Goal: Task Accomplishment & Management: Manage account settings

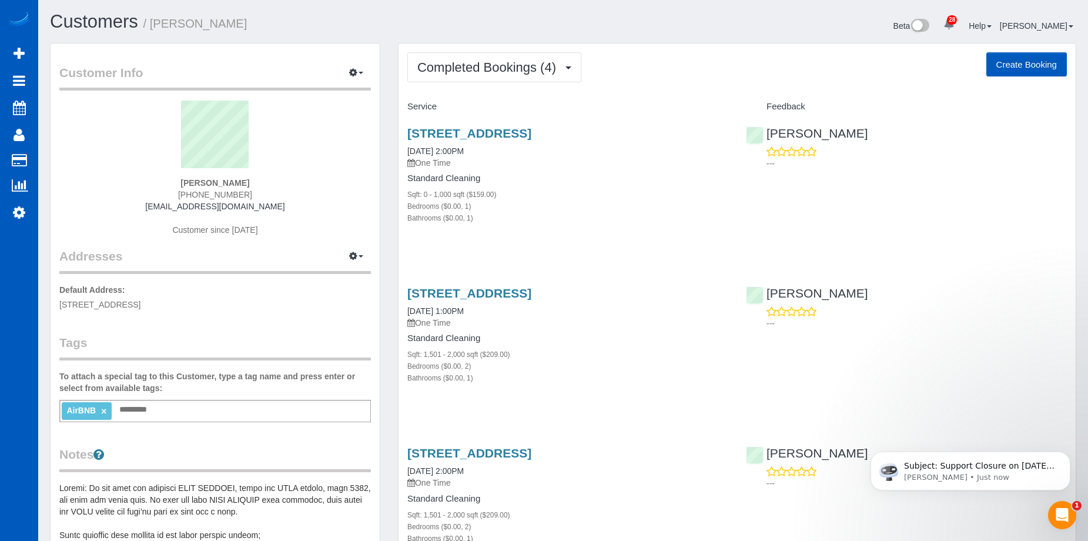
click at [1016, 62] on button "Create Booking" at bounding box center [1026, 64] width 81 height 25
select select "WA"
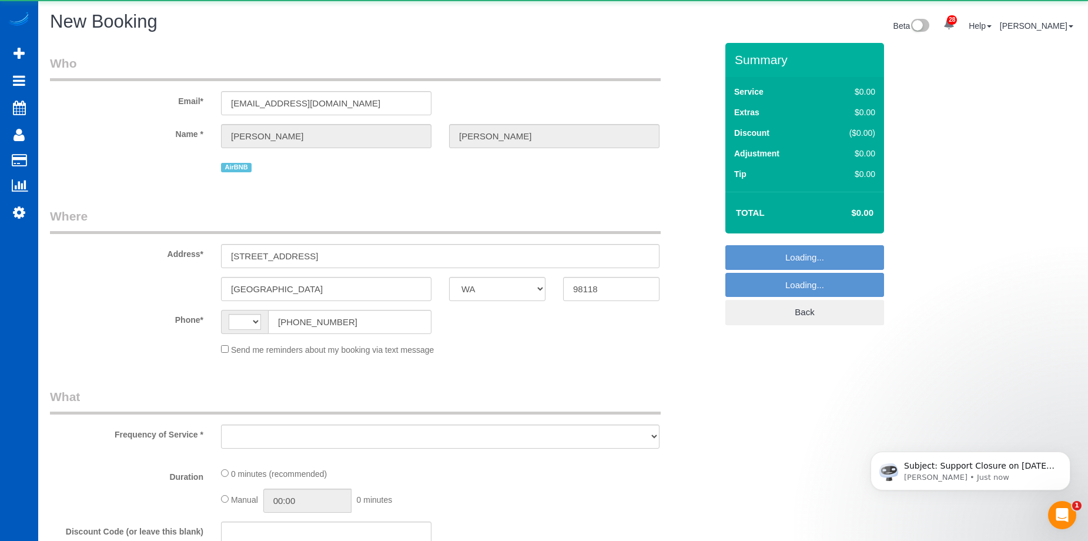
select select "string:US"
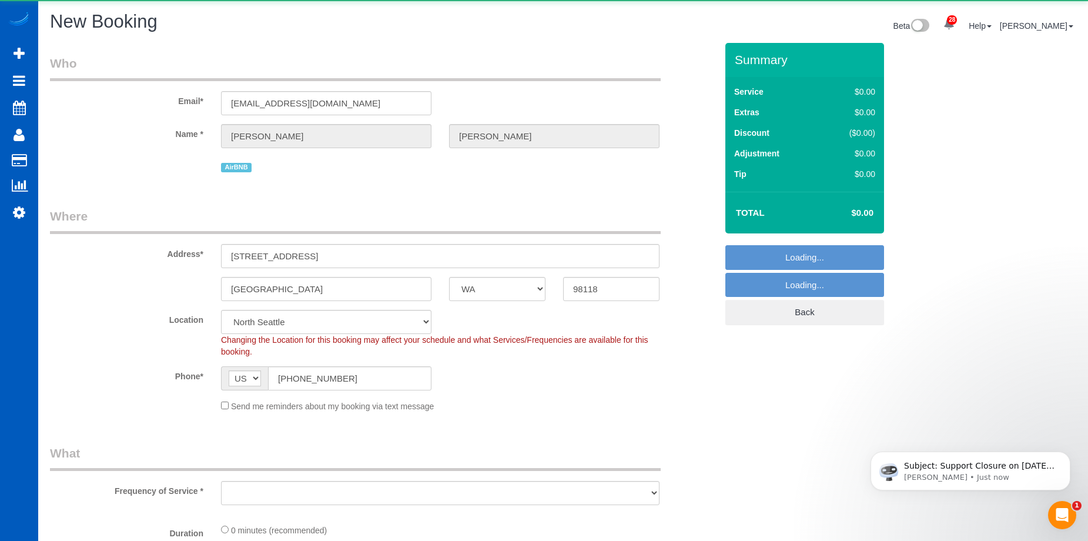
select select "object:2044"
select select "string:fspay-076ad4b8-6a2e-4886-84ef-36741425d543"
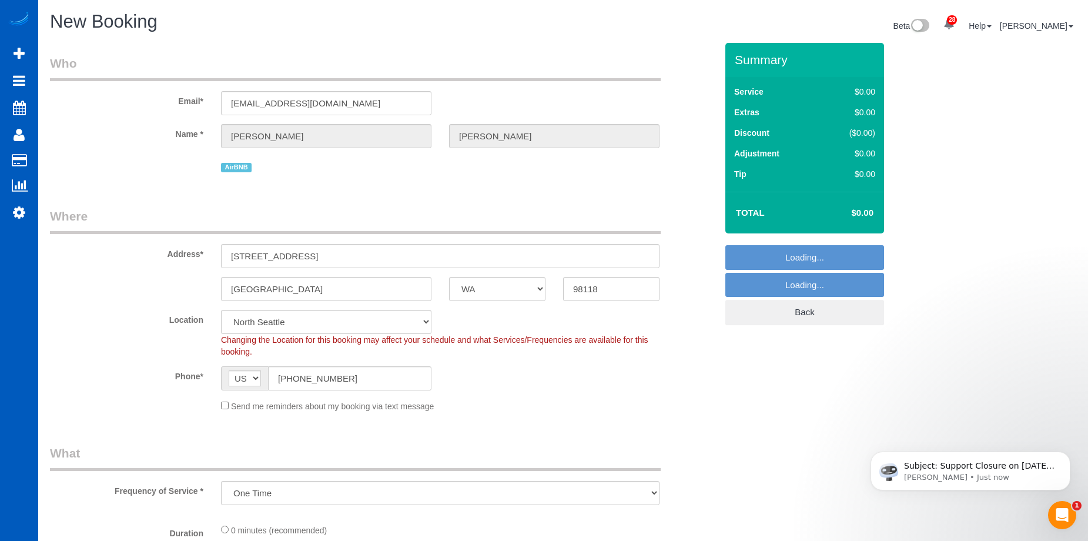
select select "199"
select select "8"
select select "object:2194"
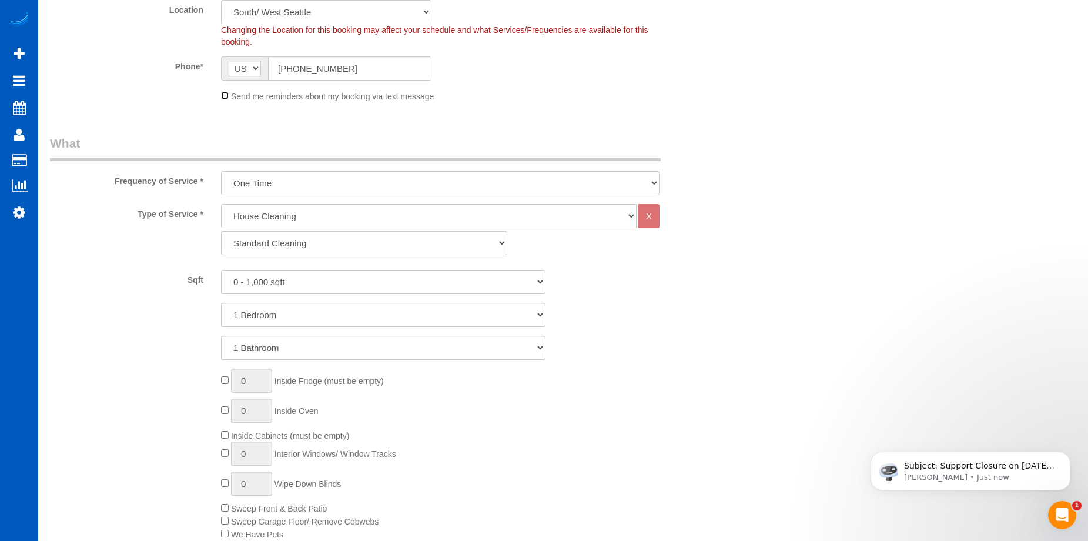
scroll to position [353, 0]
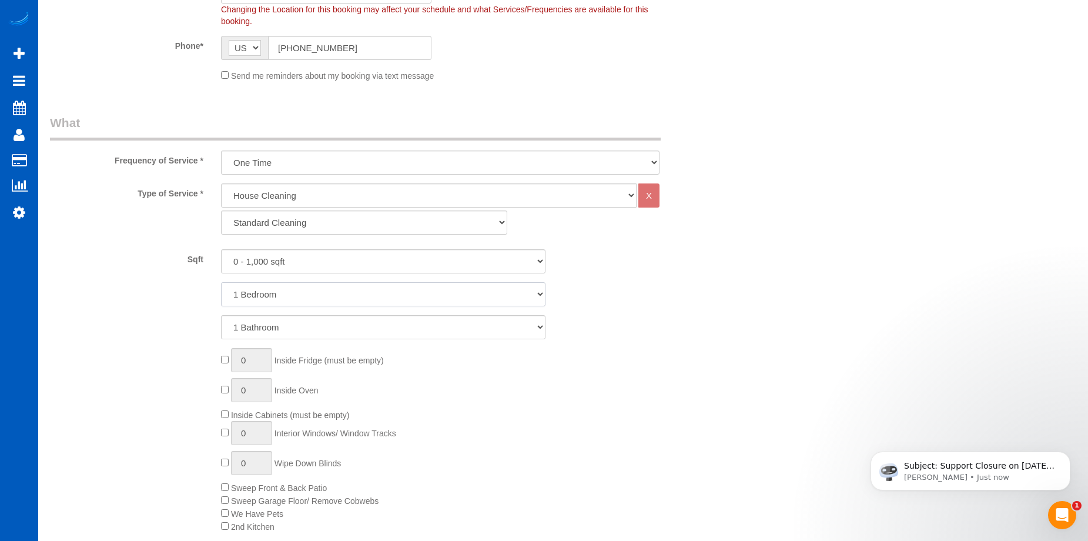
click at [319, 291] on select "1 Bedroom 2 Bedrooms 3 Bedrooms 4 Bedrooms 5 Bedrooms 6 Bedrooms 7 Bedrooms" at bounding box center [383, 294] width 324 height 24
select select "2"
click at [221, 282] on select "1 Bedroom 2 Bedrooms 3 Bedrooms 4 Bedrooms 5 Bedrooms 6 Bedrooms 7 Bedrooms" at bounding box center [383, 294] width 324 height 24
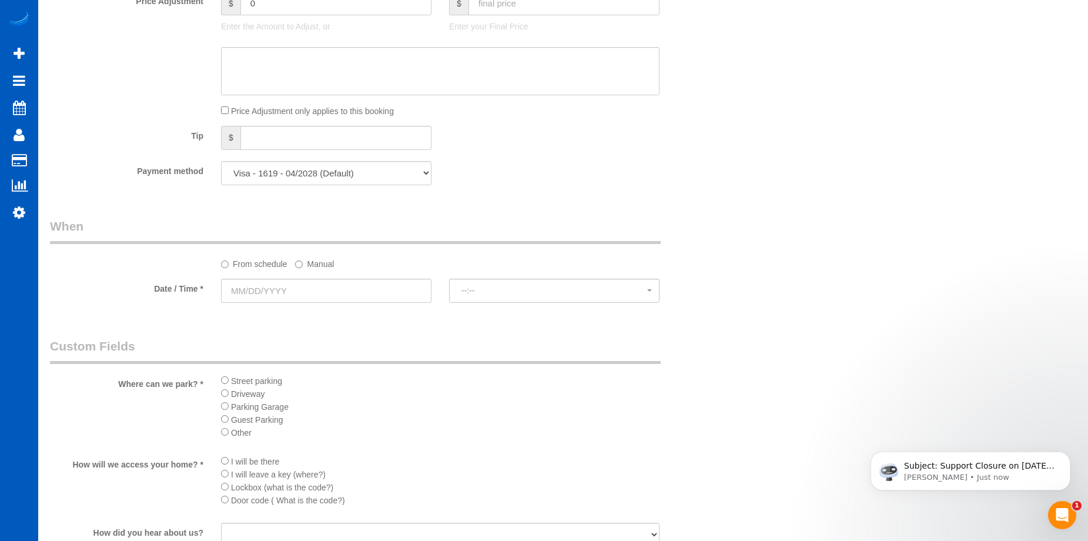
scroll to position [1058, 0]
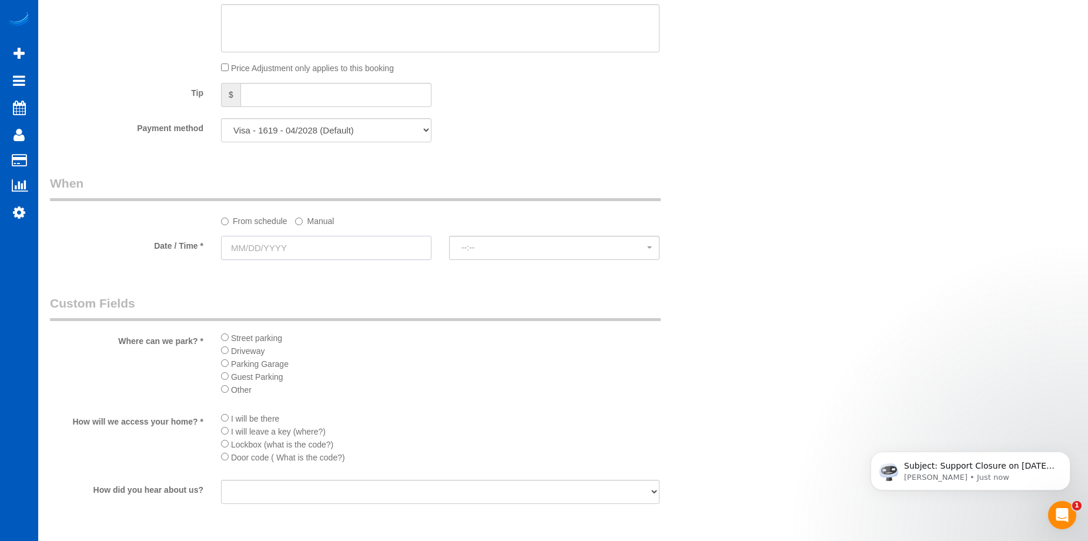
click at [354, 247] on input "text" at bounding box center [326, 248] width 210 height 24
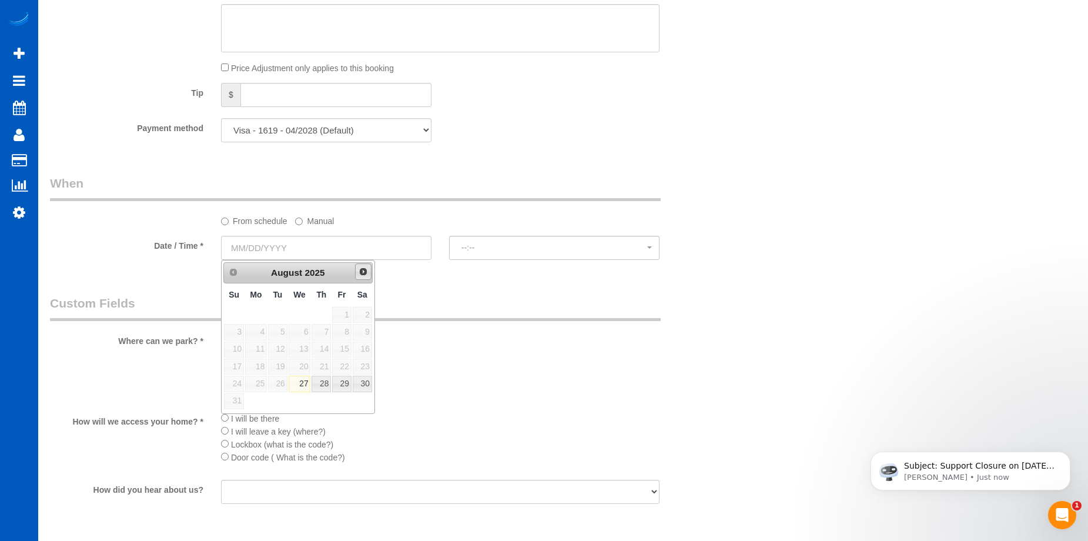
click at [362, 274] on span "Next" at bounding box center [363, 271] width 9 height 9
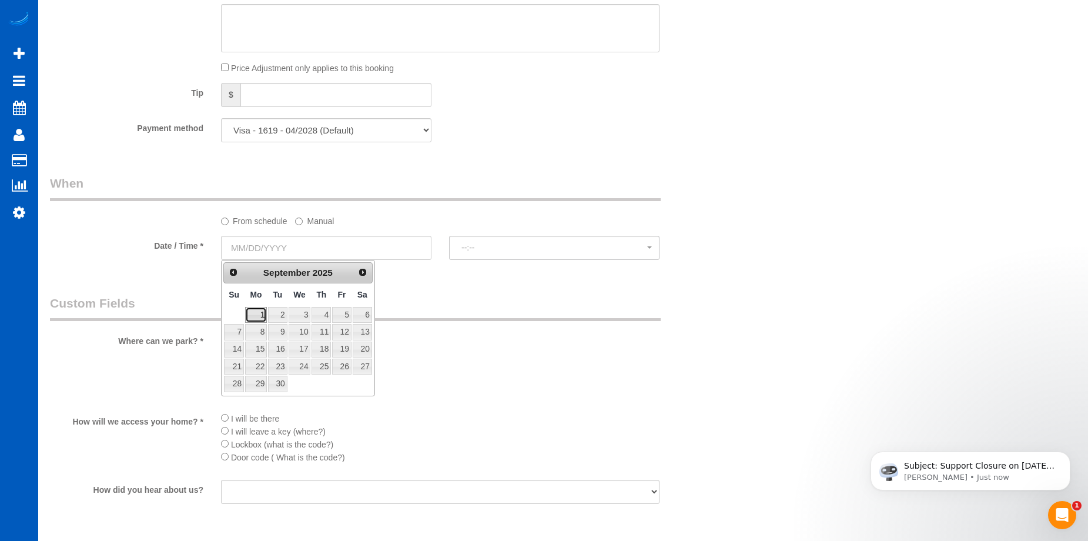
click at [256, 318] on link "1" at bounding box center [256, 315] width 22 height 16
type input "09/01/2025"
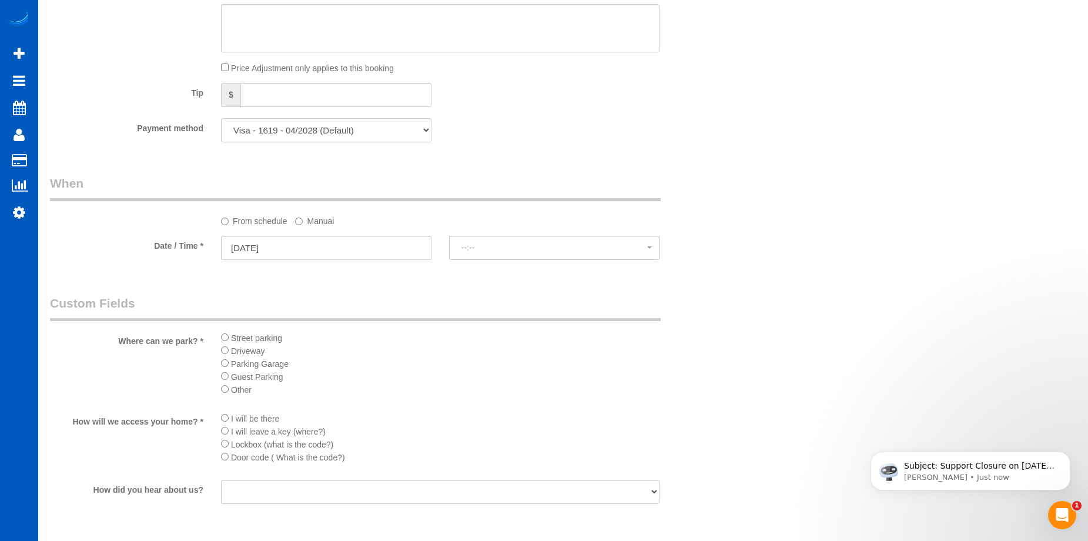
select select "spot1"
click at [328, 220] on label "Manual" at bounding box center [314, 219] width 39 height 16
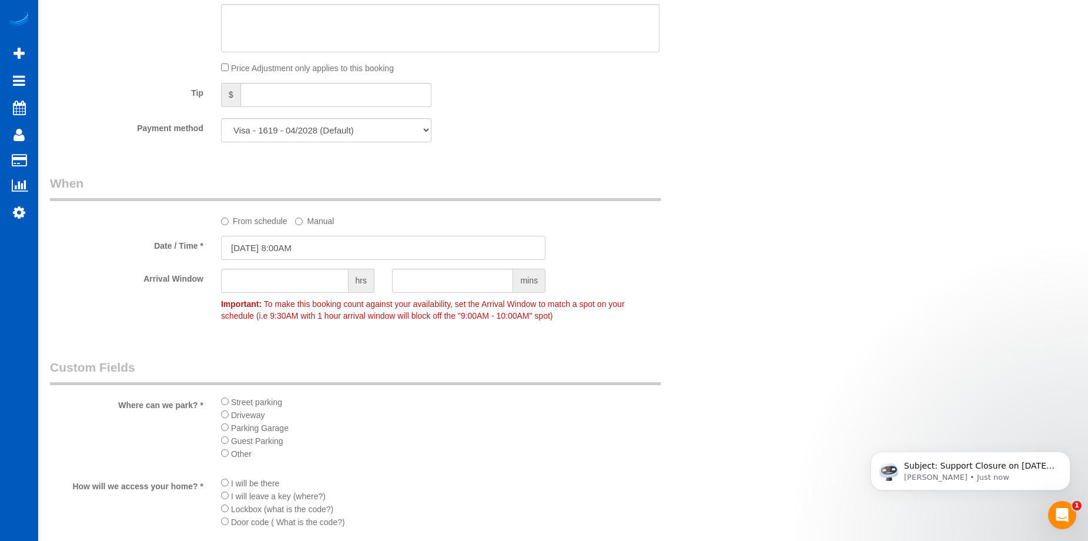
click at [329, 247] on input "09/01/2025 8:00AM" at bounding box center [383, 248] width 324 height 24
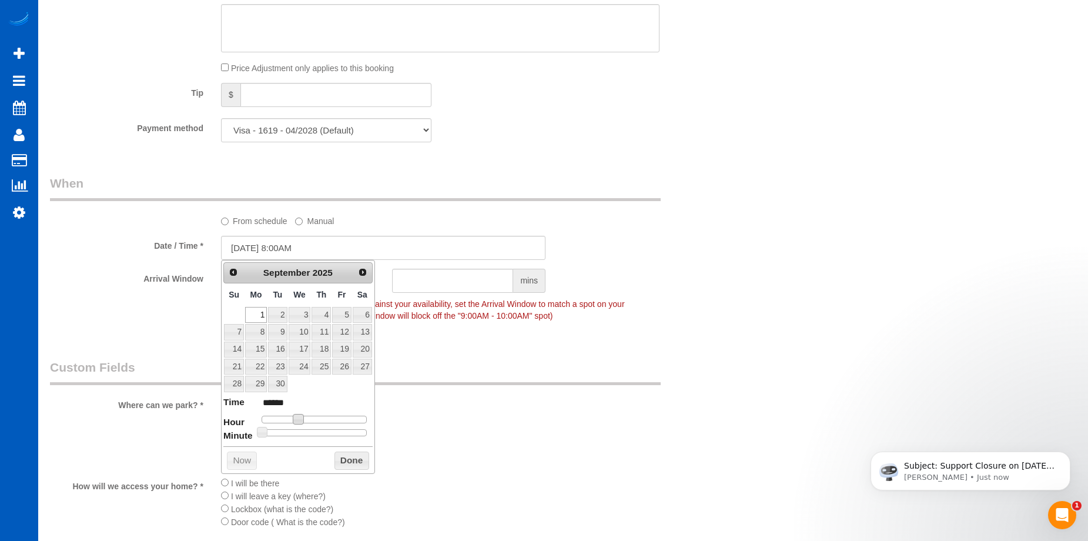
type input "09/01/2025 9:00AM"
type input "******"
type input "09/01/2025 10:00AM"
type input "*******"
type input "09/01/2025 11:00AM"
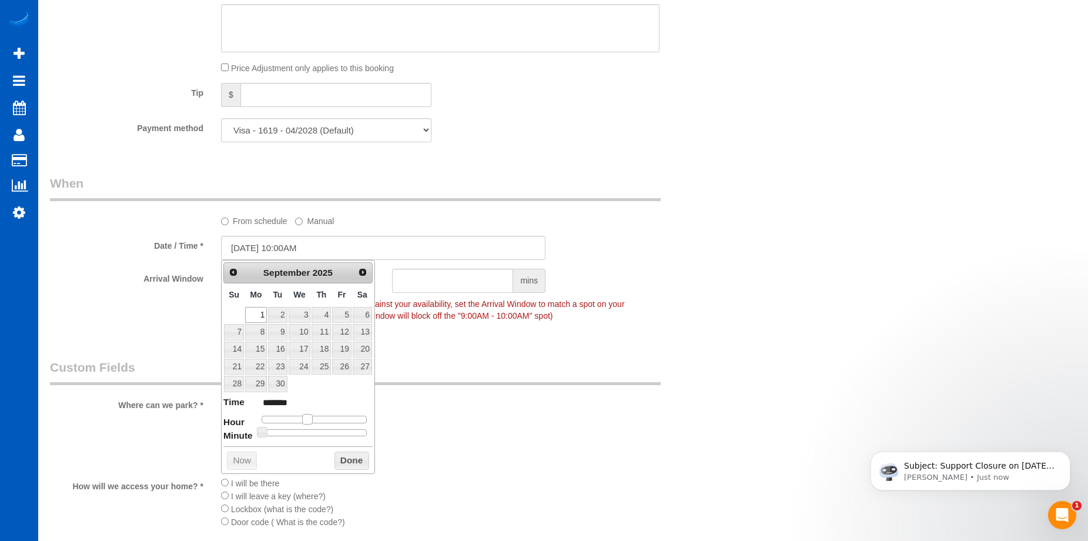
type input "*******"
type input "09/01/2025 12:00PM"
type input "*******"
type input "09/01/2025 1:00PM"
type input "******"
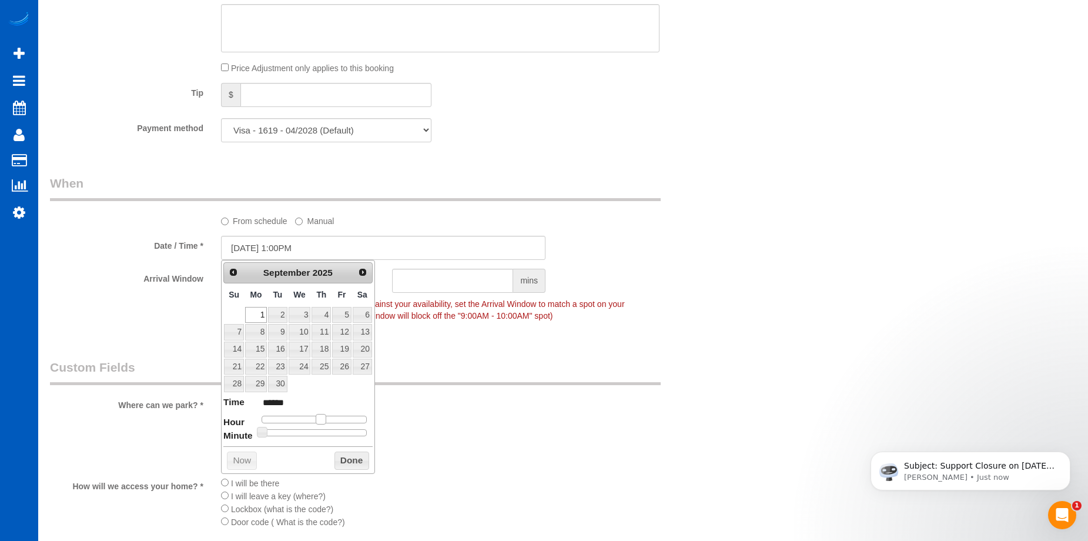
drag, startPoint x: 298, startPoint y: 417, endPoint x: 320, endPoint y: 418, distance: 22.3
click at [320, 418] on span at bounding box center [321, 419] width 11 height 11
click at [344, 460] on button "Done" at bounding box center [351, 460] width 35 height 19
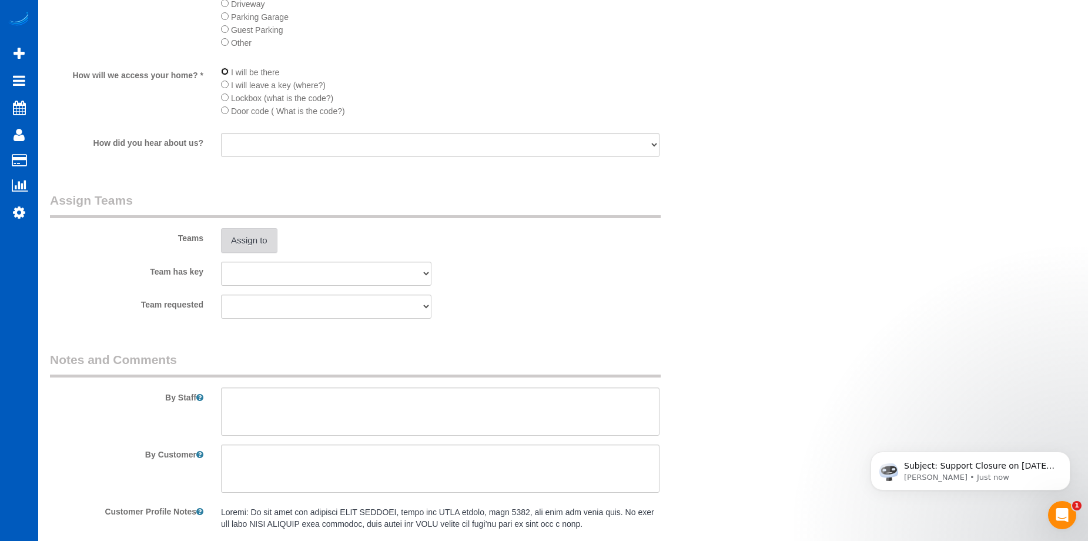
scroll to position [1469, 0]
click at [274, 237] on button "Assign to" at bounding box center [249, 239] width 56 height 25
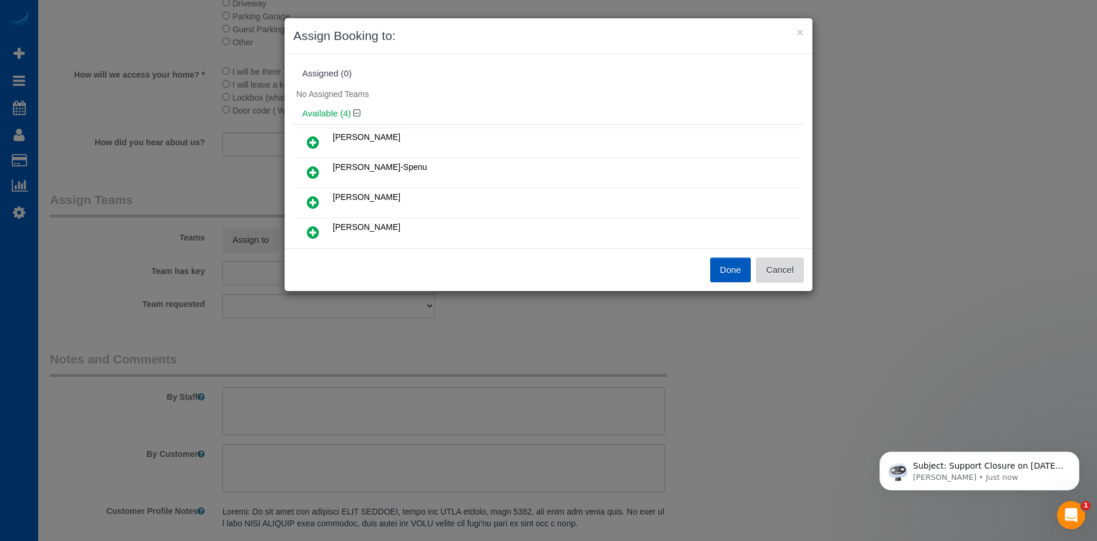
click at [772, 263] on button "Cancel" at bounding box center [780, 269] width 48 height 25
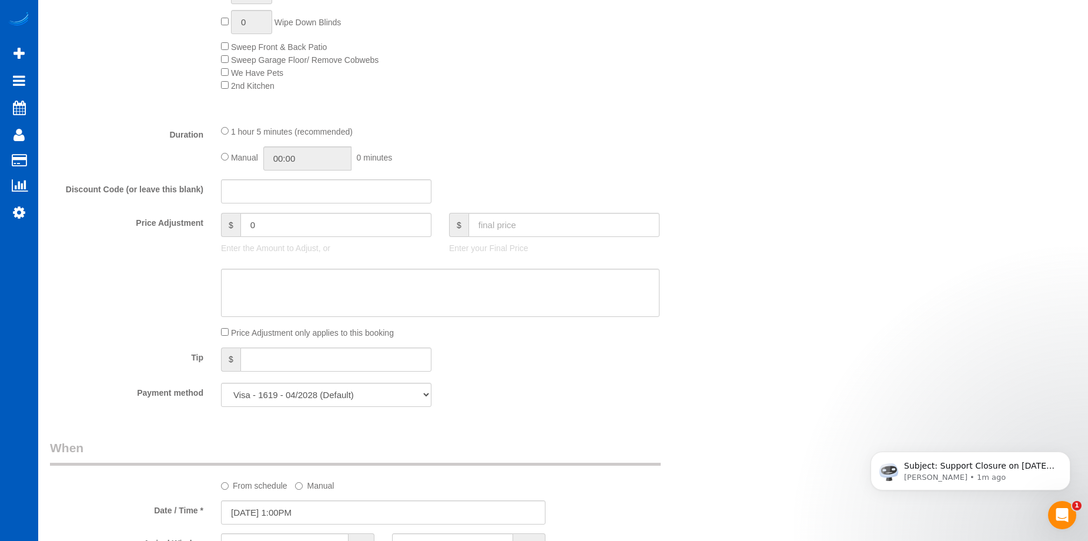
scroll to position [691, 0]
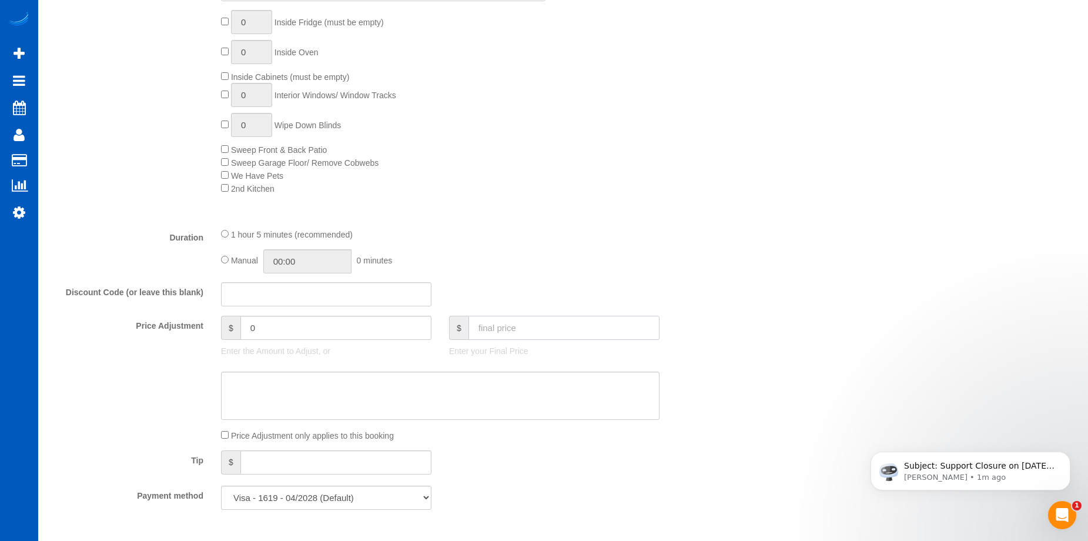
click at [522, 333] on input "text" at bounding box center [563, 328] width 191 height 24
paste input "150"
type input "150"
click at [480, 393] on textarea at bounding box center [440, 395] width 438 height 48
type input "-9"
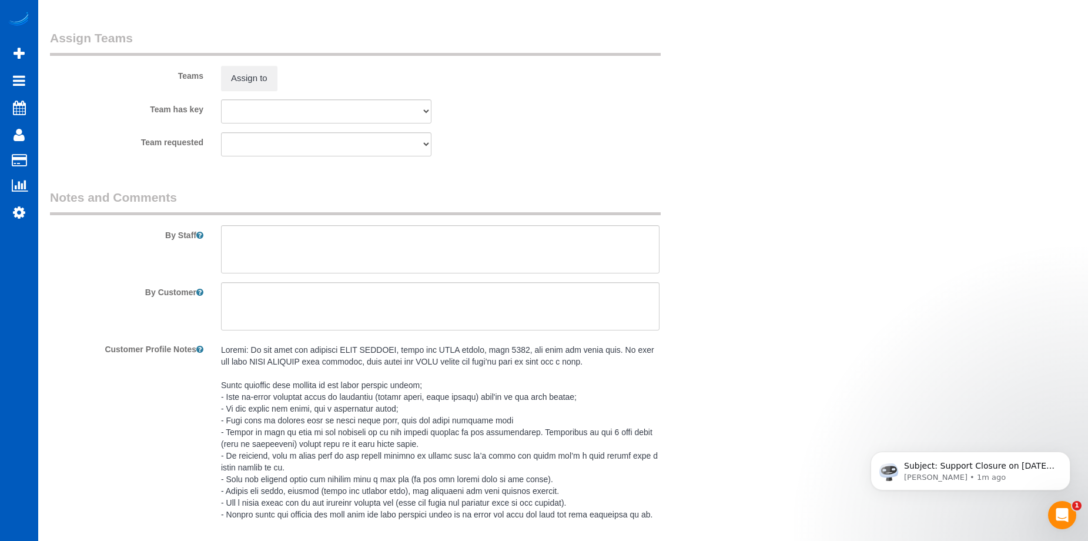
scroll to position [1690, 0]
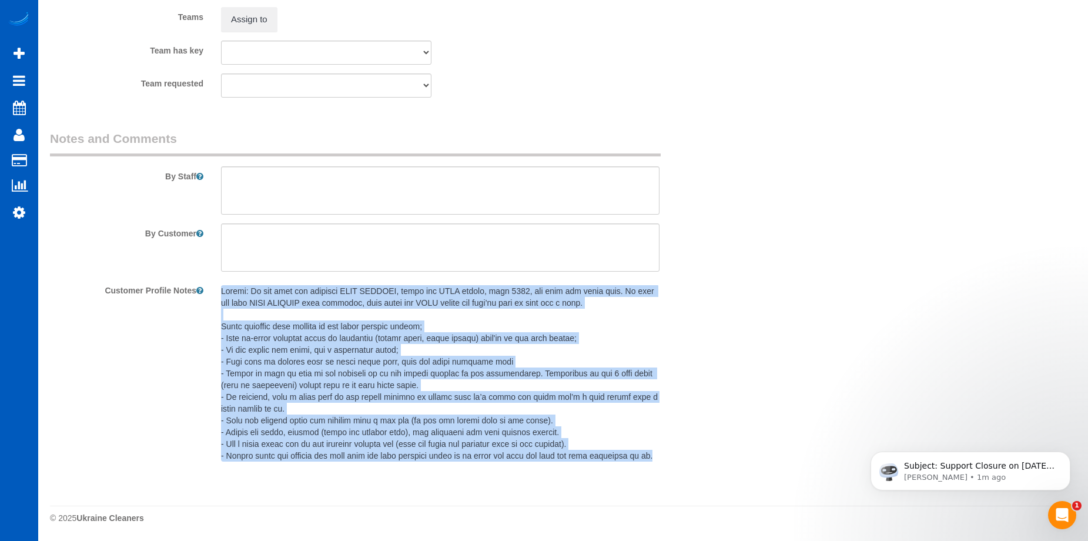
drag, startPoint x: 222, startPoint y: 289, endPoint x: 666, endPoint y: 451, distance: 473.0
click at [666, 451] on div at bounding box center [440, 373] width 456 height 187
copy pre "Access: To get into the property FROM OUTSIDE, press the YALE circle, then 9524…"
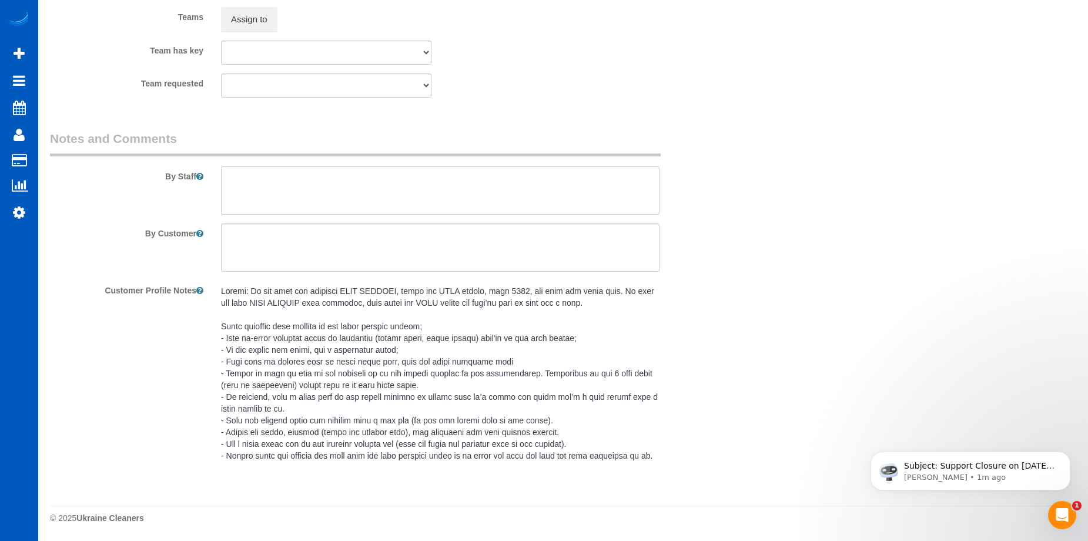
click at [284, 176] on textarea at bounding box center [440, 190] width 438 height 48
paste textarea "Access: To get into the property FROM OUTSIDE, press the YALE circle, then 9524…"
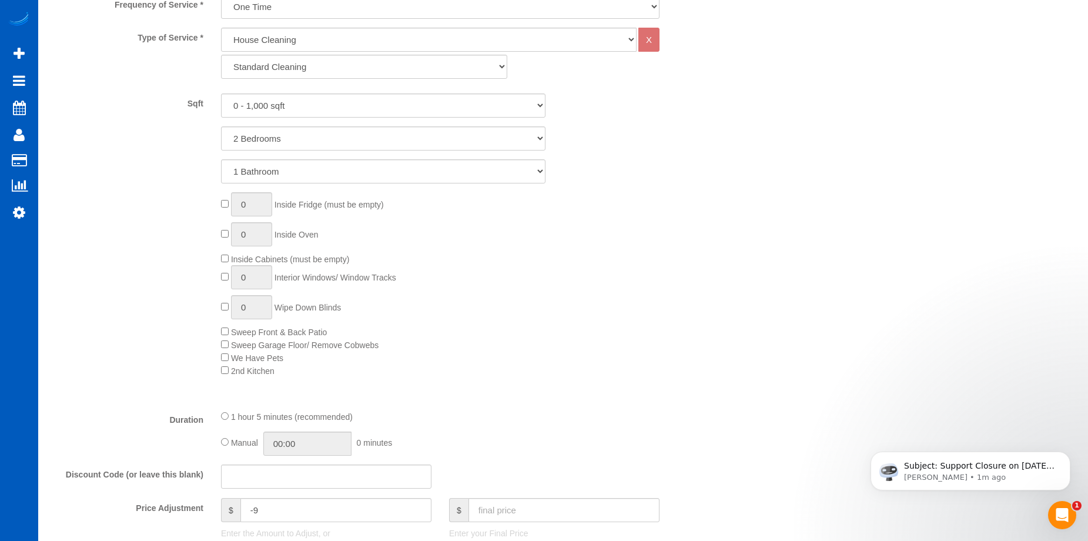
scroll to position [632, 0]
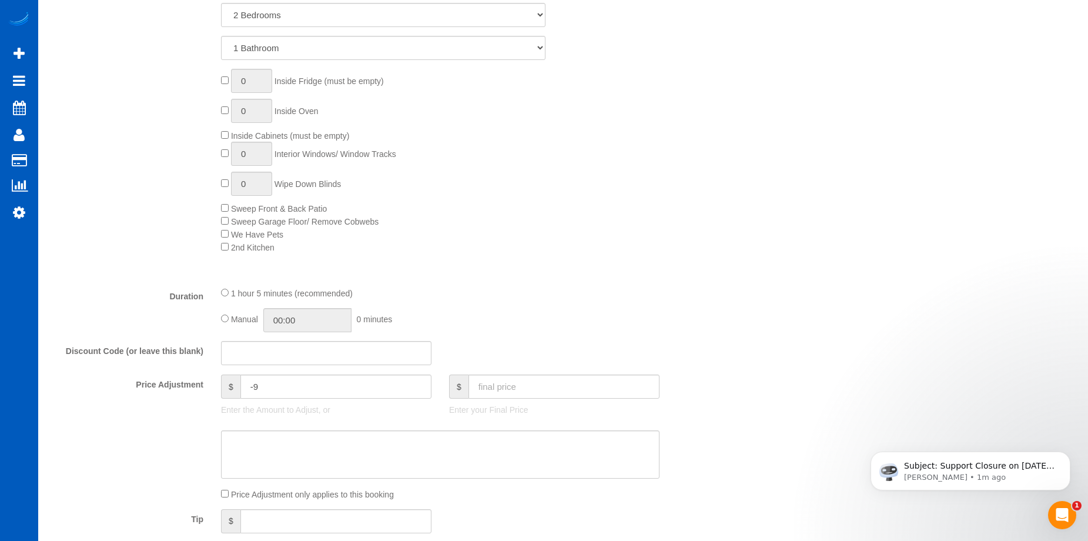
type textarea "Access: To get into the property FROM OUTSIDE, press the YALE circle, then 9524…"
click at [300, 311] on input "01:05" at bounding box center [307, 320] width 88 height 24
type input "03:00"
click at [296, 376] on li "03:00" at bounding box center [294, 373] width 52 height 15
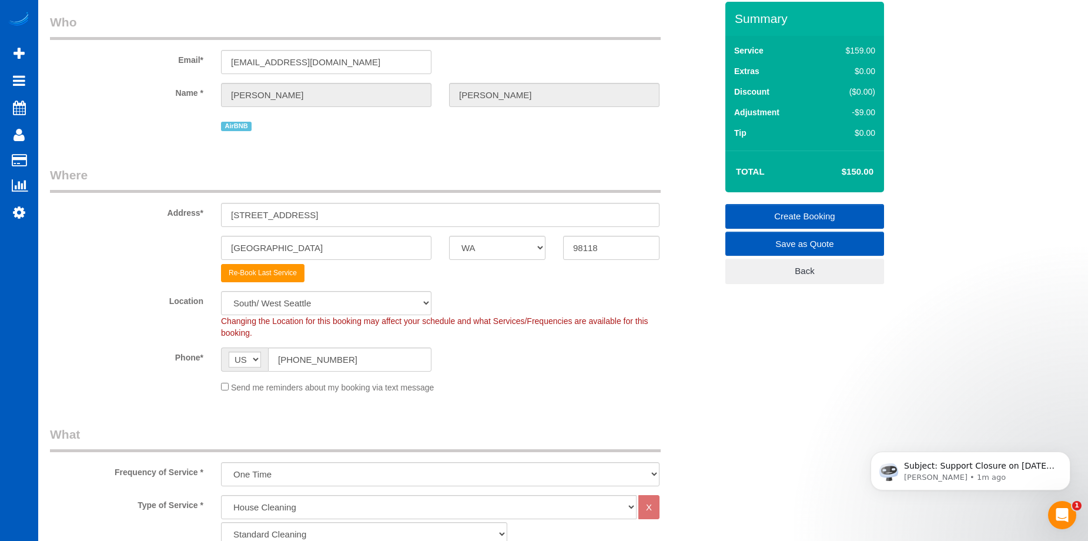
scroll to position [0, 0]
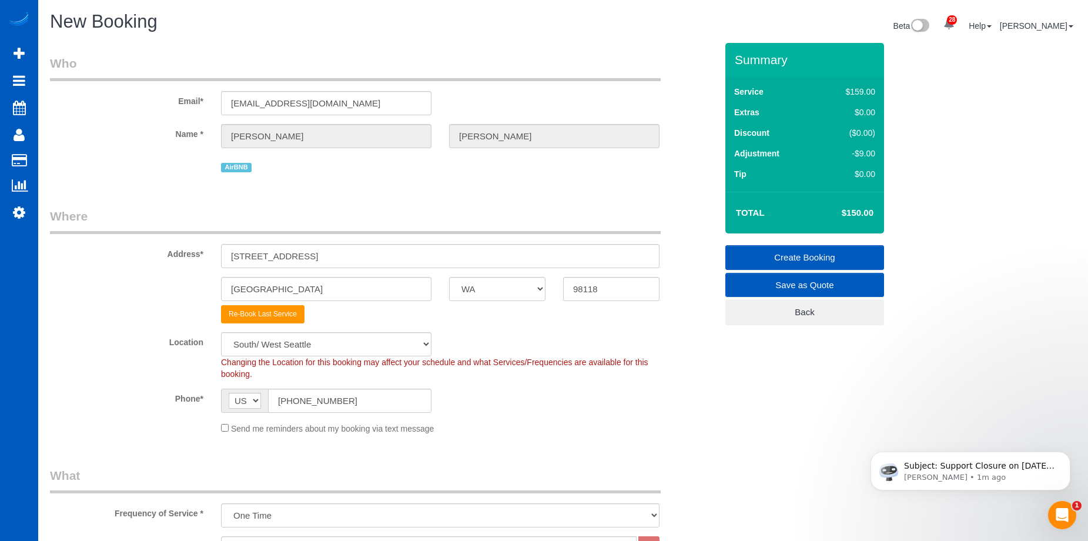
click at [759, 251] on link "Create Booking" at bounding box center [804, 257] width 159 height 25
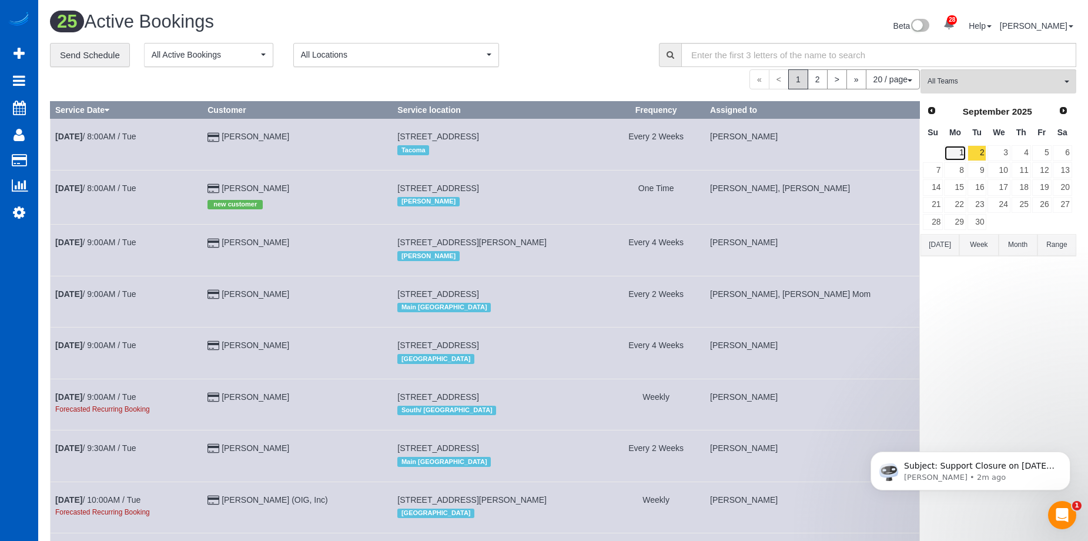
click at [959, 150] on link "1" at bounding box center [955, 153] width 22 height 16
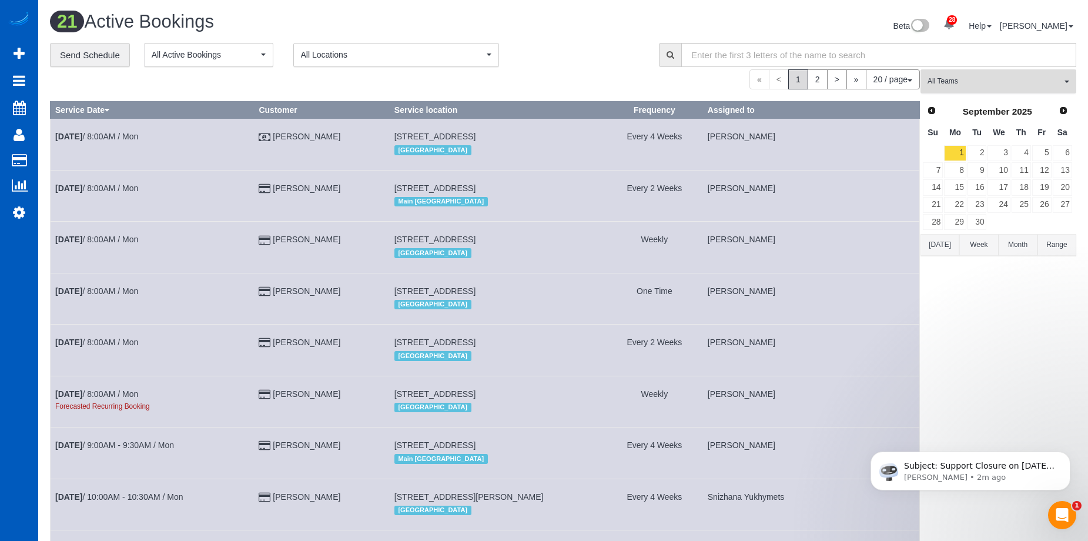
click at [949, 82] on span "All Teams" at bounding box center [994, 81] width 134 height 10
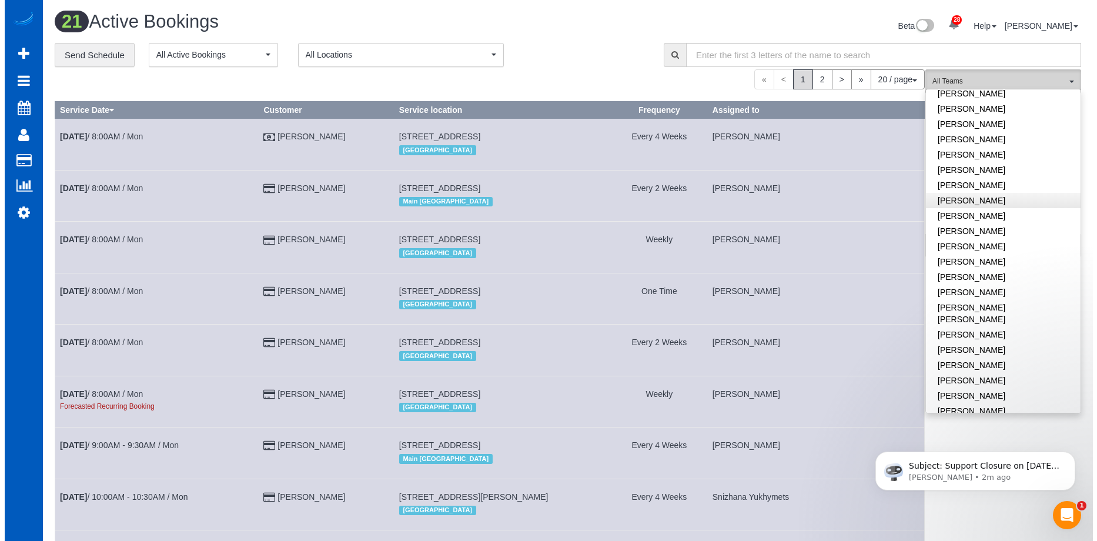
scroll to position [294, 0]
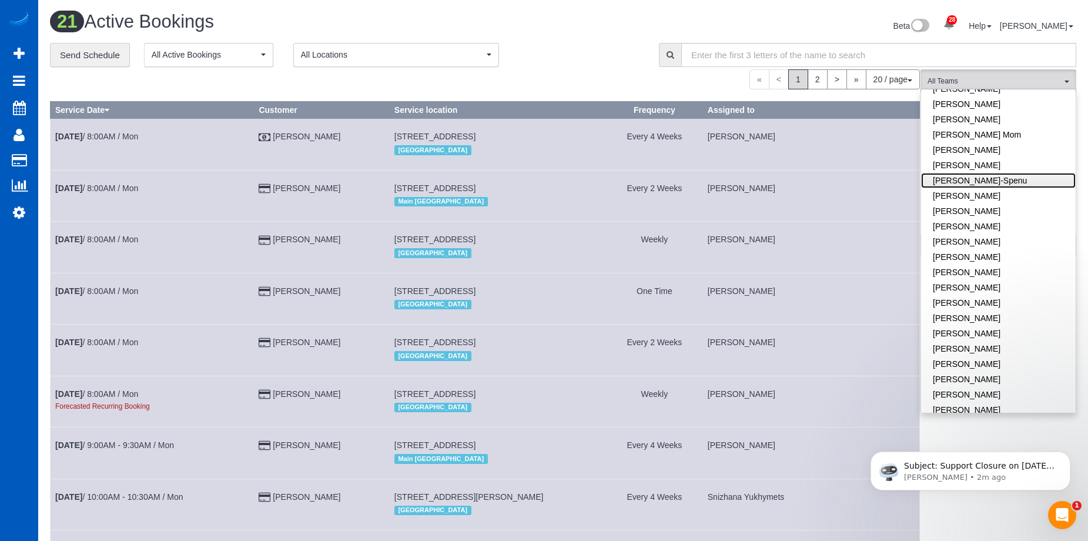
click at [1030, 173] on link "[PERSON_NAME]-Spenu" at bounding box center [998, 180] width 155 height 15
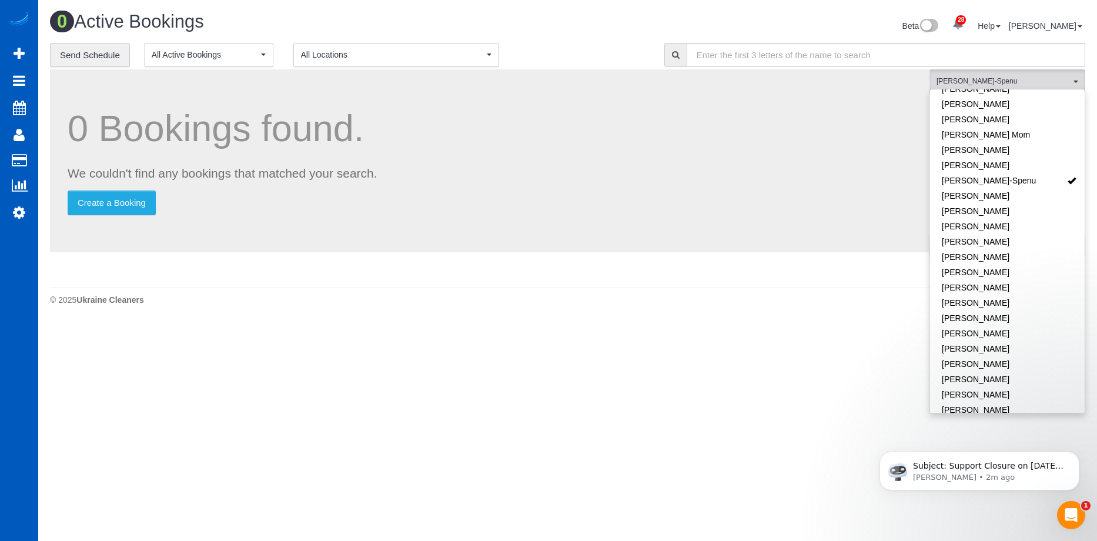
click at [595, 55] on div "**********" at bounding box center [348, 55] width 597 height 25
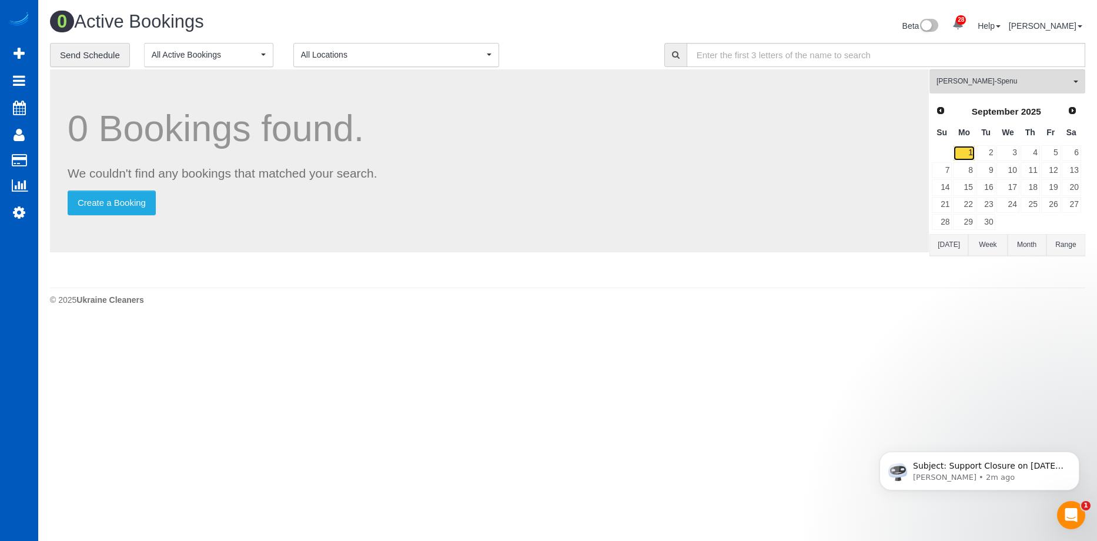
click at [964, 155] on link "1" at bounding box center [964, 153] width 22 height 16
click at [983, 149] on link "2" at bounding box center [985, 153] width 19 height 16
click at [1004, 150] on link "3" at bounding box center [1007, 153] width 22 height 16
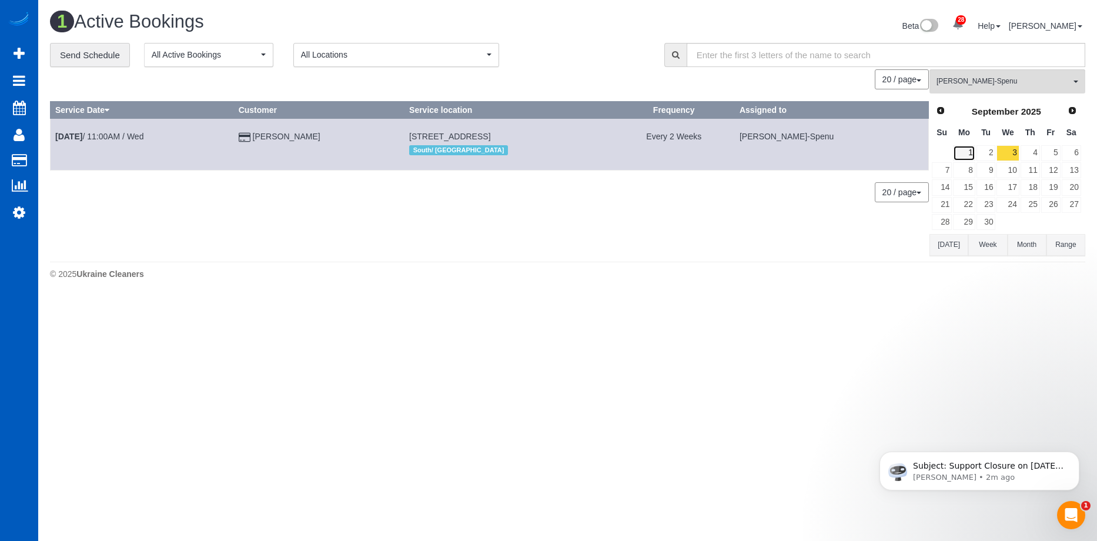
click at [966, 155] on link "1" at bounding box center [964, 153] width 22 height 16
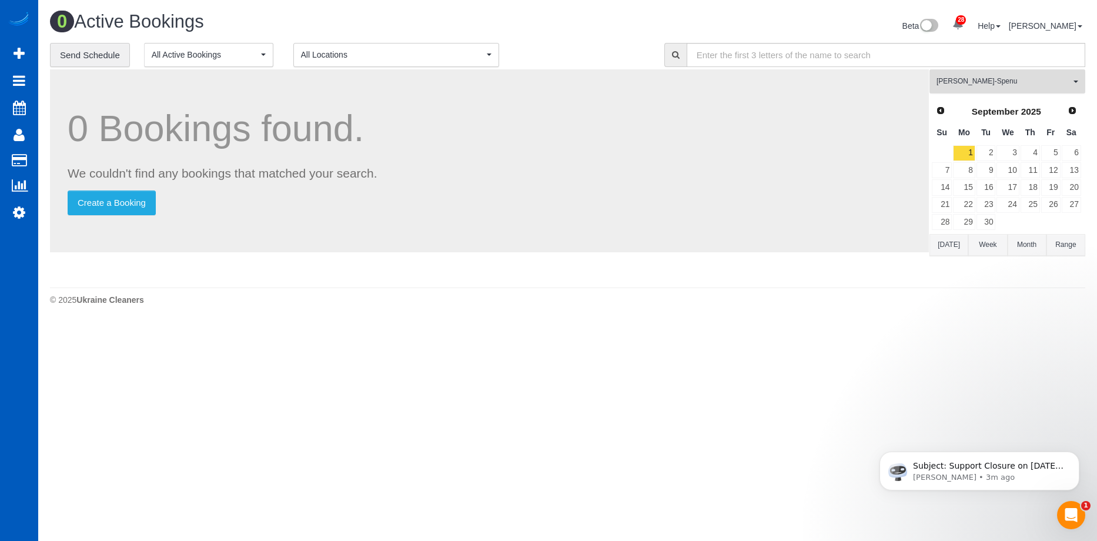
click at [958, 73] on button "Iryna Kuzmenko-Spenu All Teams" at bounding box center [1007, 81] width 156 height 24
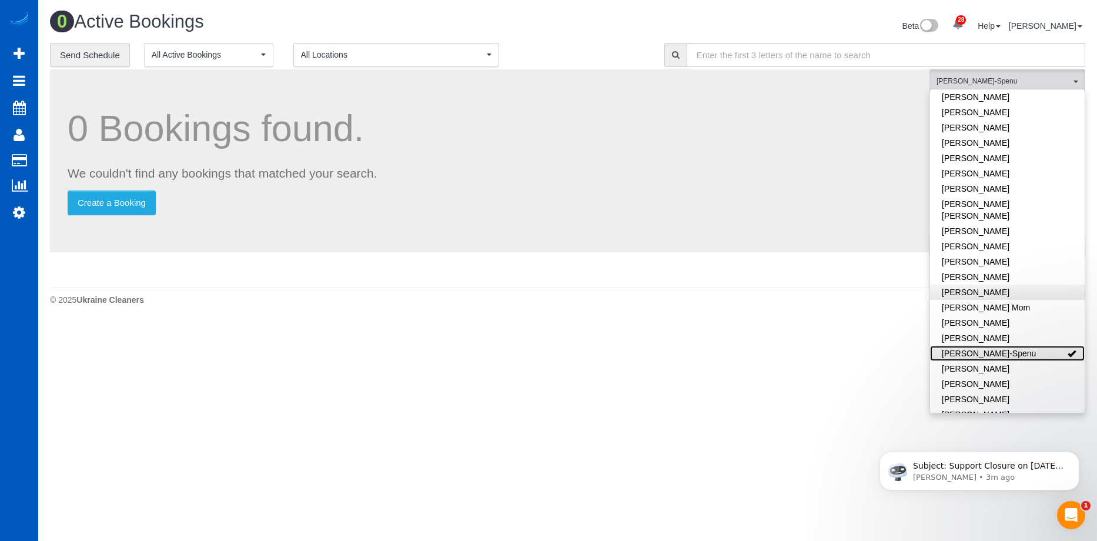
scroll to position [118, 0]
click at [636, 111] on h1 "0 Bookings found." at bounding box center [489, 128] width 843 height 41
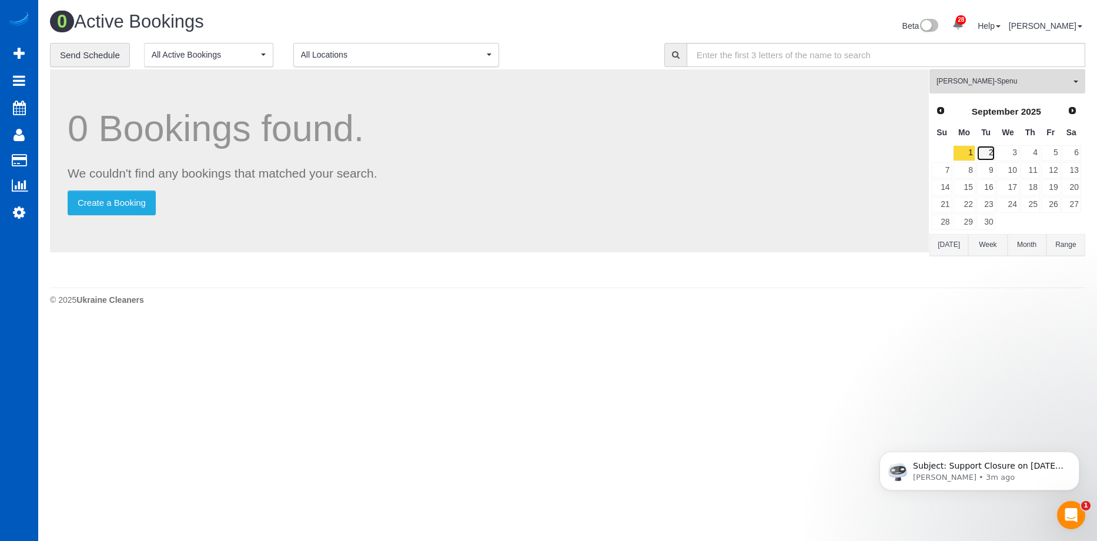
click at [987, 152] on link "2" at bounding box center [985, 153] width 19 height 16
click at [966, 149] on link "1" at bounding box center [964, 153] width 22 height 16
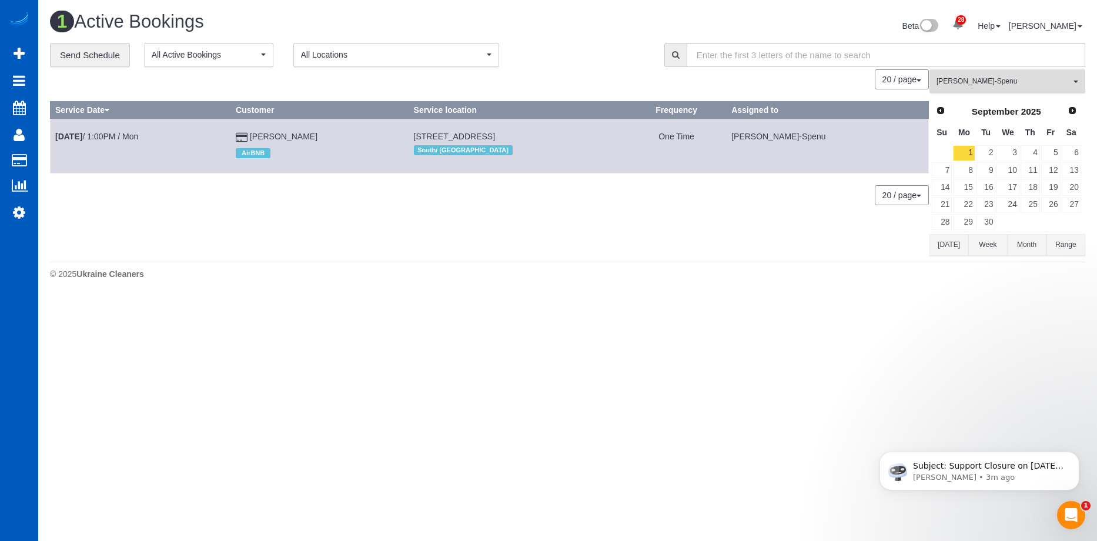
click at [983, 81] on span "[PERSON_NAME]-Spenu" at bounding box center [1003, 81] width 134 height 10
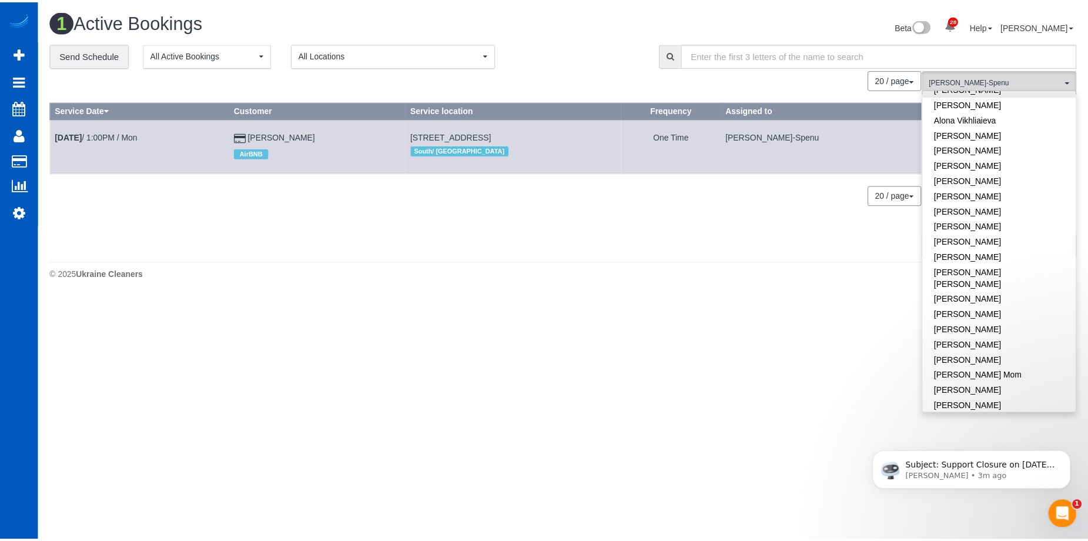
scroll to position [0, 0]
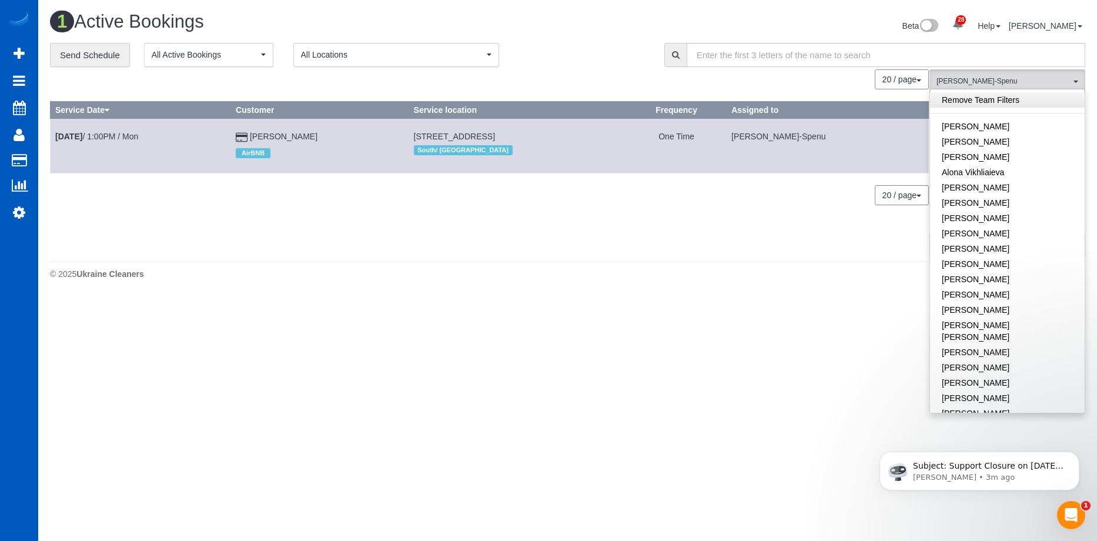
click at [1001, 98] on link "Remove Team Filters" at bounding box center [1007, 99] width 155 height 15
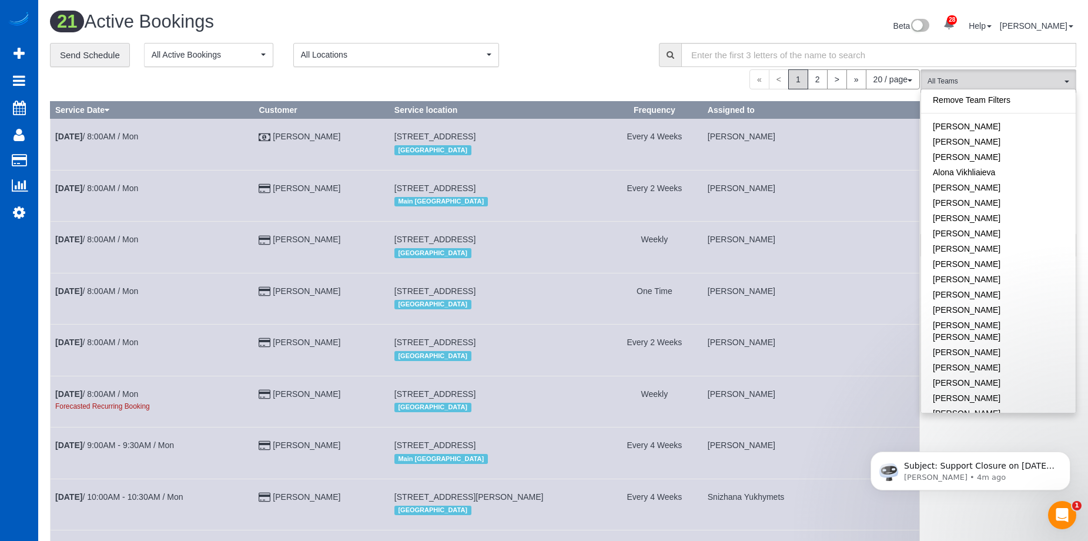
click at [748, 14] on div "Beta 28 Your Notifications You have 0 alerts × You have 3 to charge for 08/23/2…" at bounding box center [824, 27] width 522 height 31
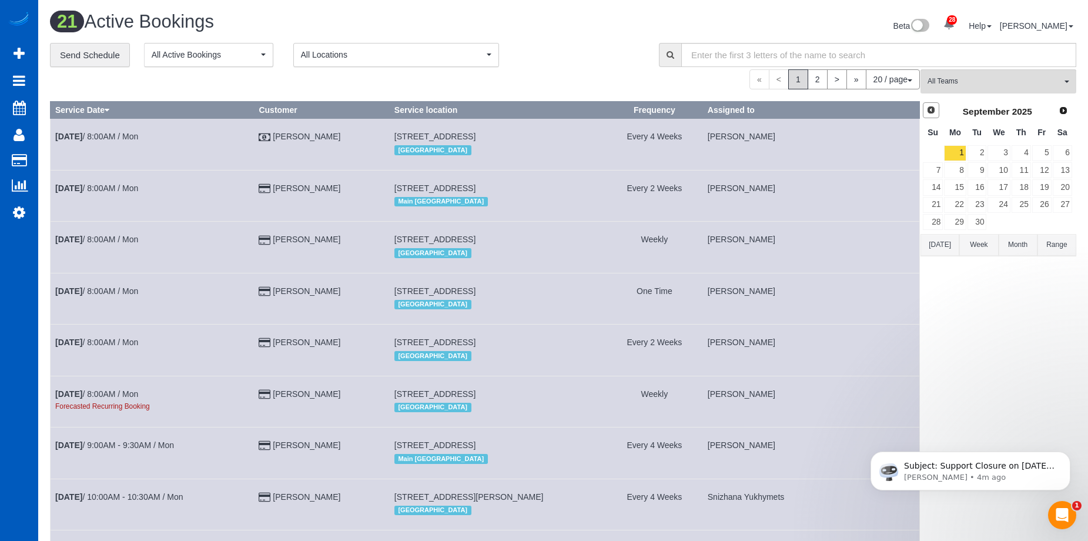
click at [933, 111] on span "Prev" at bounding box center [930, 109] width 9 height 9
click at [1023, 216] on link "28" at bounding box center [1020, 222] width 19 height 16
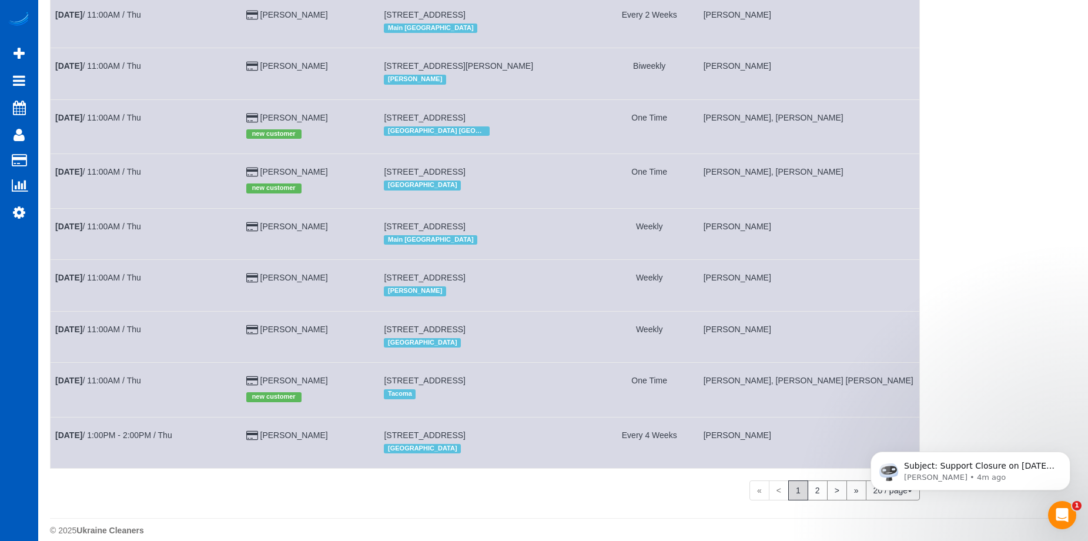
scroll to position [718, 0]
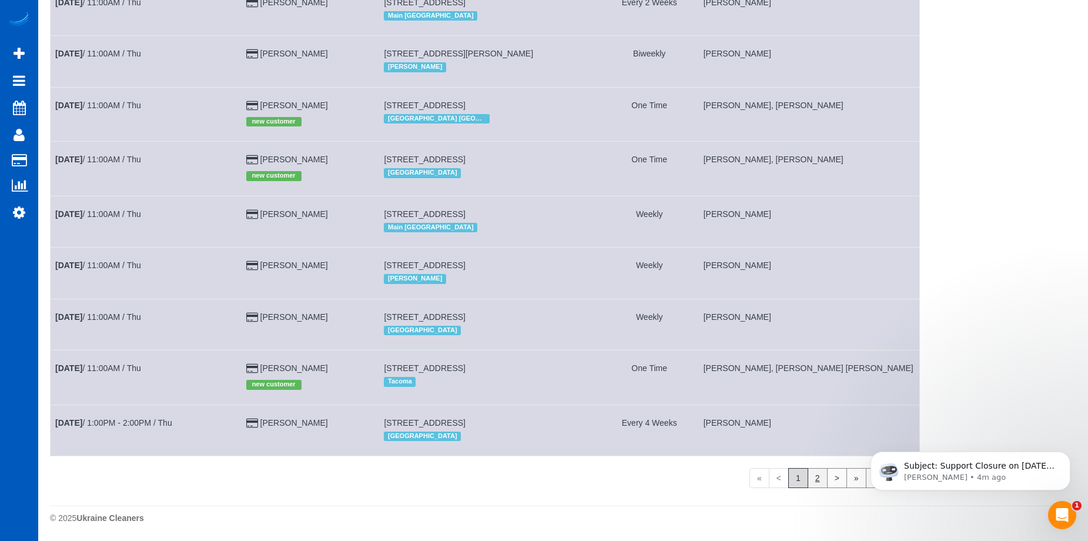
click at [810, 479] on link "2" at bounding box center [818, 478] width 20 height 20
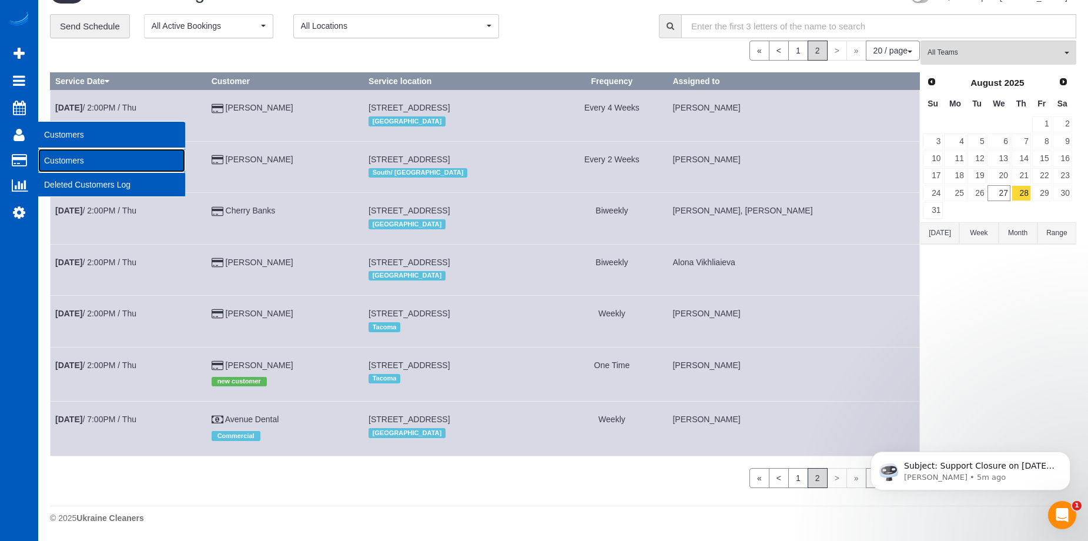
click at [56, 156] on link "Customers" at bounding box center [111, 161] width 147 height 24
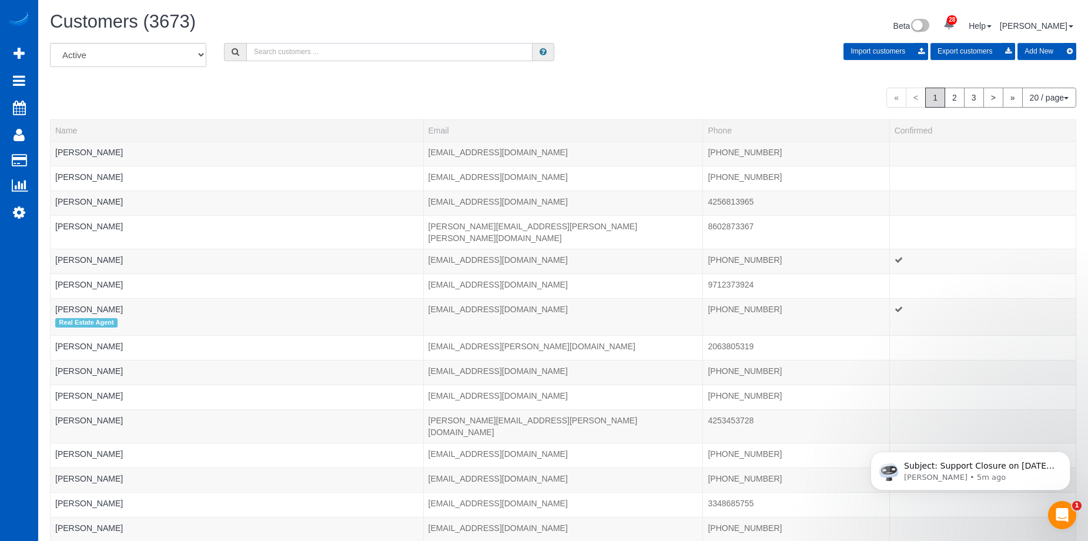
click at [283, 47] on input "text" at bounding box center [389, 52] width 286 height 18
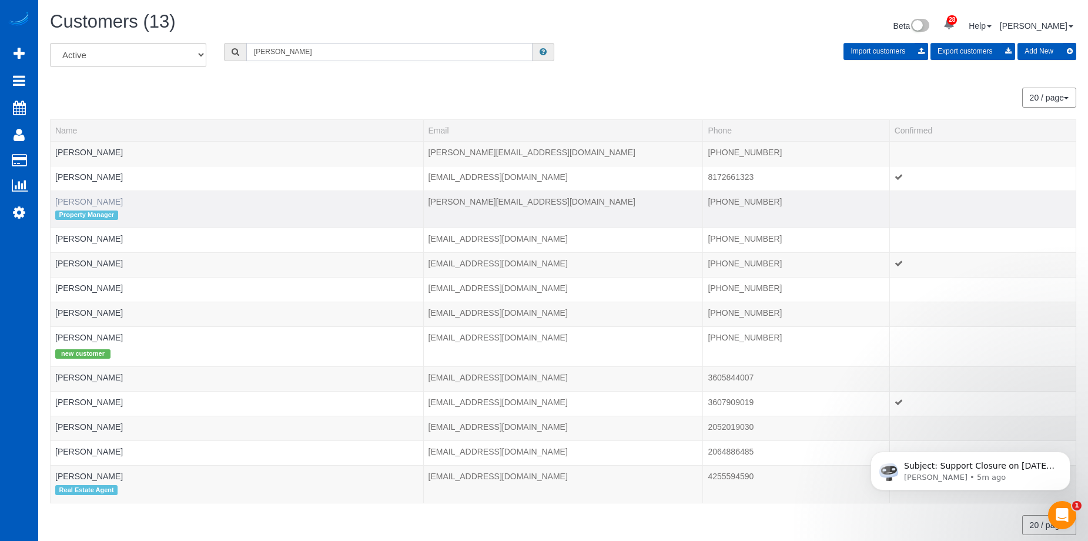
type input "Ashley"
click at [95, 201] on link "Ashley Bedard" at bounding box center [89, 201] width 68 height 9
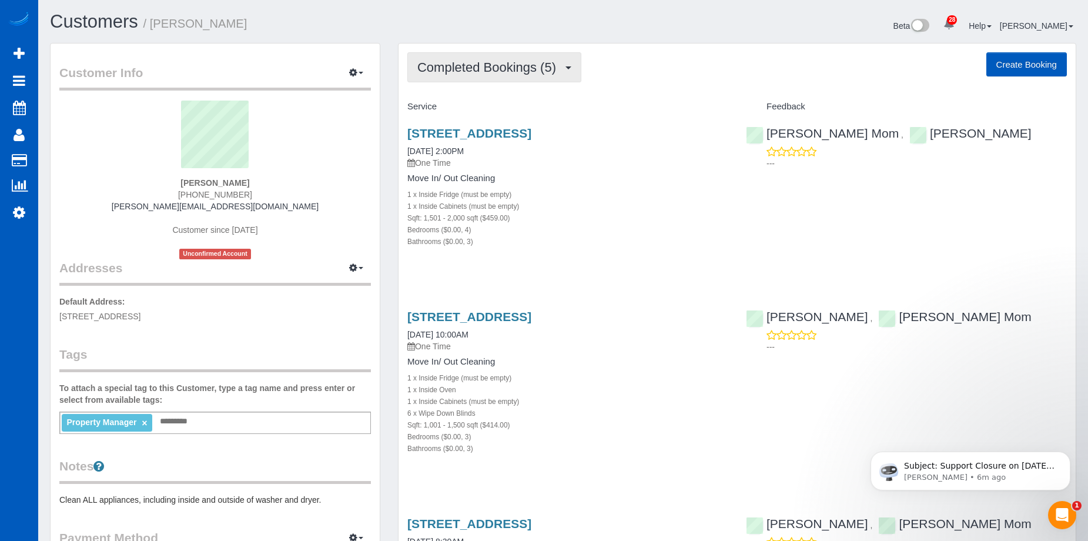
click at [538, 66] on span "Completed Bookings (5)" at bounding box center [489, 67] width 145 height 15
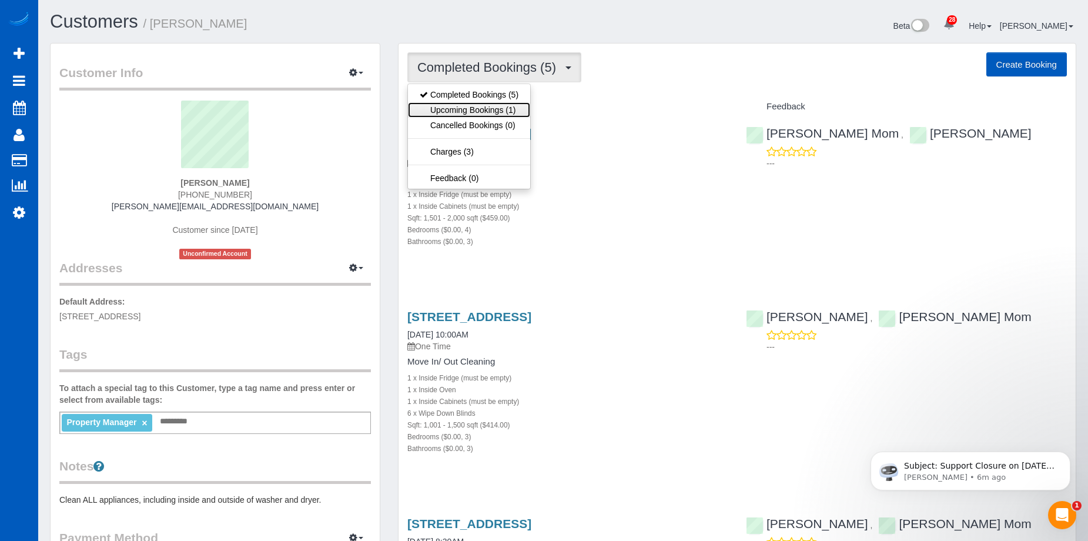
click at [499, 110] on link "Upcoming Bookings (1)" at bounding box center [469, 109] width 122 height 15
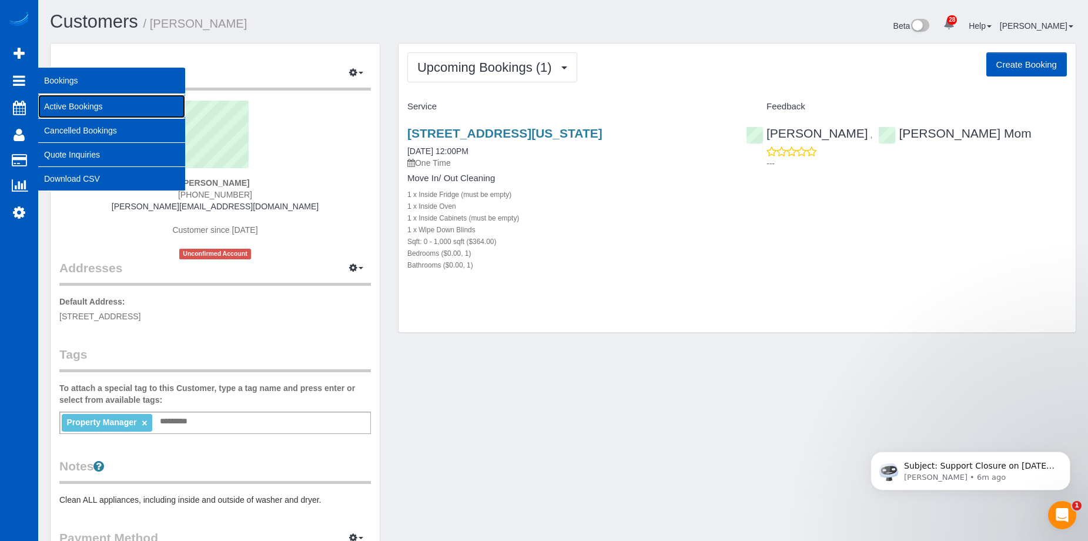
click at [53, 102] on link "Active Bookings" at bounding box center [111, 107] width 147 height 24
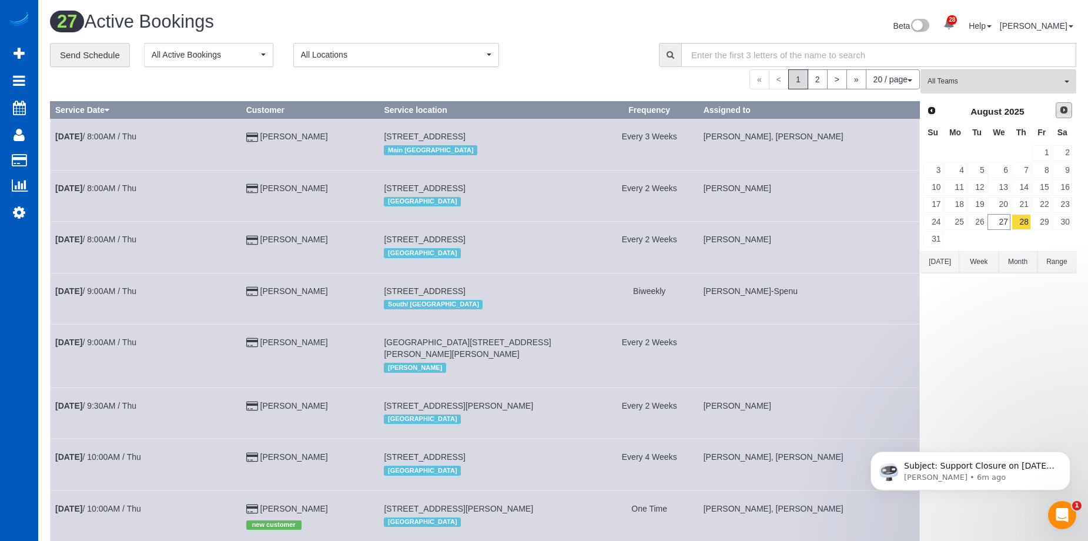
click at [1056, 108] on link "Next" at bounding box center [1064, 110] width 16 height 16
click at [986, 145] on link "2" at bounding box center [976, 153] width 19 height 16
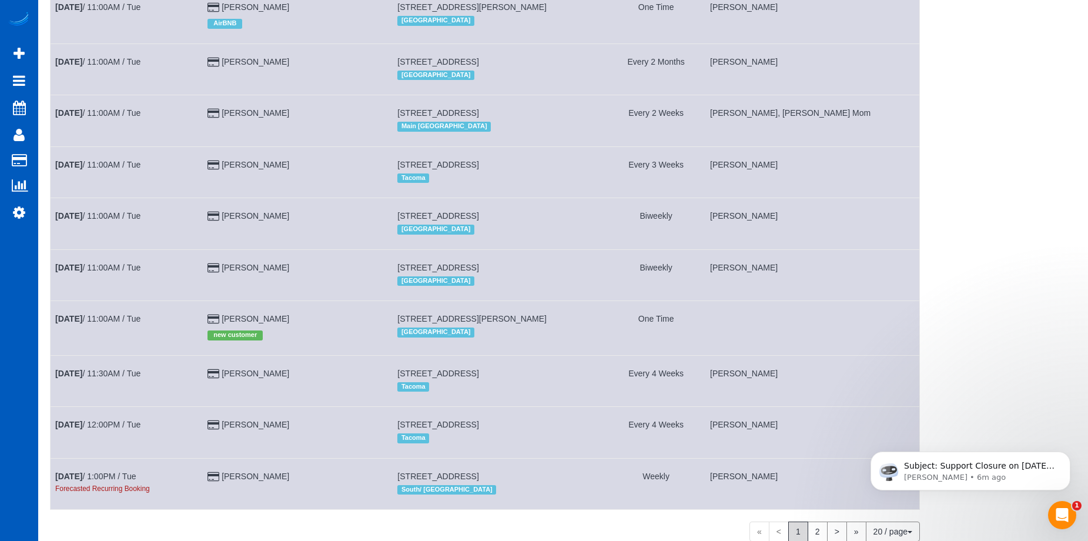
scroll to position [700, 0]
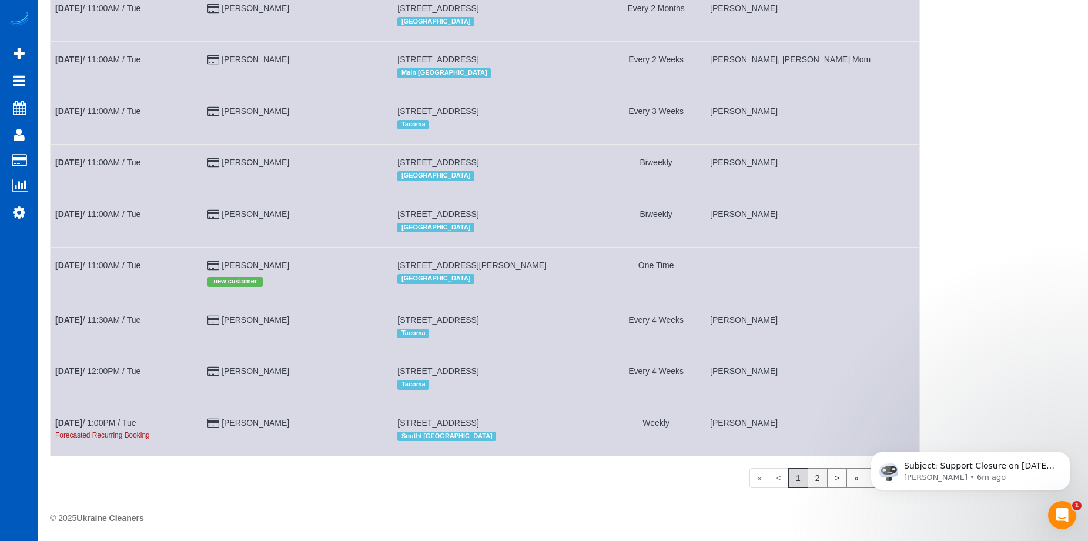
click at [813, 480] on link "2" at bounding box center [818, 478] width 20 height 20
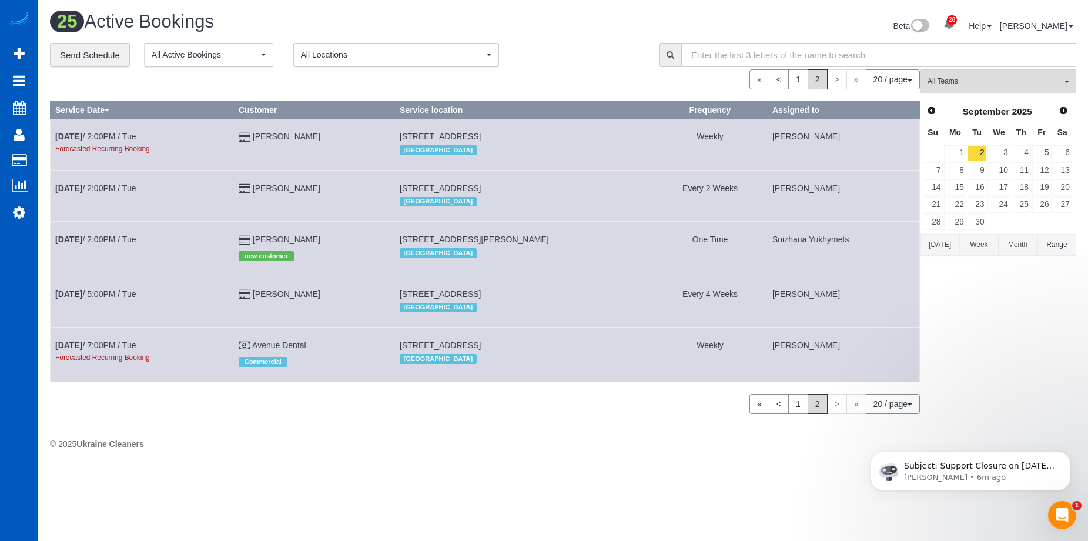
scroll to position [0, 0]
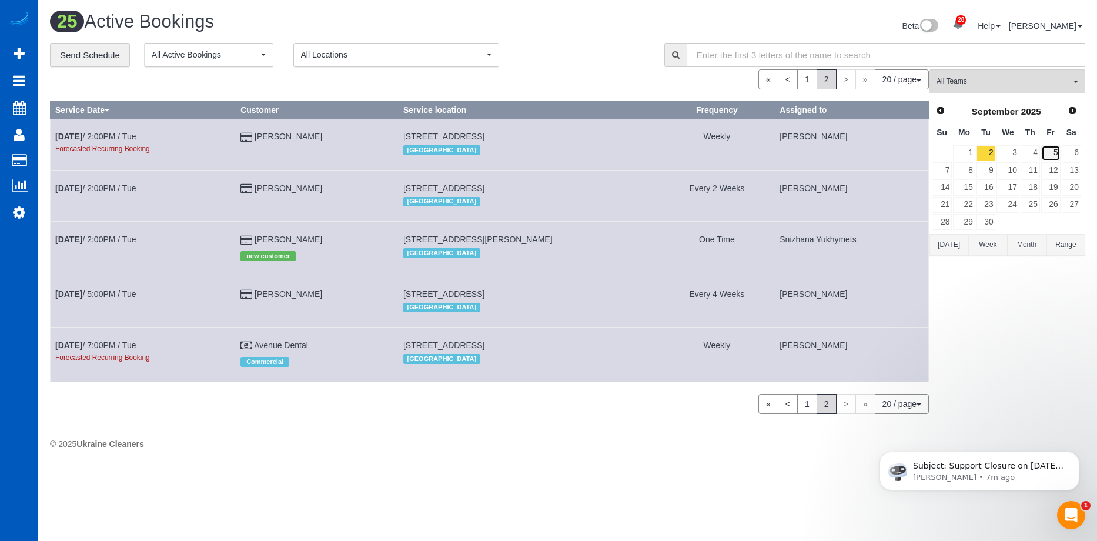
click at [1054, 152] on link "5" at bounding box center [1050, 153] width 19 height 16
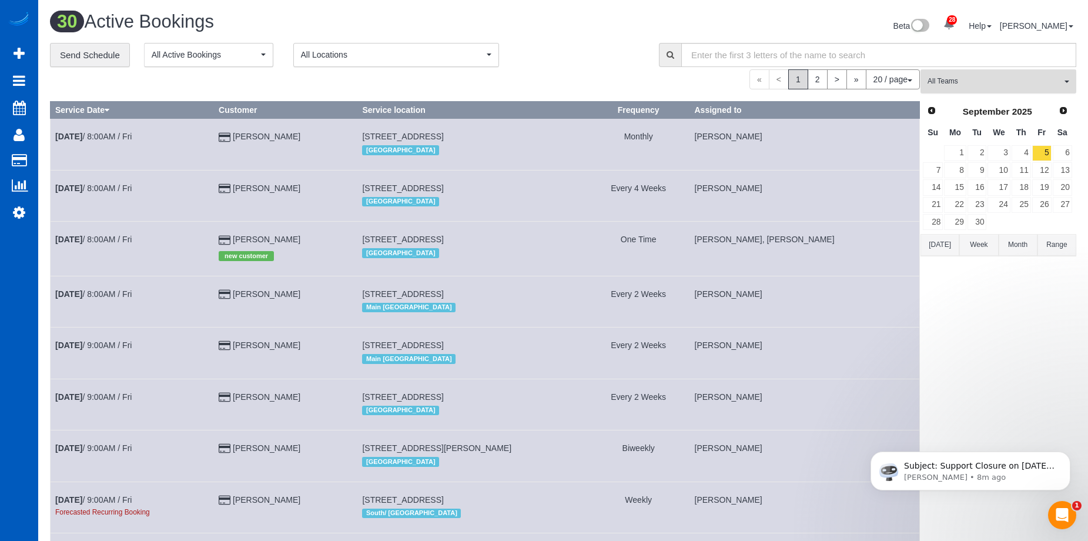
click at [1014, 90] on button "All Teams" at bounding box center [998, 81] width 156 height 24
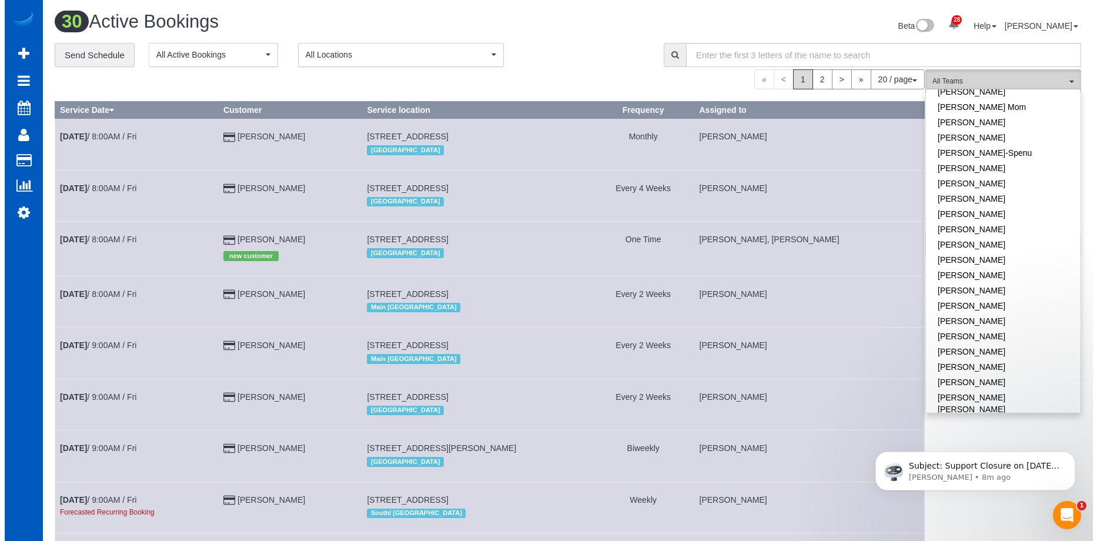
scroll to position [411, 0]
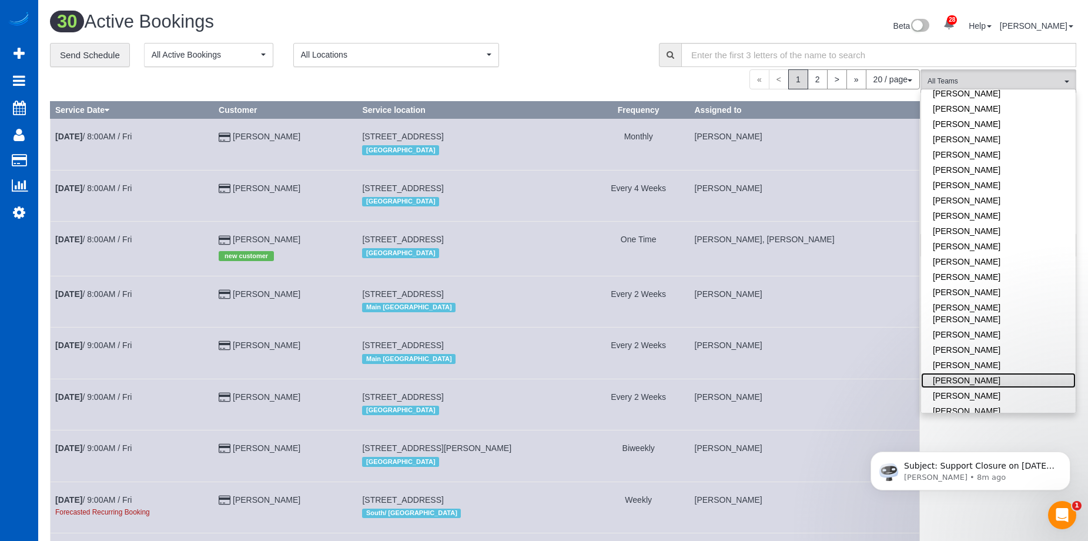
click at [1007, 373] on link "[PERSON_NAME]" at bounding box center [998, 380] width 155 height 15
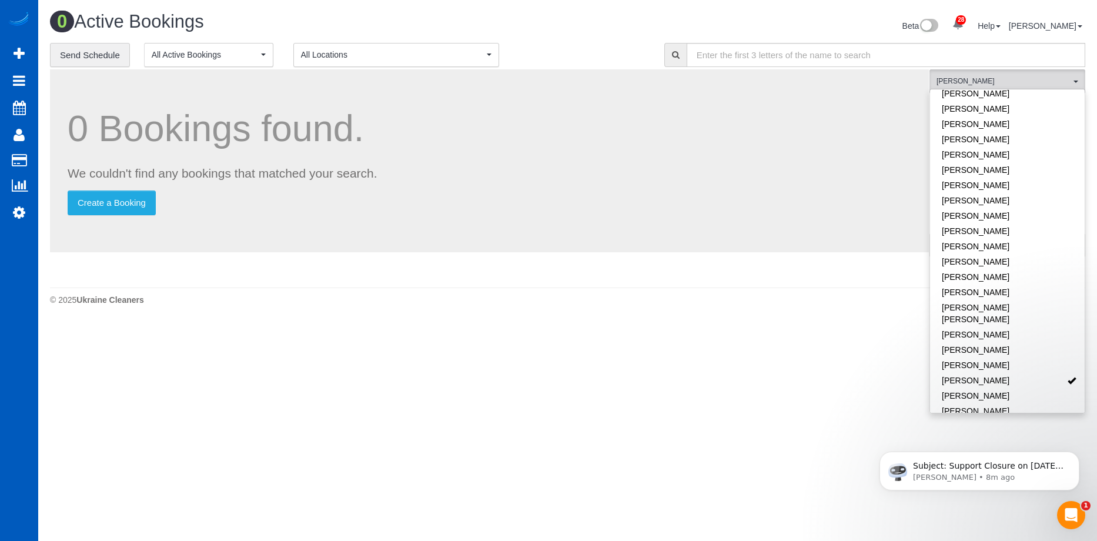
click at [578, 29] on div "Beta 28 Your Notifications You have 0 alerts × You have 3 to charge for 08/23/2…" at bounding box center [831, 27] width 527 height 31
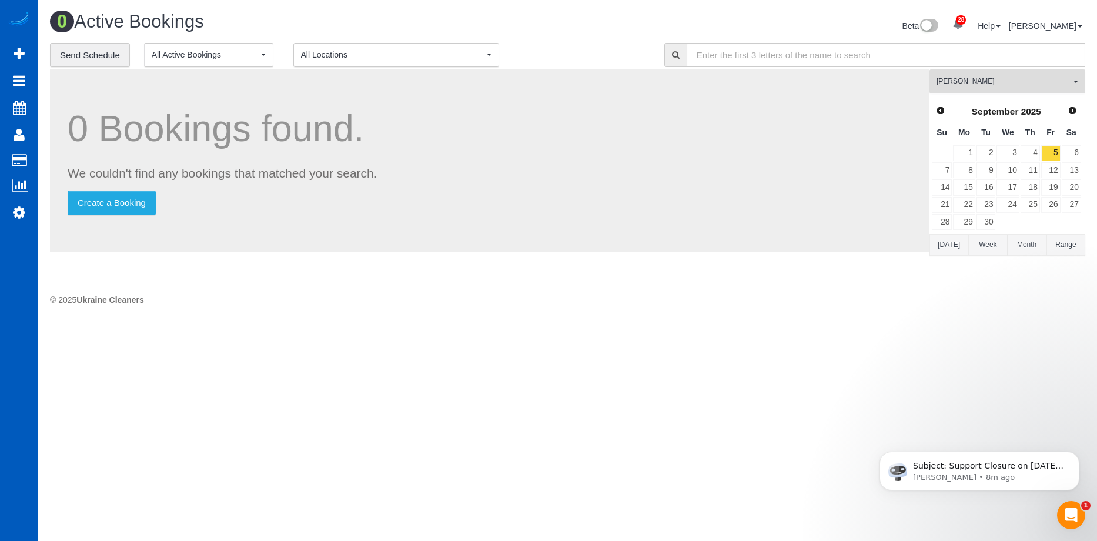
click at [1027, 76] on span "[PERSON_NAME]" at bounding box center [1003, 81] width 134 height 10
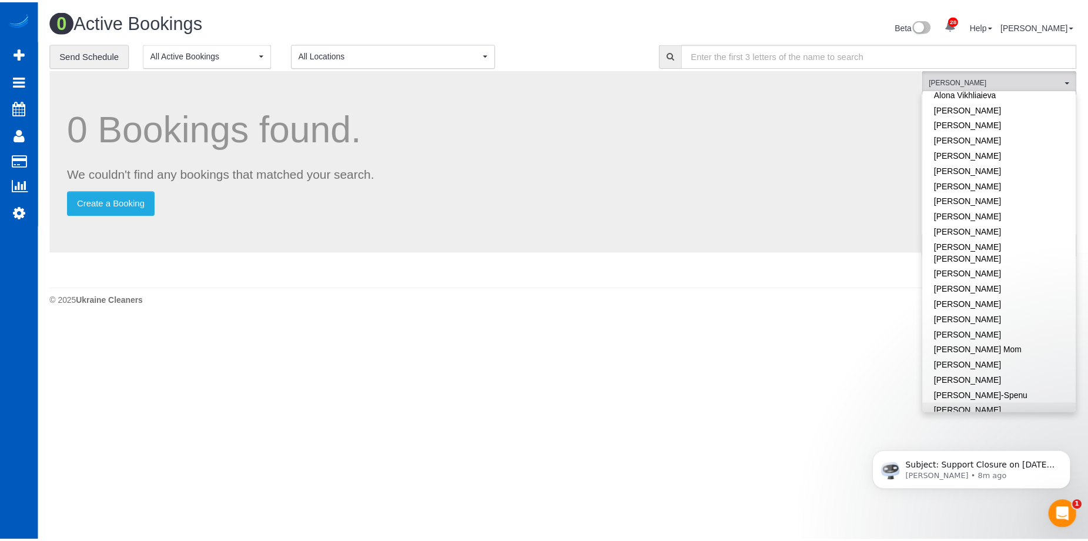
scroll to position [0, 0]
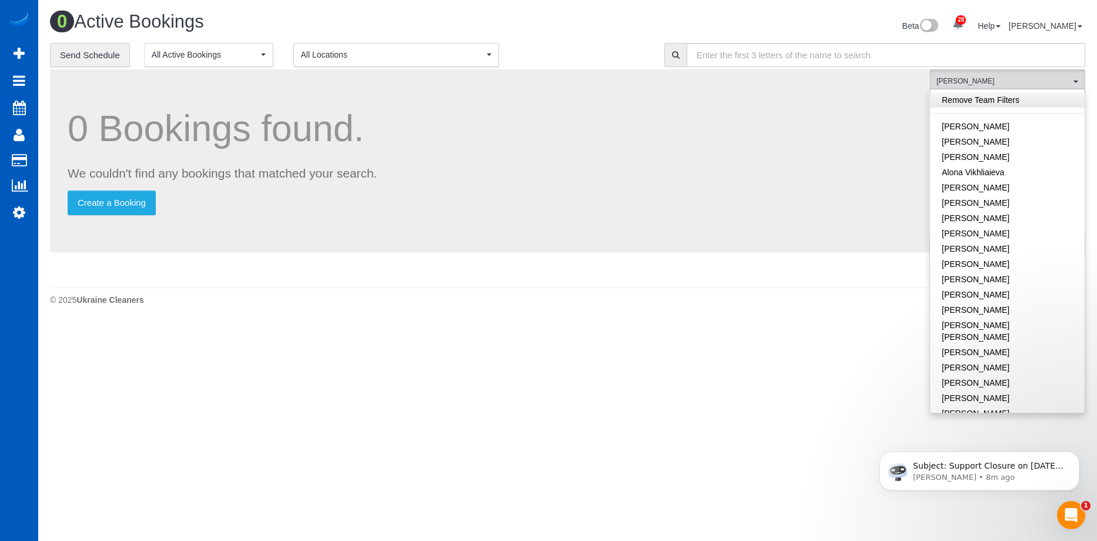
click at [1040, 100] on link "Remove Team Filters" at bounding box center [1007, 99] width 155 height 15
click at [595, 12] on div "Beta 28 Your Notifications You have 0 alerts × You have 3 to charge for 08/23/2…" at bounding box center [831, 27] width 527 height 31
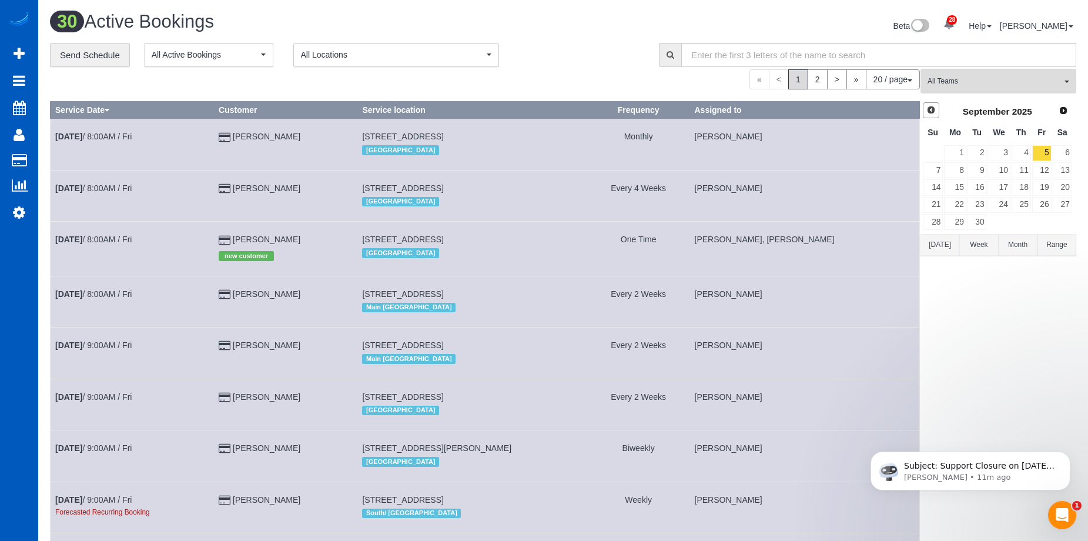
click at [930, 110] on span "Prev" at bounding box center [930, 109] width 9 height 9
click at [1020, 222] on link "28" at bounding box center [1020, 222] width 19 height 16
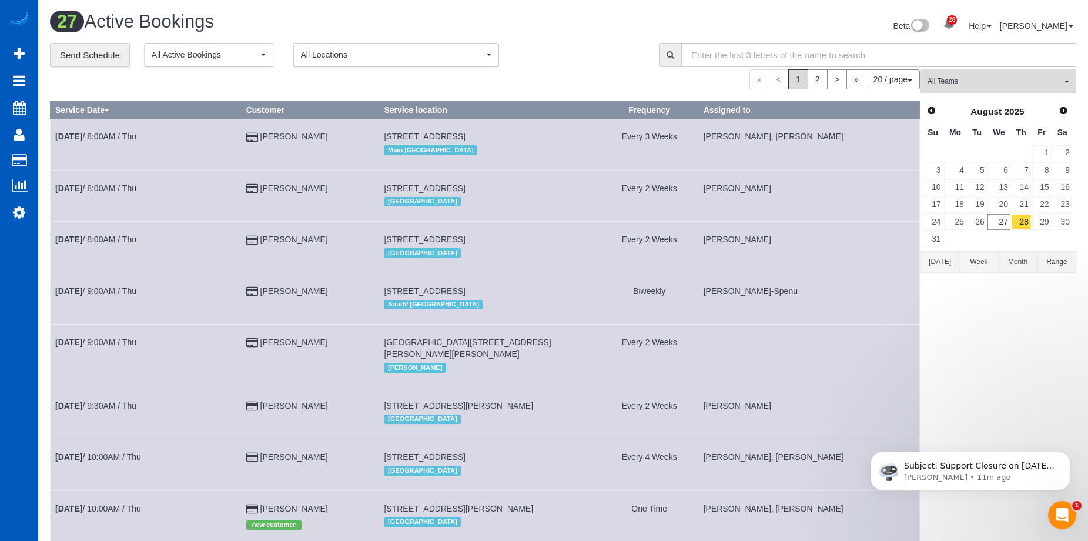
click at [1022, 74] on button "All Teams" at bounding box center [998, 81] width 156 height 24
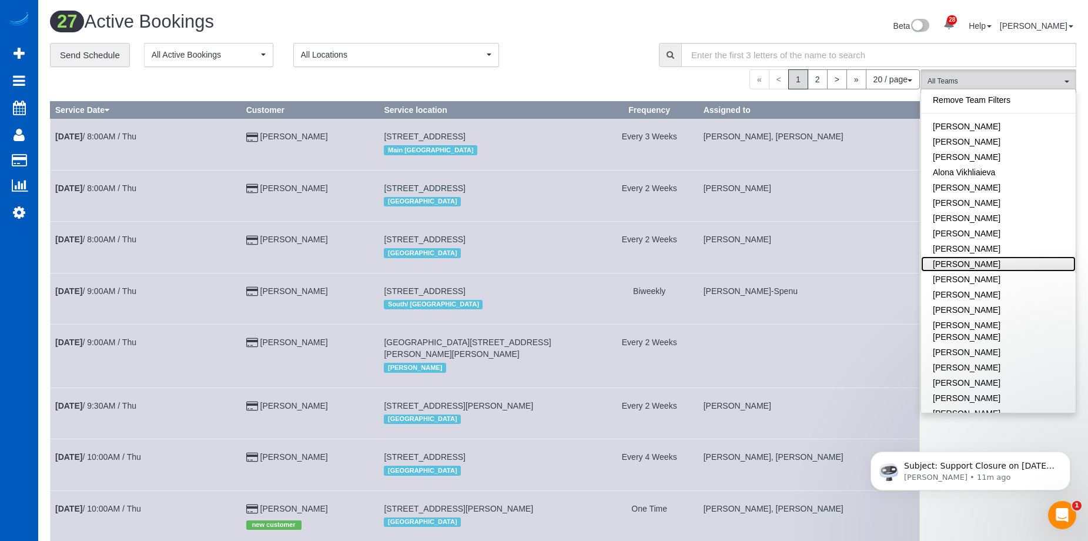
click at [1005, 264] on link "[PERSON_NAME]" at bounding box center [998, 263] width 155 height 15
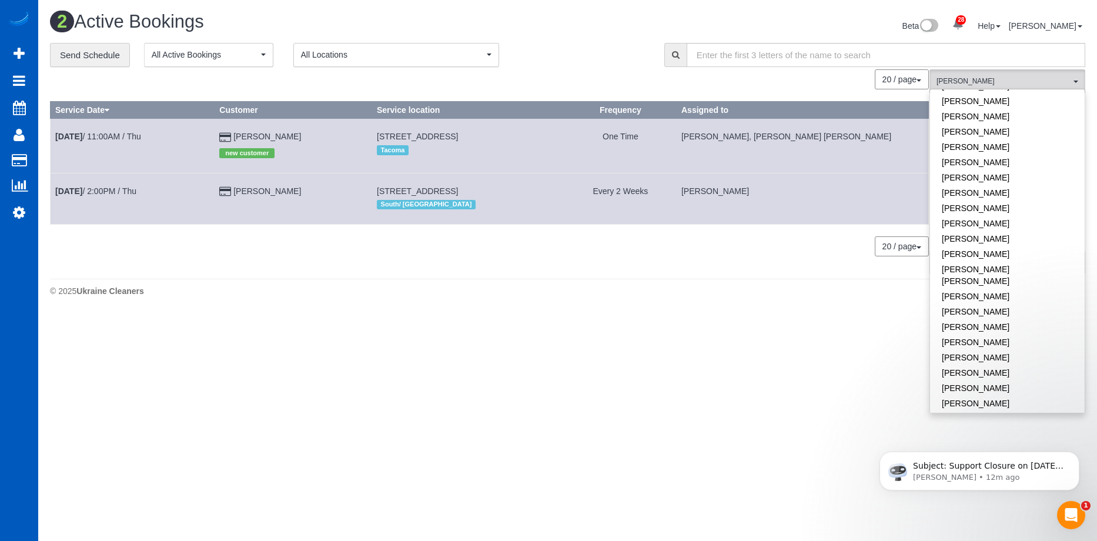
scroll to position [470, 0]
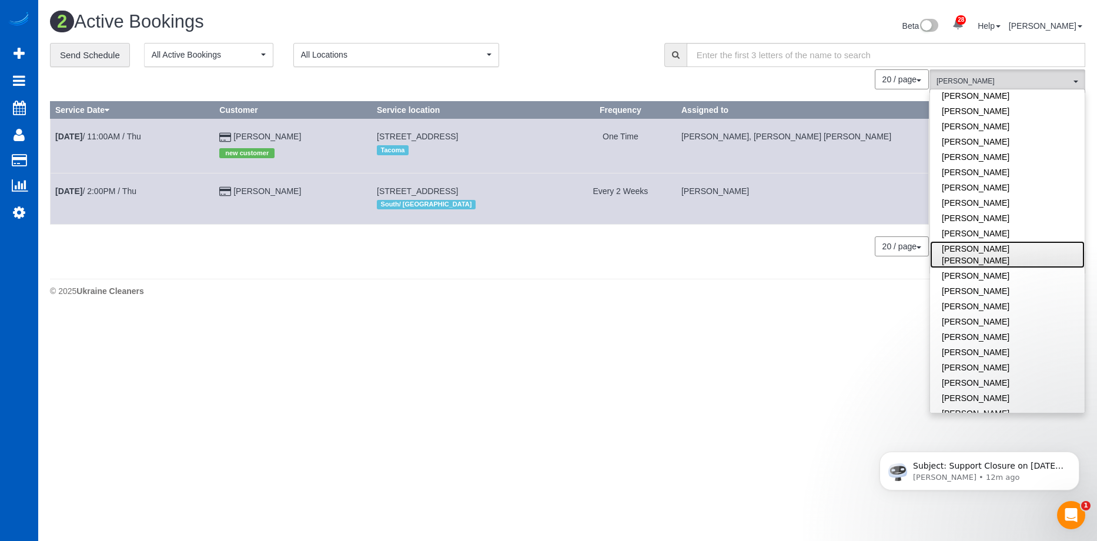
click at [1029, 241] on link "[PERSON_NAME] [PERSON_NAME]" at bounding box center [1007, 254] width 155 height 27
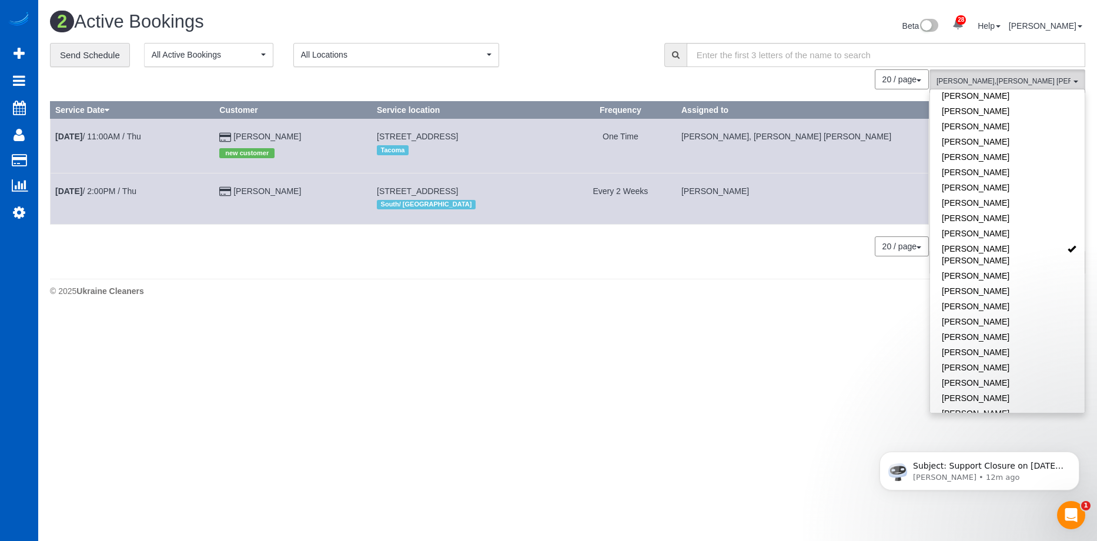
click at [597, 32] on div "Beta 28 Your Notifications You have 0 alerts × You have 3 to charge for 08/23/2…" at bounding box center [831, 27] width 527 height 31
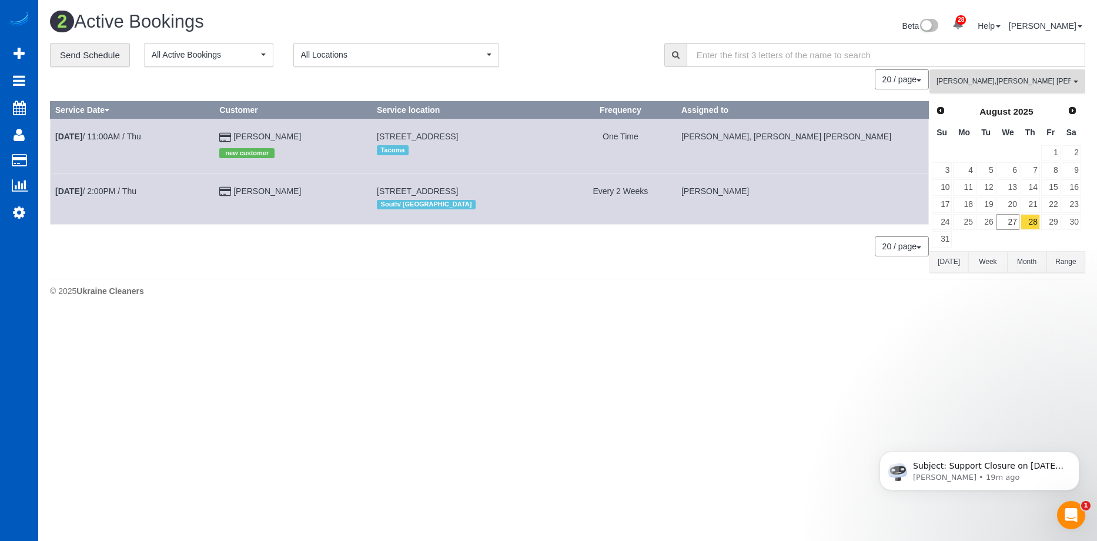
click at [969, 81] on span "Anzhela Trokhymiuk , Nadezhda Korina" at bounding box center [1003, 81] width 134 height 10
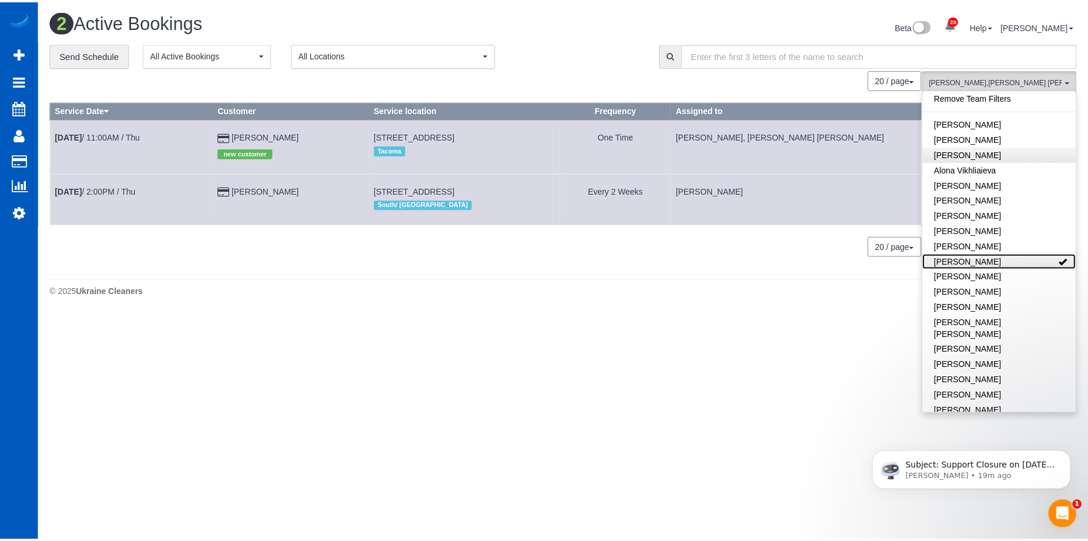
scroll to position [0, 0]
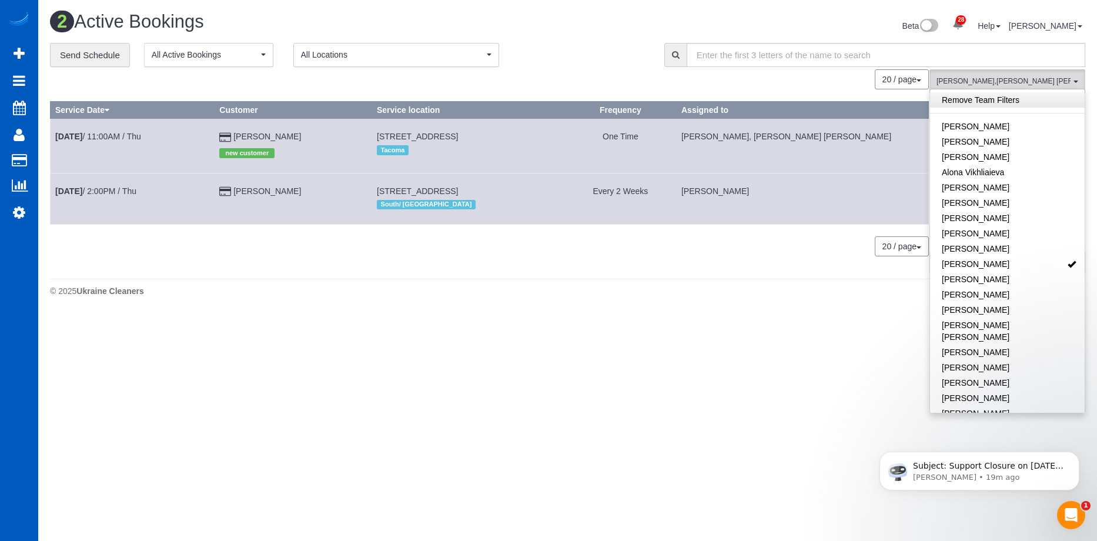
click at [1007, 95] on link "Remove Team Filters" at bounding box center [1007, 99] width 155 height 15
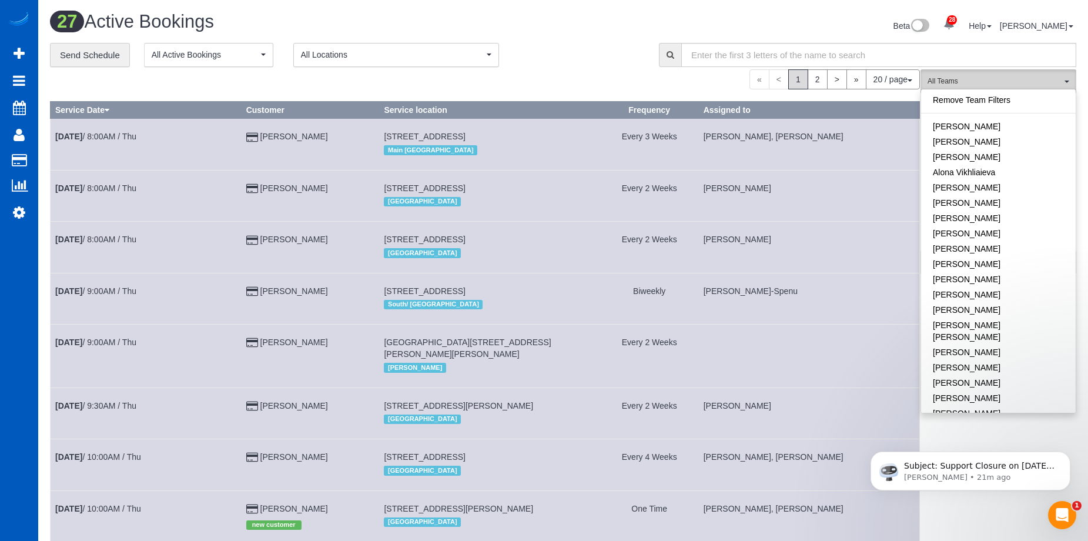
click at [979, 76] on button "All Teams" at bounding box center [998, 81] width 156 height 24
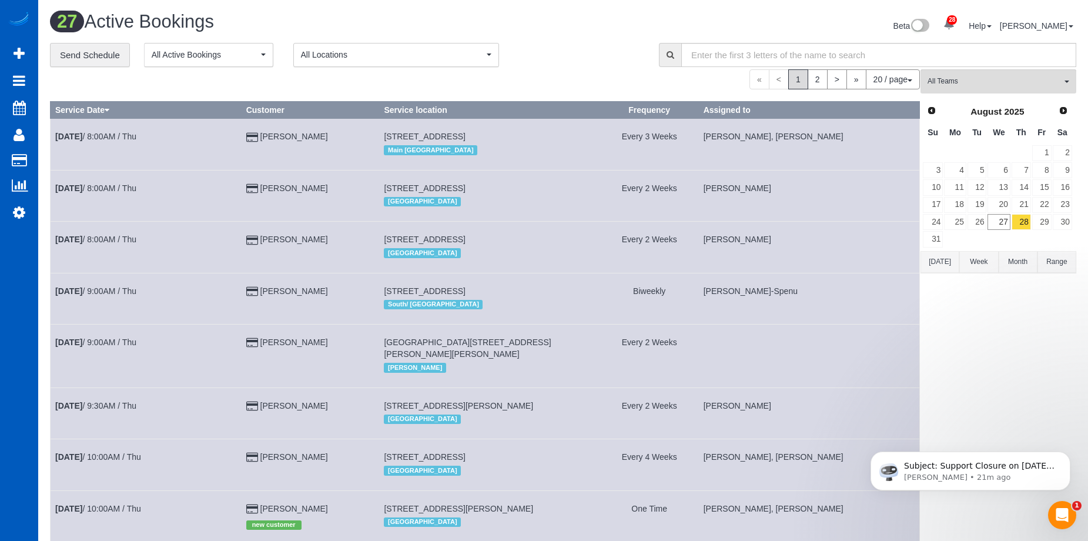
click at [606, 22] on div "Beta 28 Your Notifications You have 0 alerts × You have 3 to charge for 08/23/2…" at bounding box center [824, 27] width 522 height 31
click at [20, 206] on icon at bounding box center [19, 212] width 12 height 14
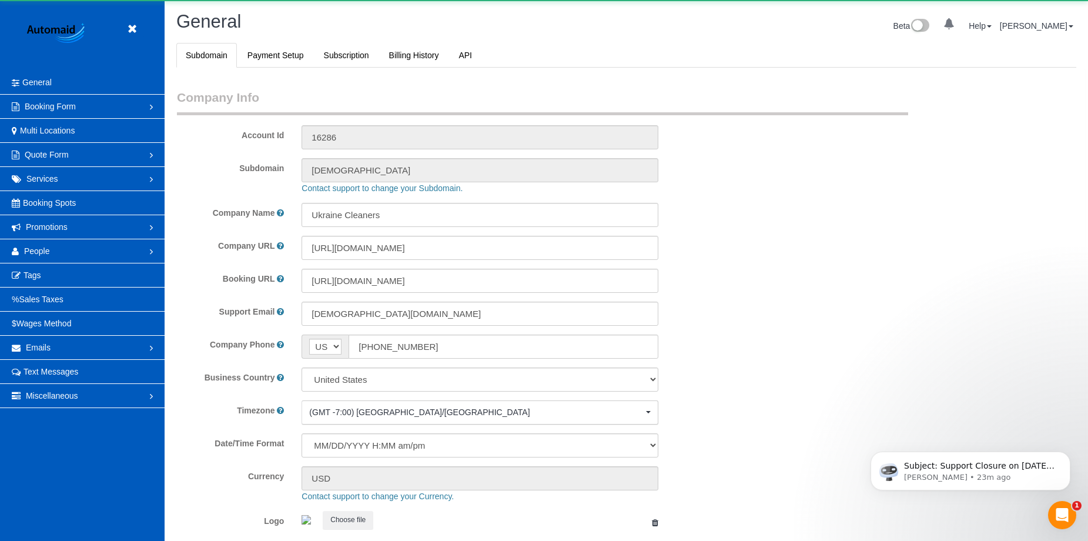
select select "1"
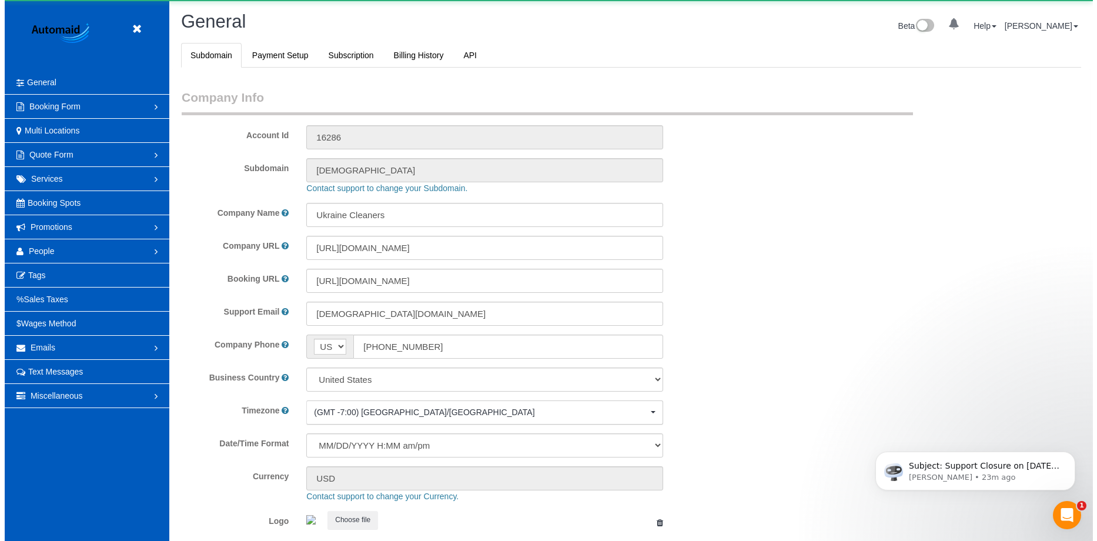
scroll to position [2585, 1088]
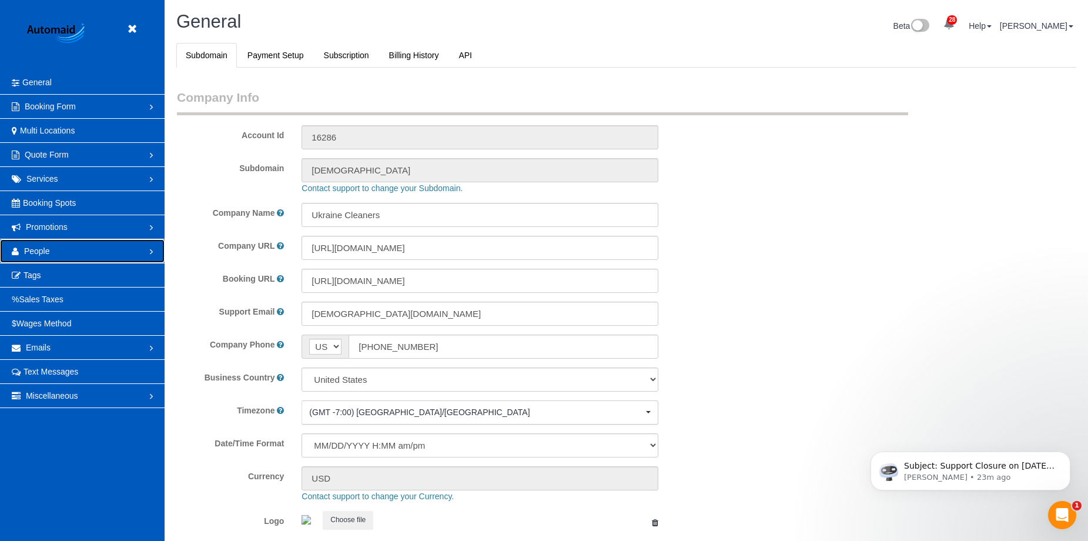
click at [96, 249] on link "People" at bounding box center [82, 251] width 165 height 24
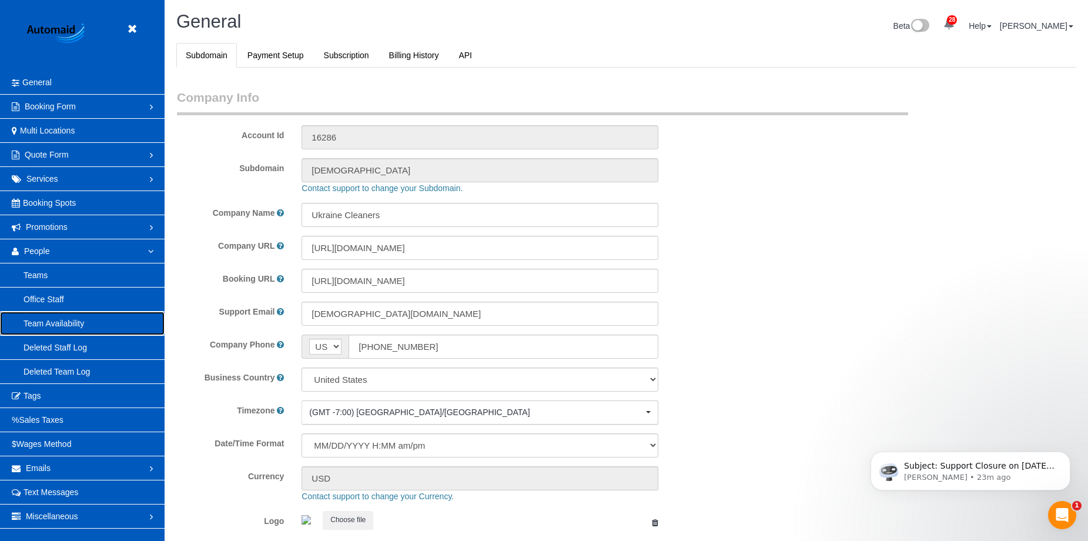
click at [79, 317] on link "Team Availability" at bounding box center [82, 323] width 165 height 24
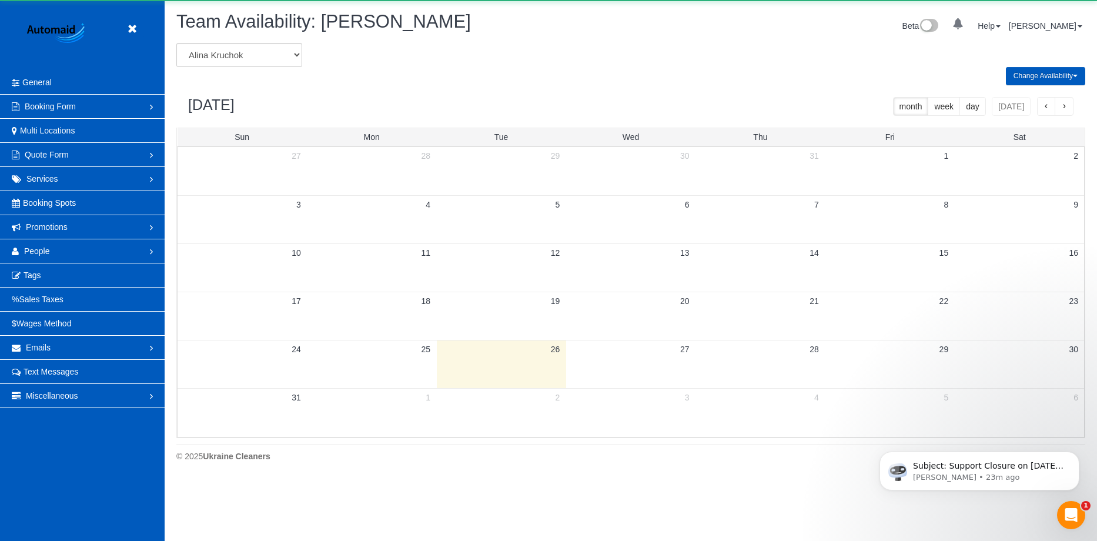
scroll to position [478, 1097]
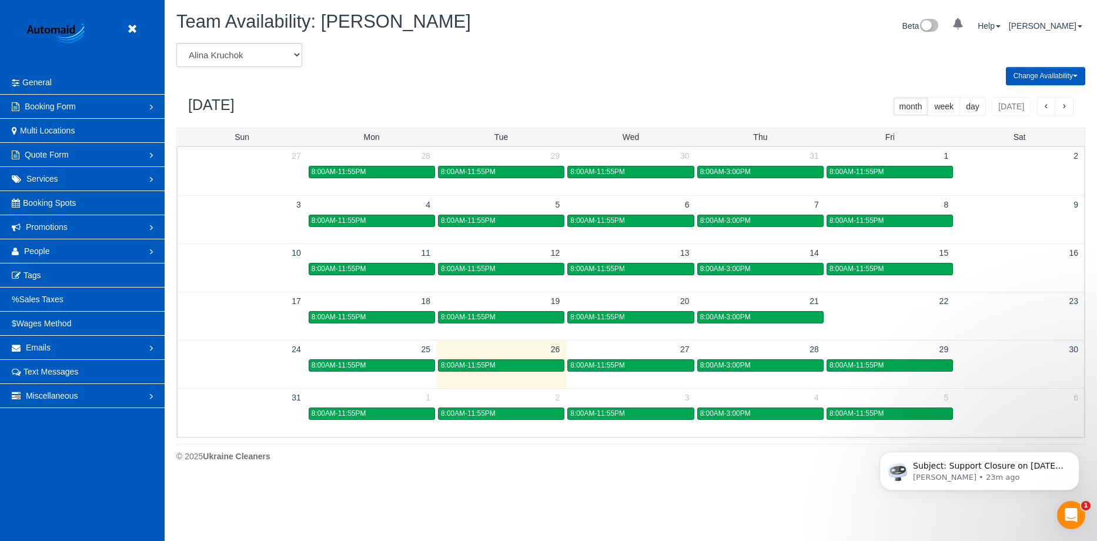
click at [280, 68] on div "Change Availability Default Availability Specific Date Request Time Off Exclude…" at bounding box center [630, 76] width 926 height 18
click at [282, 48] on select "Alina Kruchok Alona Kulish Alona Tarasiuk Alona Vikhliaieva Anastasiia Demchenk…" at bounding box center [239, 55] width 126 height 24
select select "number:991"
click at [176, 43] on select "Alina Kruchok Alona Kulish Alona Tarasiuk Alona Vikhliaieva Anastasiia Demchenk…" at bounding box center [239, 55] width 126 height 24
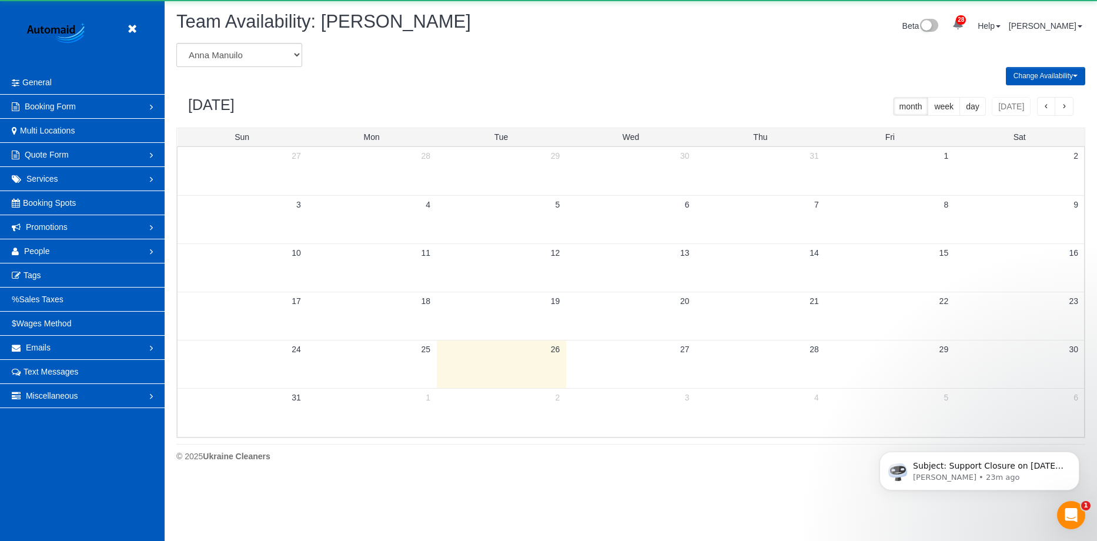
scroll to position [58293, 57675]
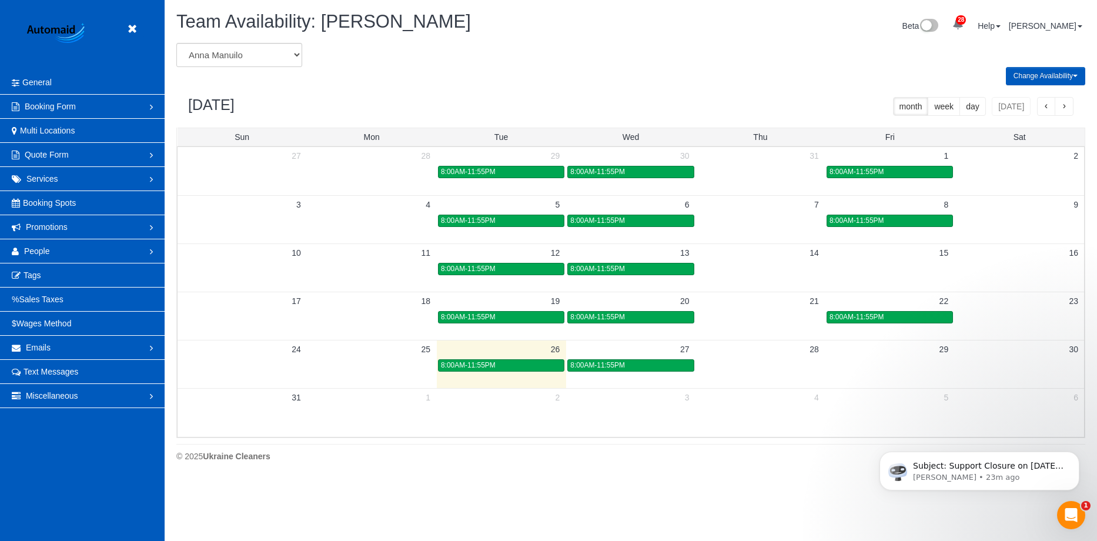
click at [1071, 107] on button "button" at bounding box center [1063, 106] width 19 height 19
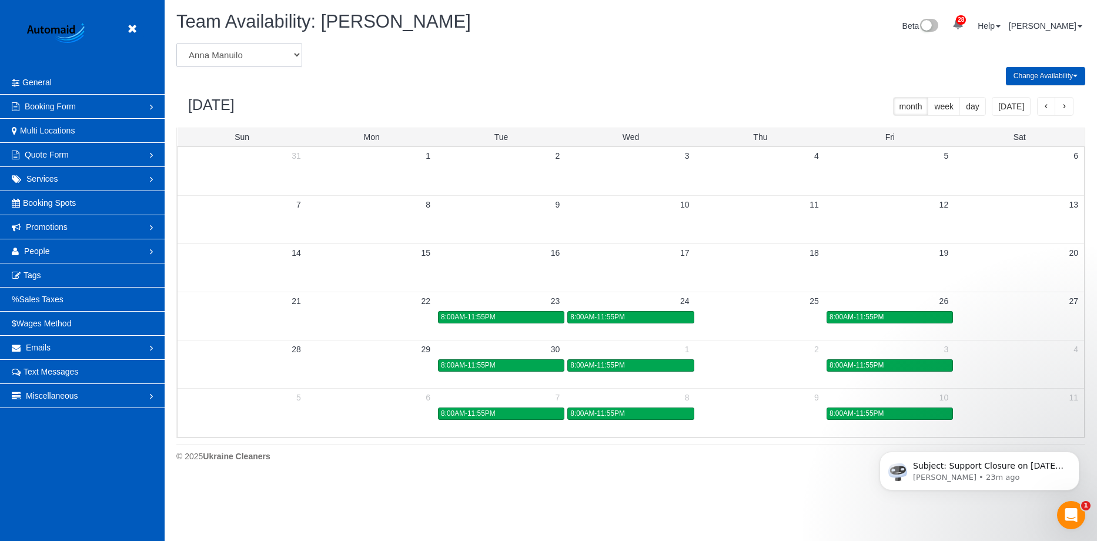
click at [258, 60] on select "Alina Kruchok Alona Kulish Alona Tarasiuk Alona Vikhliaieva Anastasiia Demchenk…" at bounding box center [239, 55] width 126 height 24
click at [134, 27] on icon at bounding box center [132, 29] width 15 height 15
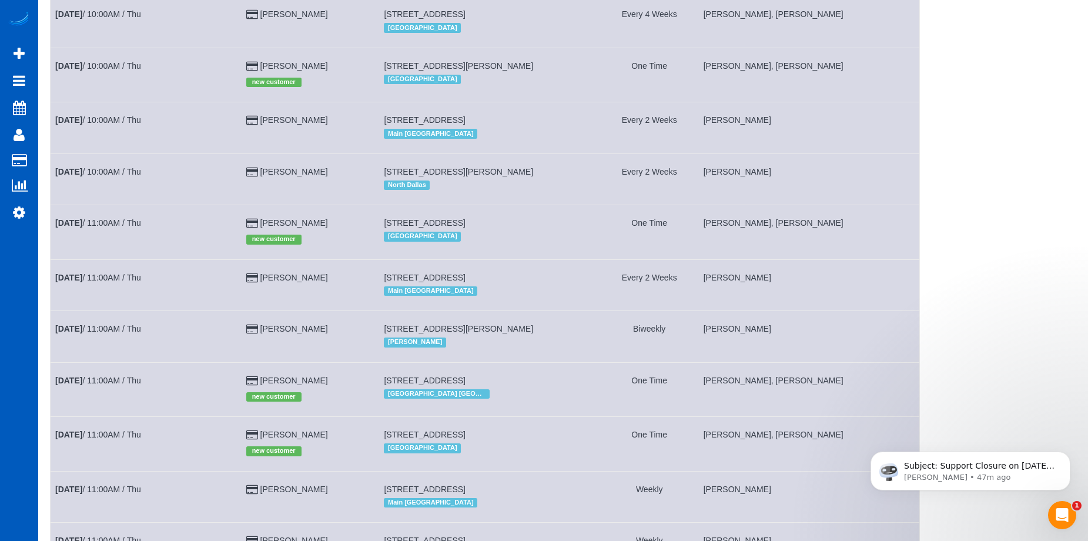
scroll to position [17, 0]
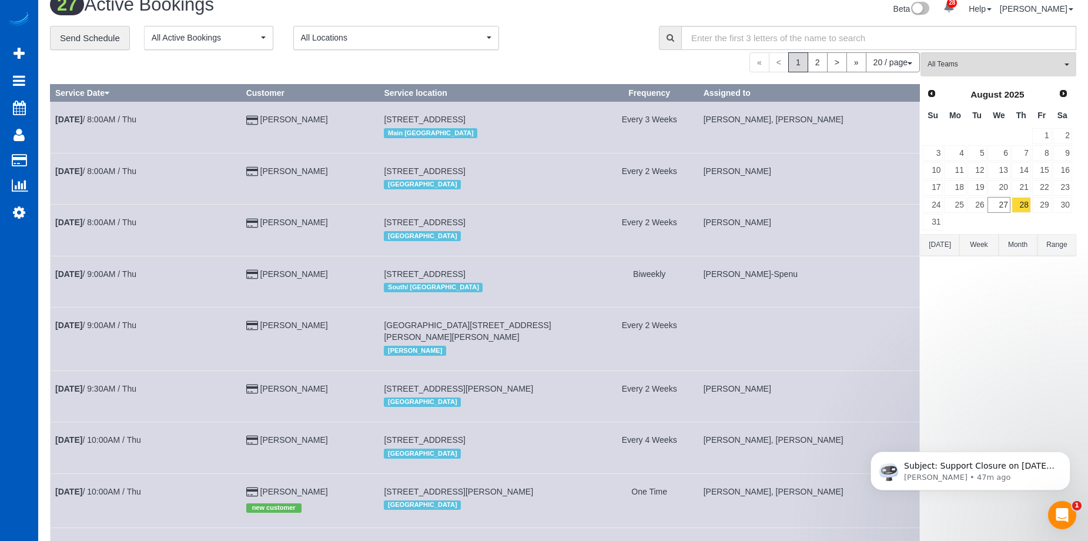
click at [730, 188] on td "[PERSON_NAME]" at bounding box center [808, 178] width 221 height 51
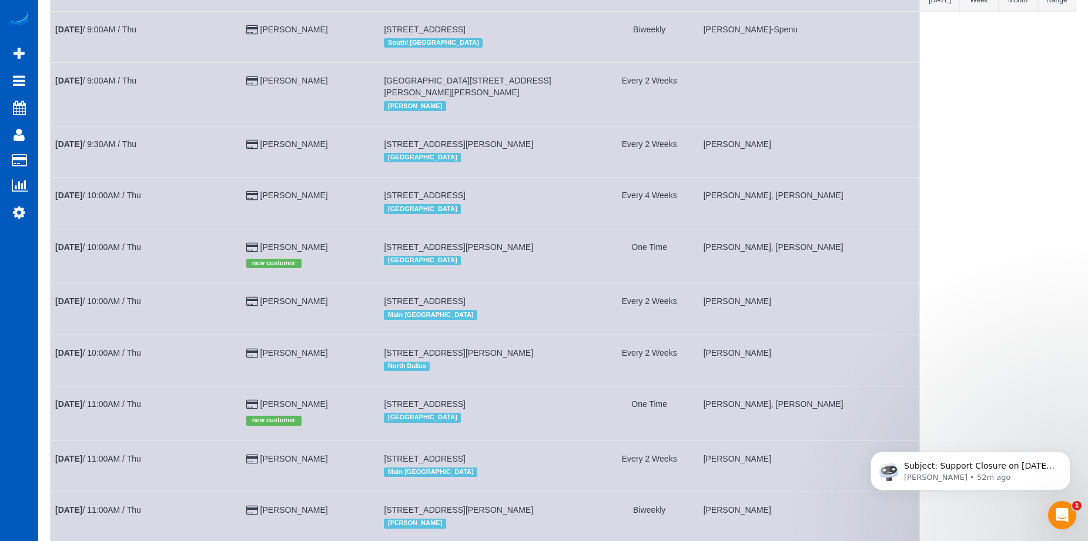
scroll to position [718, 0]
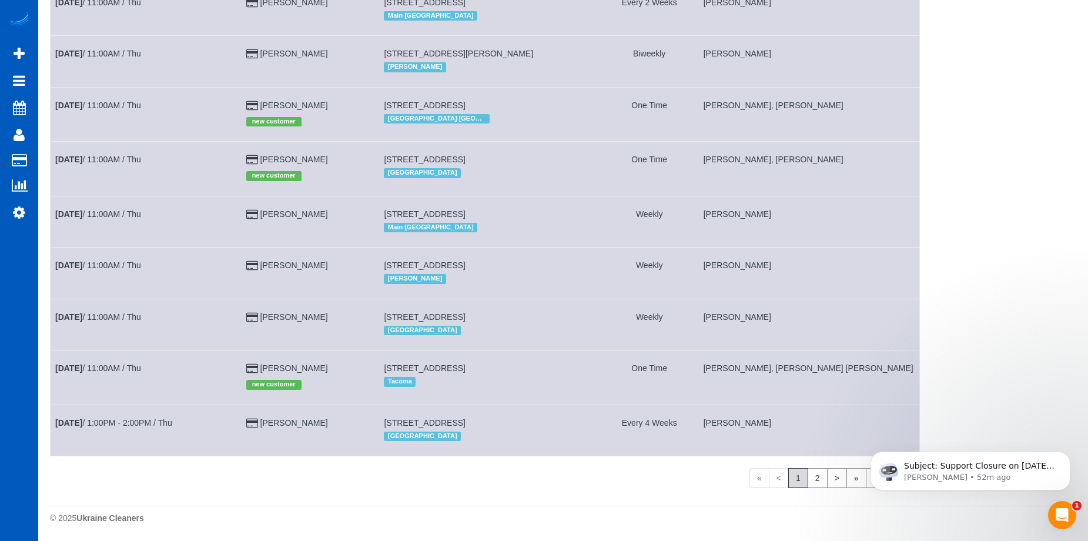
click at [780, 232] on td "[PERSON_NAME]" at bounding box center [808, 221] width 221 height 51
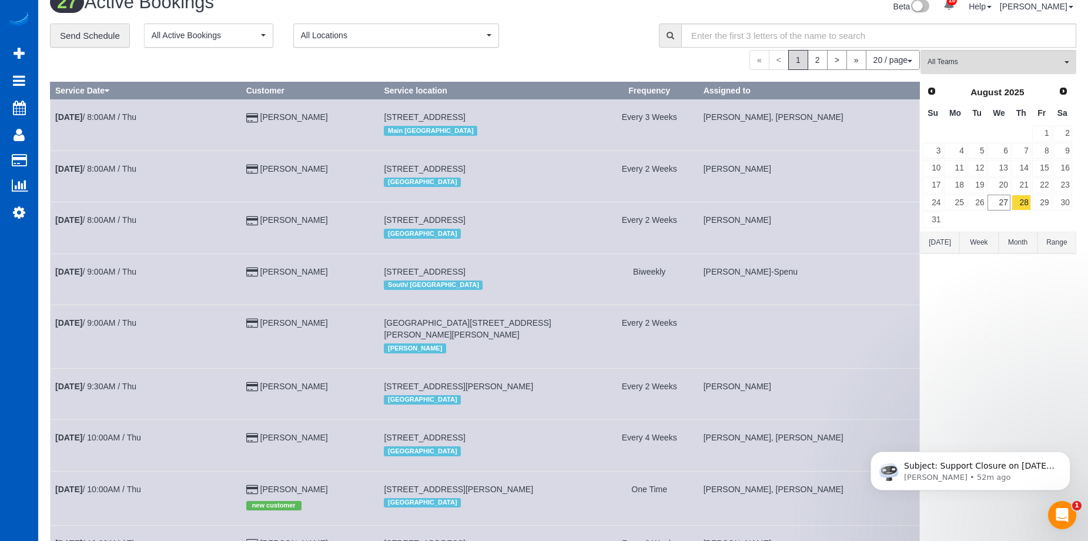
scroll to position [0, 0]
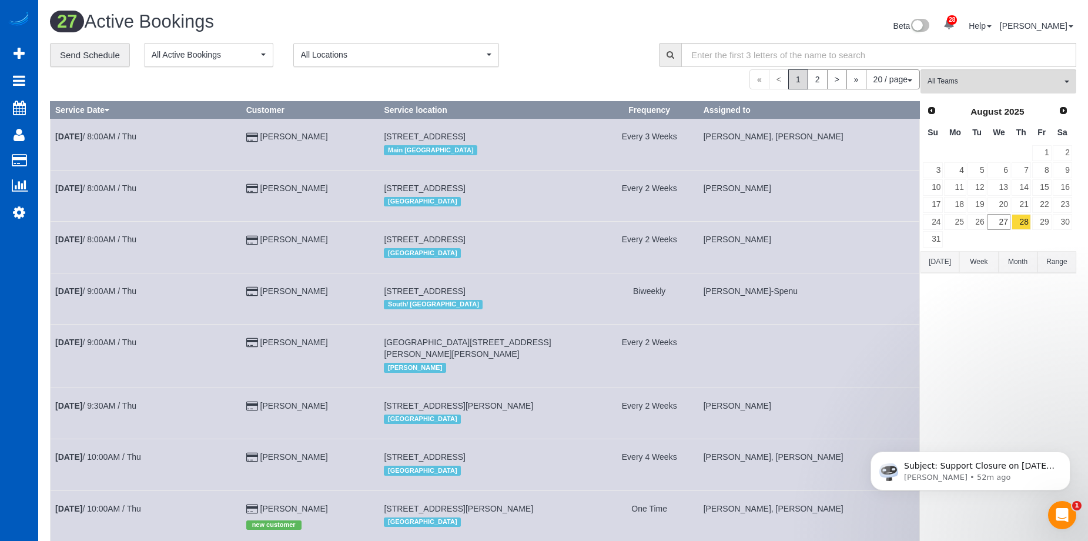
click at [757, 173] on td "[PERSON_NAME]" at bounding box center [808, 195] width 221 height 51
click at [756, 251] on td "[PERSON_NAME]" at bounding box center [808, 247] width 221 height 51
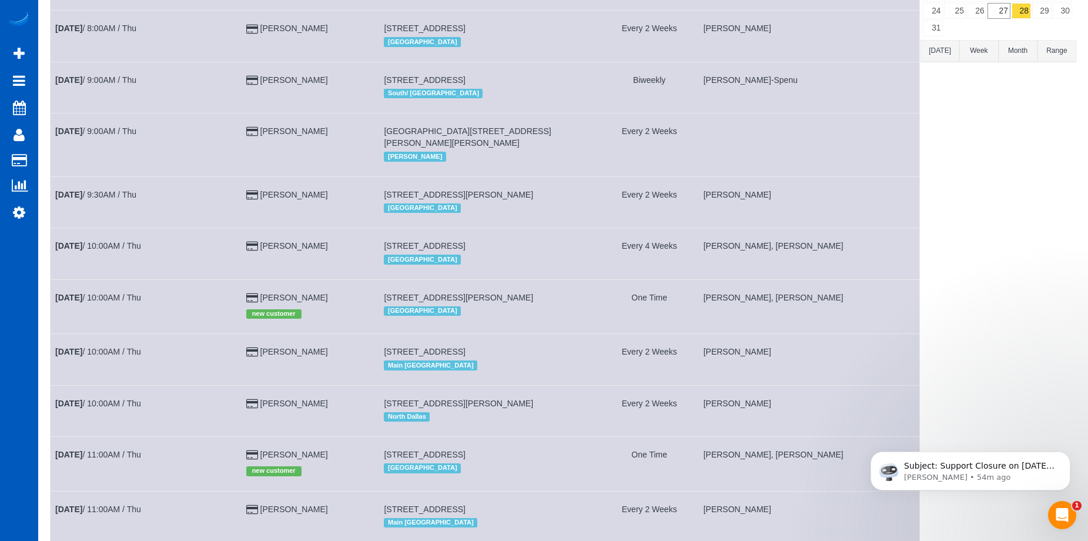
scroll to position [247, 0]
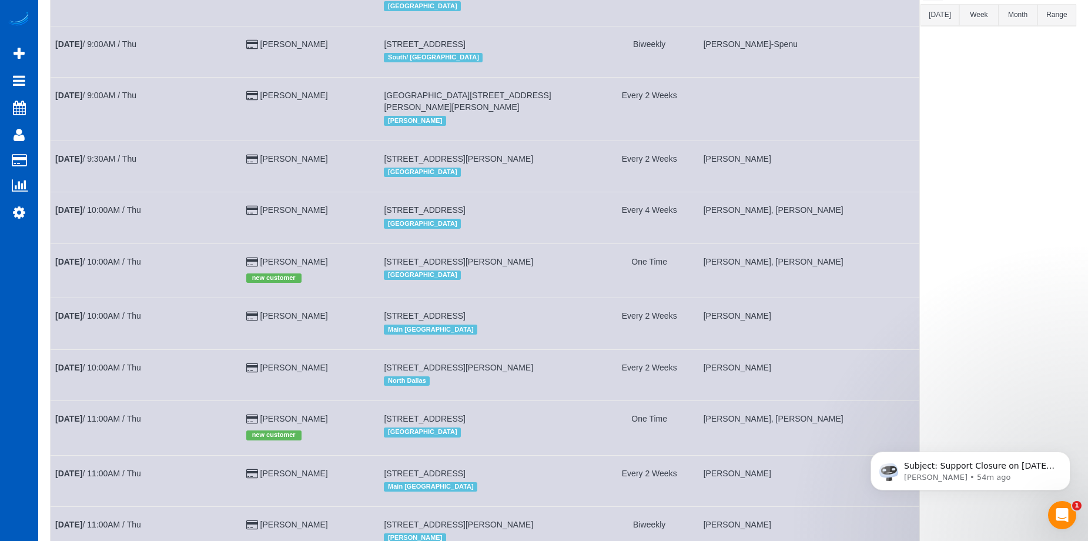
click at [856, 210] on td "Viktoriia Zhukovska, Vira Zhukovska" at bounding box center [808, 217] width 221 height 51
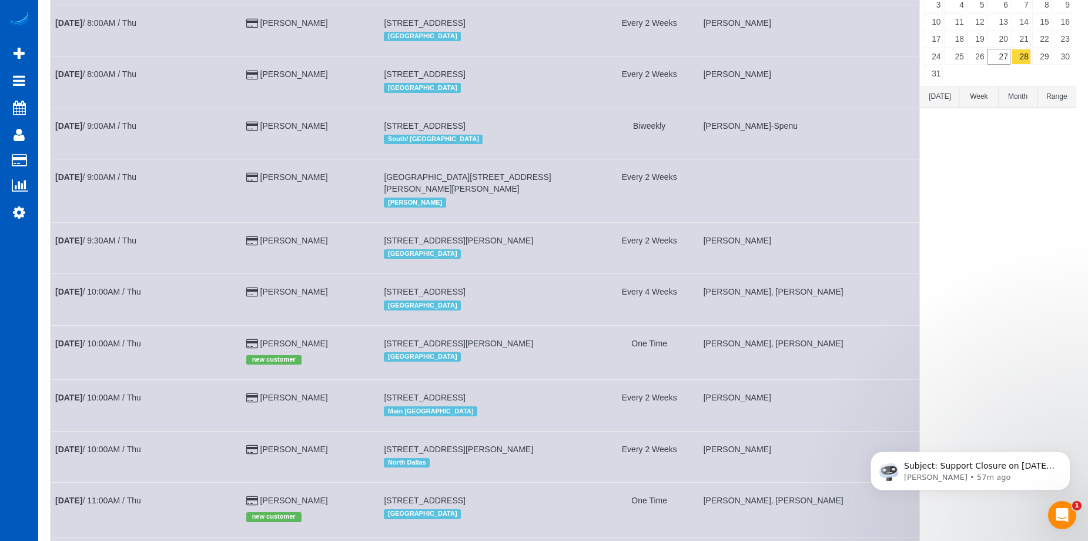
scroll to position [0, 0]
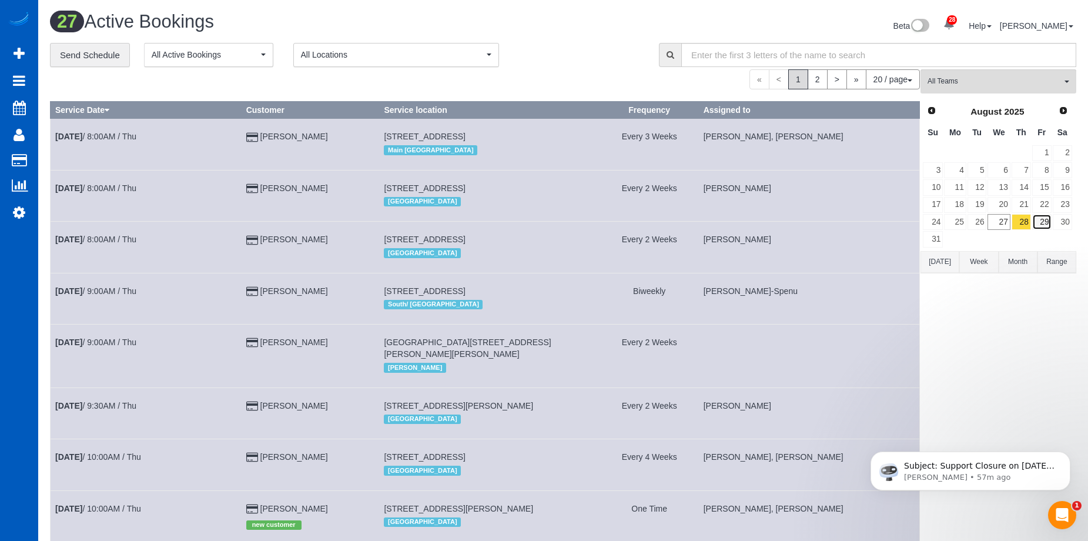
click at [1044, 225] on link "29" at bounding box center [1041, 222] width 19 height 16
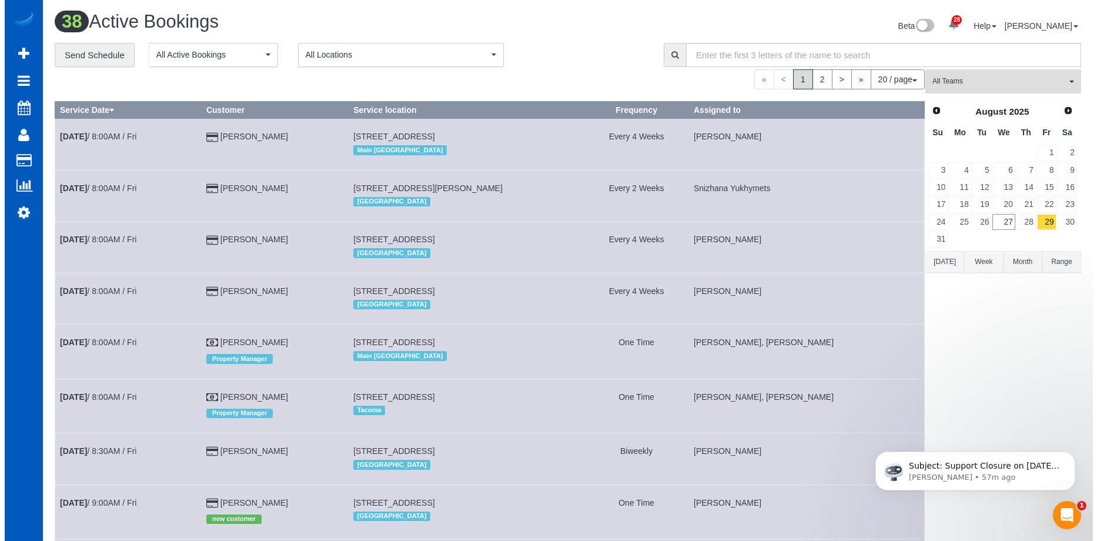
scroll to position [57522, 57684]
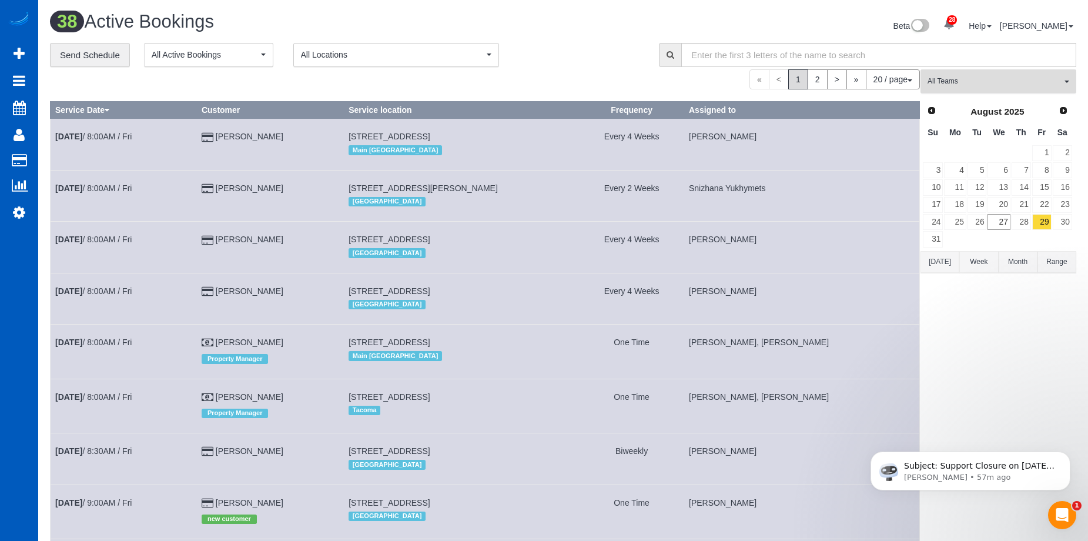
click at [1021, 78] on span "All Teams" at bounding box center [994, 81] width 134 height 10
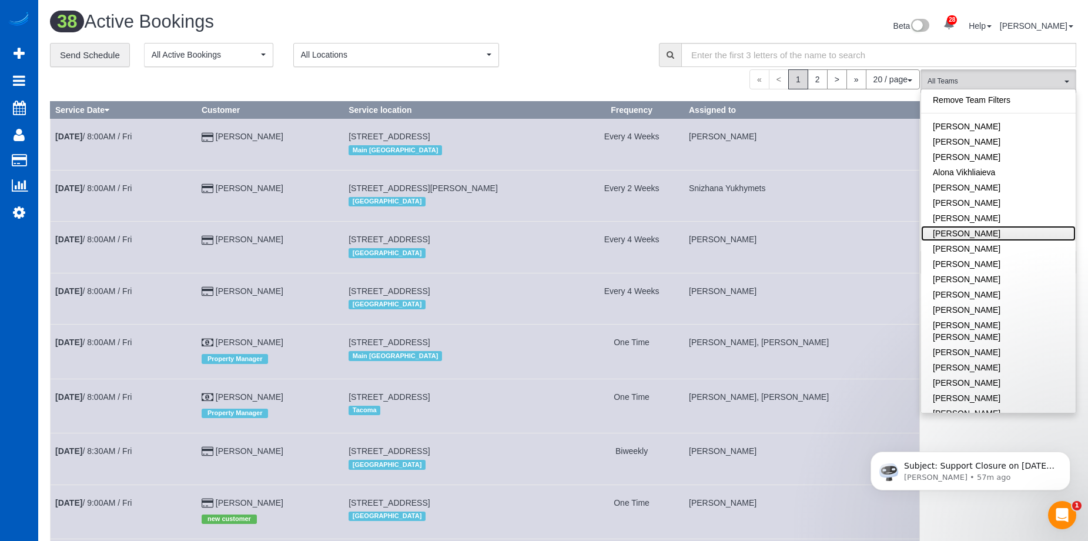
click at [990, 229] on link "[PERSON_NAME]" at bounding box center [998, 233] width 155 height 15
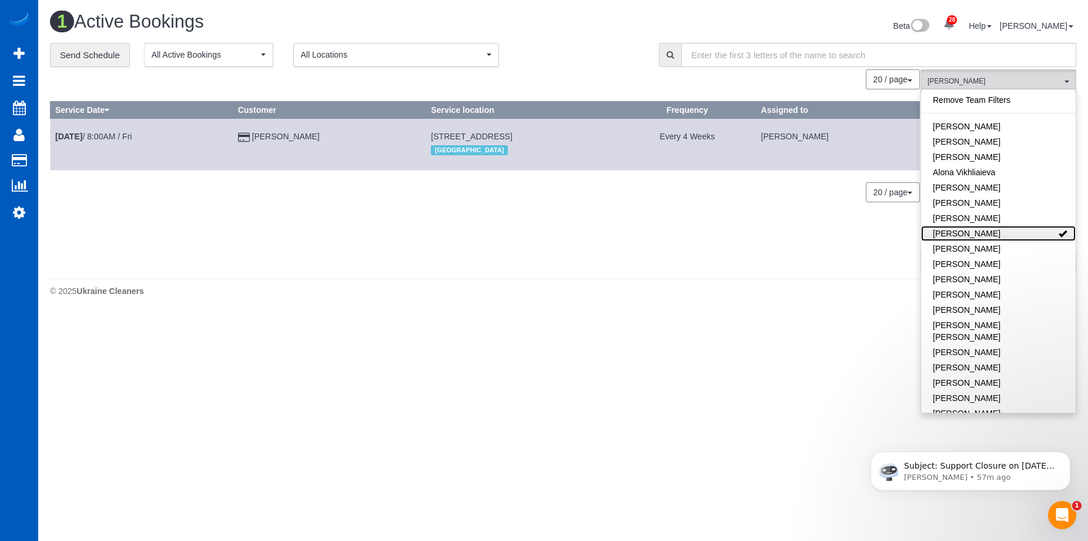
scroll to position [314, 1097]
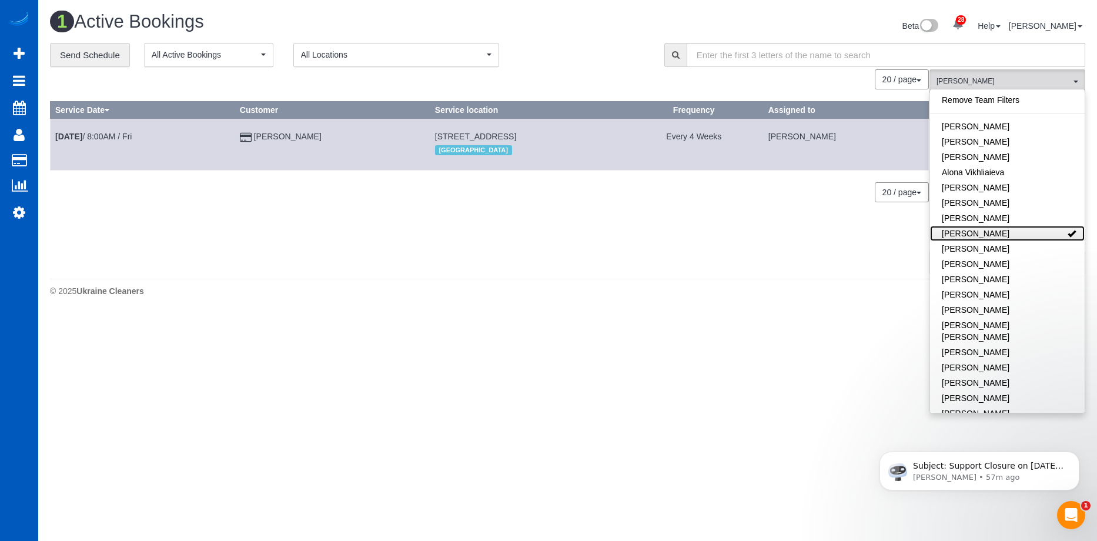
click at [990, 229] on link "[PERSON_NAME]" at bounding box center [1007, 233] width 155 height 15
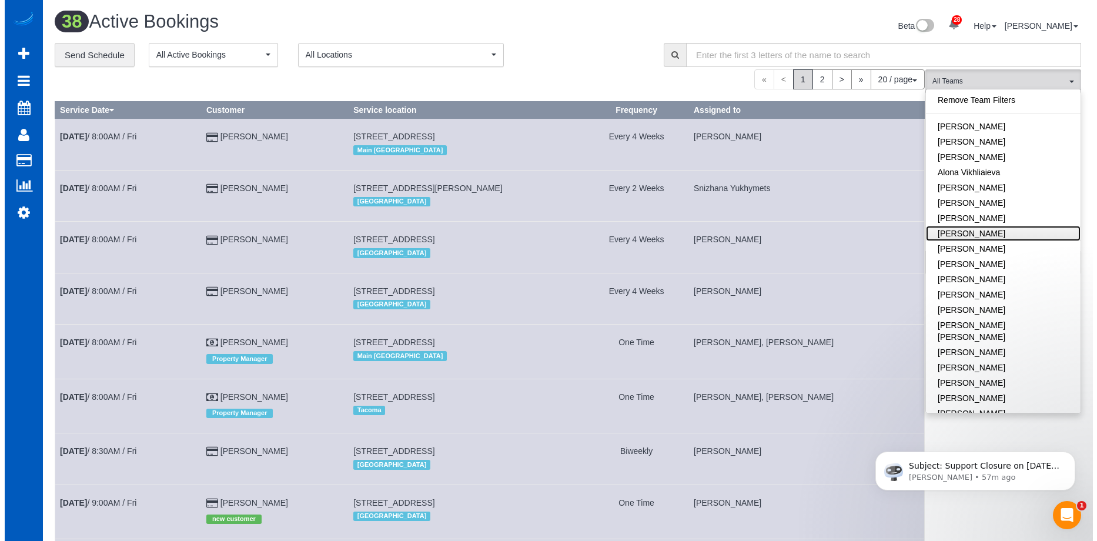
scroll to position [1249, 1088]
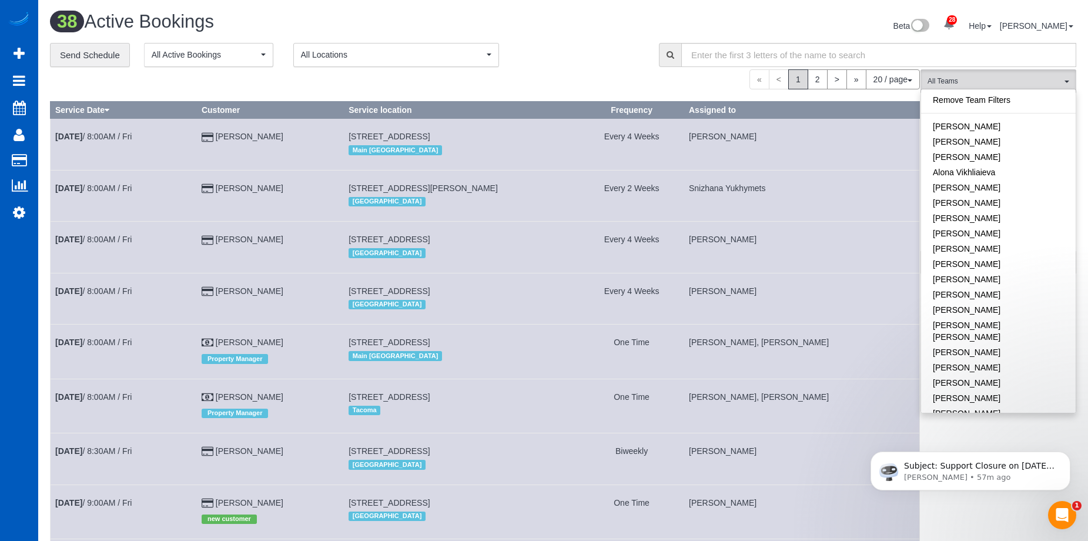
click at [582, 20] on div "Beta 28 Your Notifications You have 0 alerts × You have 3 to charge for 08/23/2…" at bounding box center [824, 27] width 522 height 31
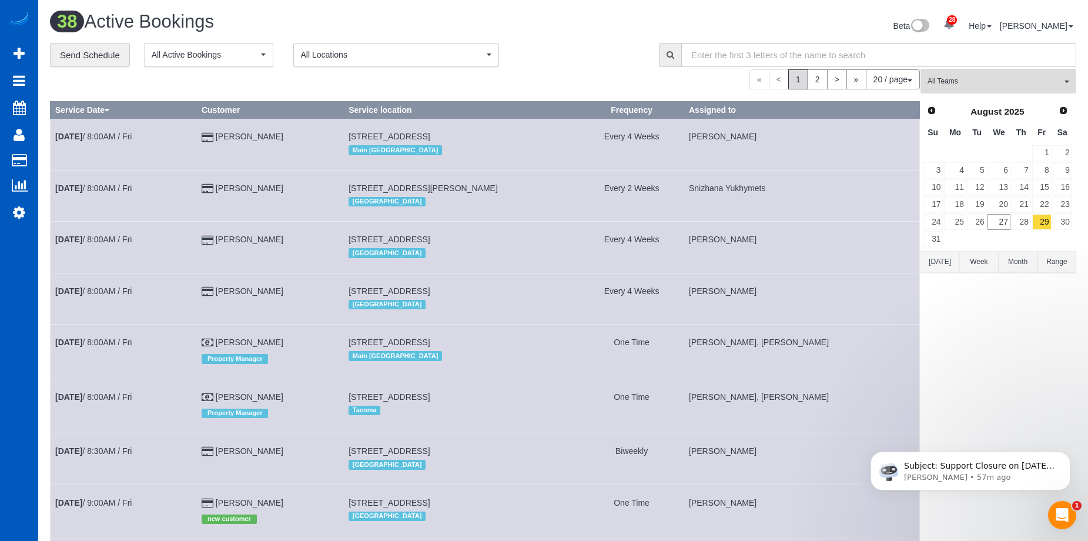
click at [574, 129] on td "329 N 83rd St, Seattle, WA 98103 Main Seattle" at bounding box center [462, 144] width 236 height 51
click at [1046, 218] on link "29" at bounding box center [1041, 222] width 19 height 16
click at [132, 290] on link "Aug 29th / 8:00AM / Fri" at bounding box center [93, 290] width 76 height 9
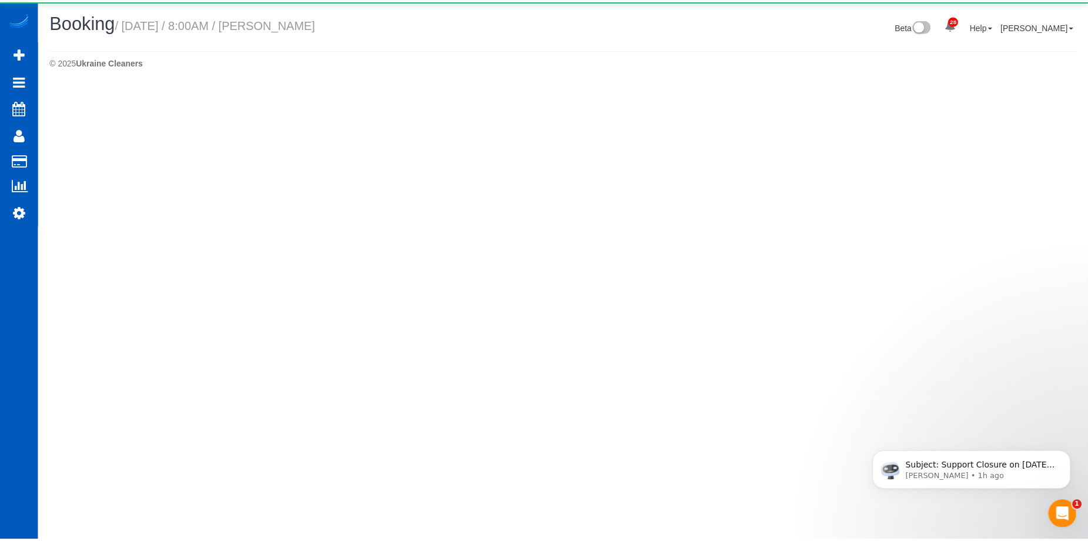
scroll to position [84, 1097]
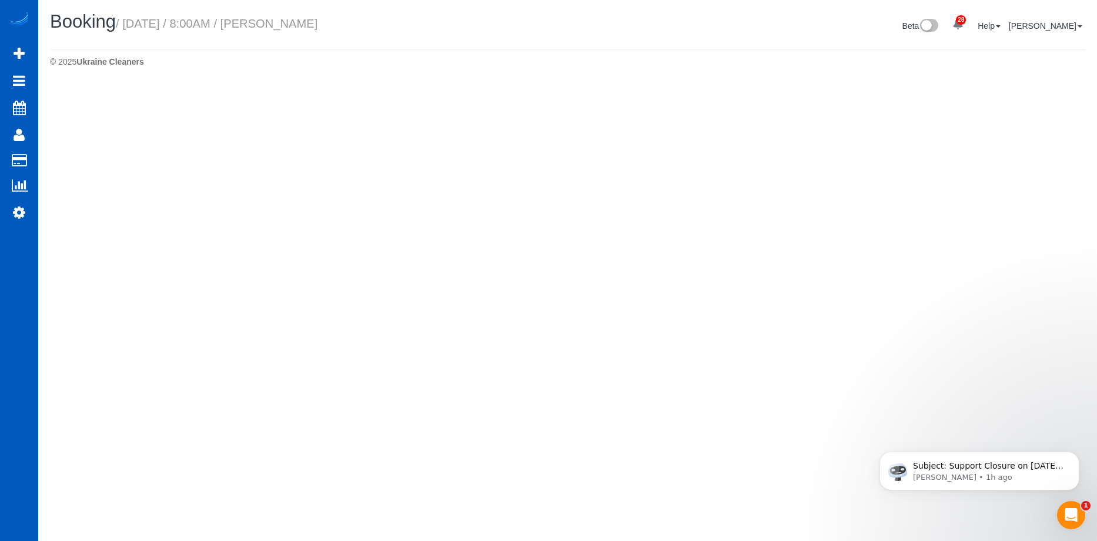
select select "WA"
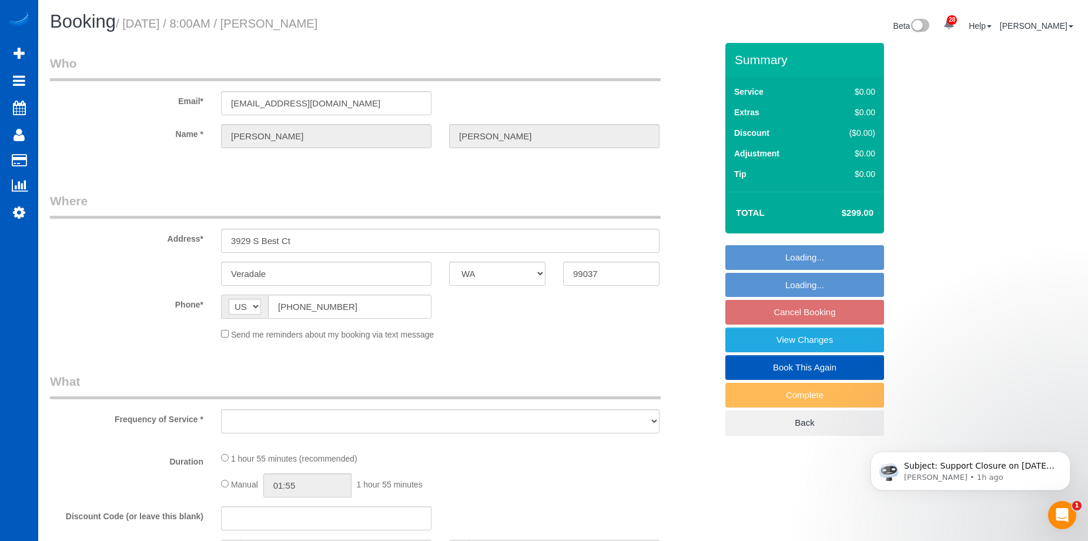
scroll to position [57002, 57684]
select select "object:10910"
select select "string:fspay-0f121494-c65d-463a-b517-28393e942068"
select select "spot13"
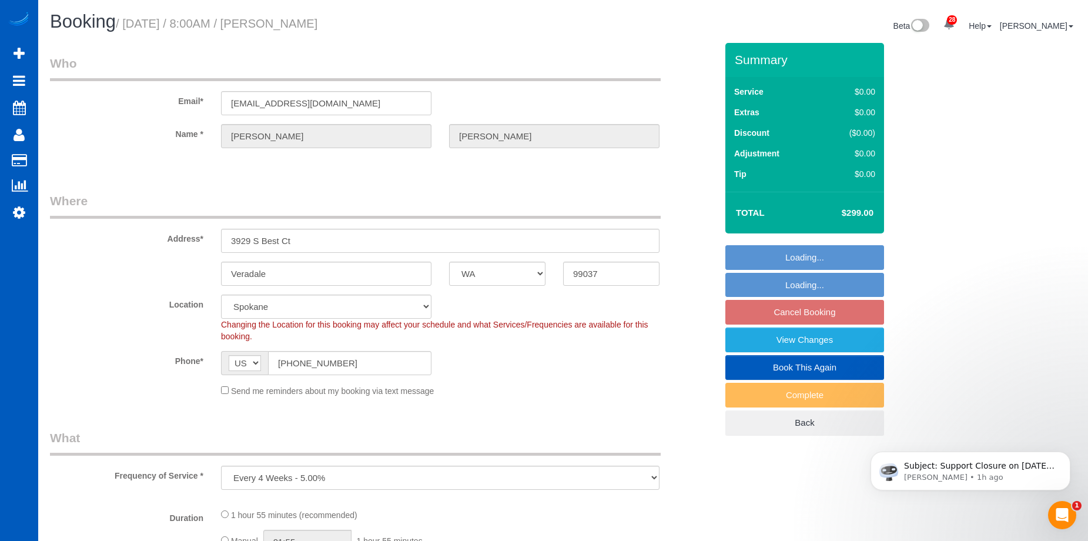
select select "object:11091"
select select "spot18"
select select "199"
select select "3001"
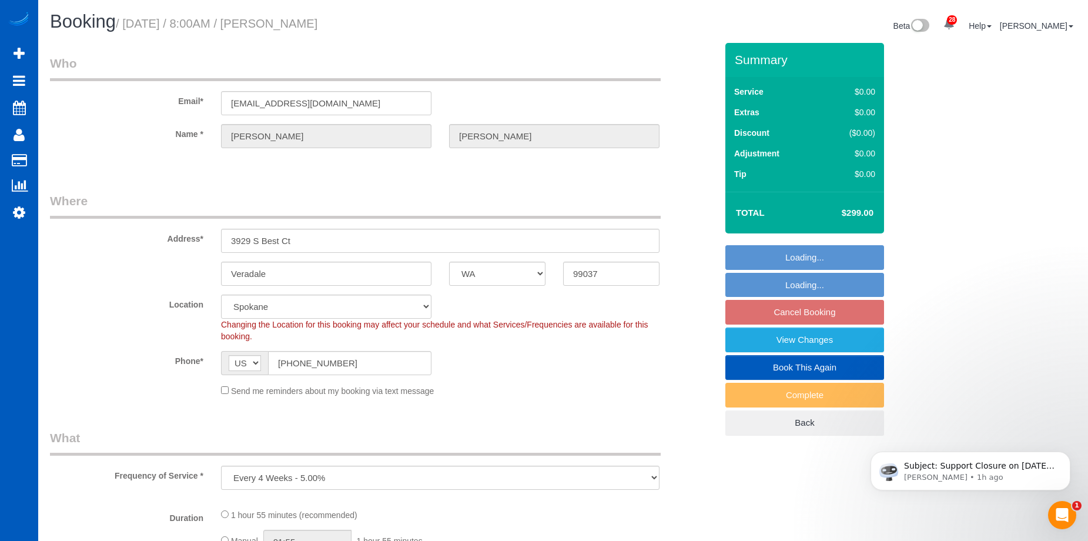
select select "2"
select select "3"
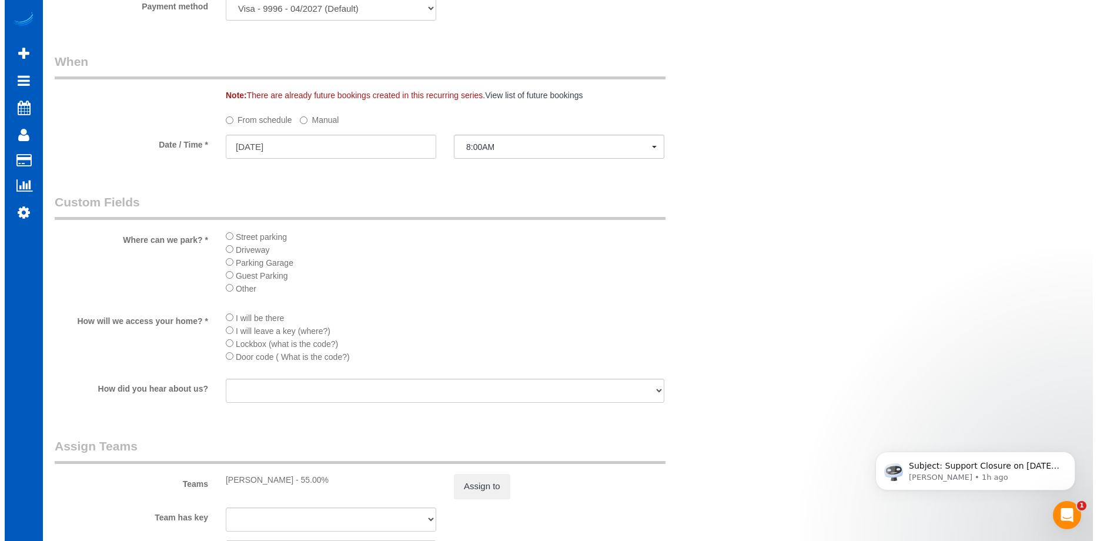
scroll to position [1247, 0]
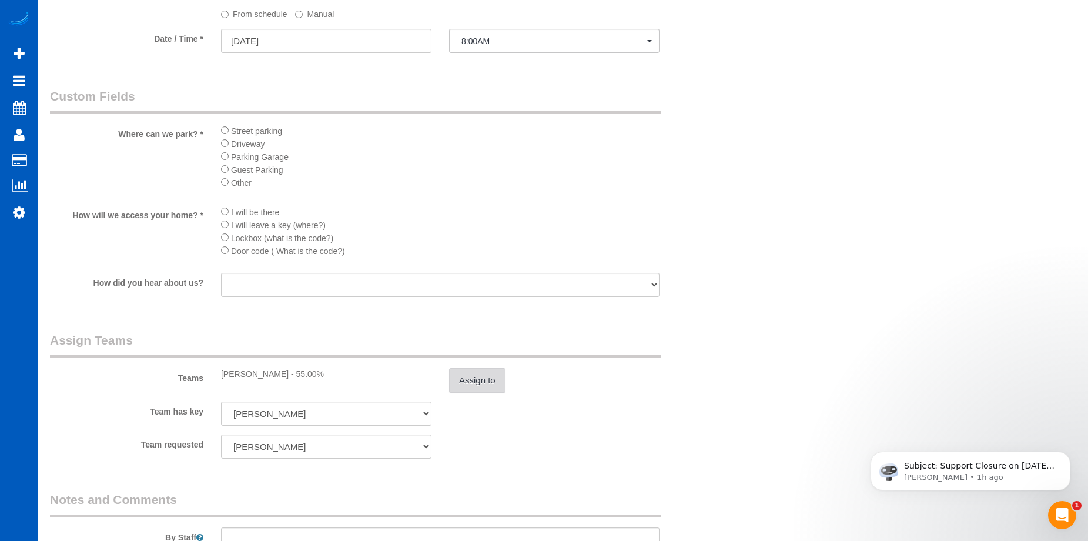
click at [467, 378] on button "Assign to" at bounding box center [477, 380] width 56 height 25
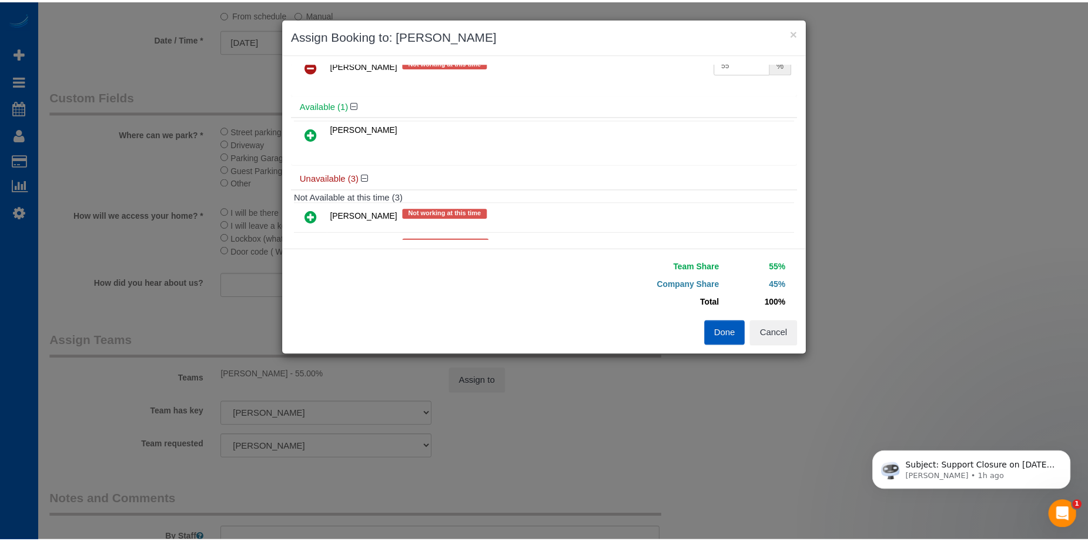
scroll to position [37, 0]
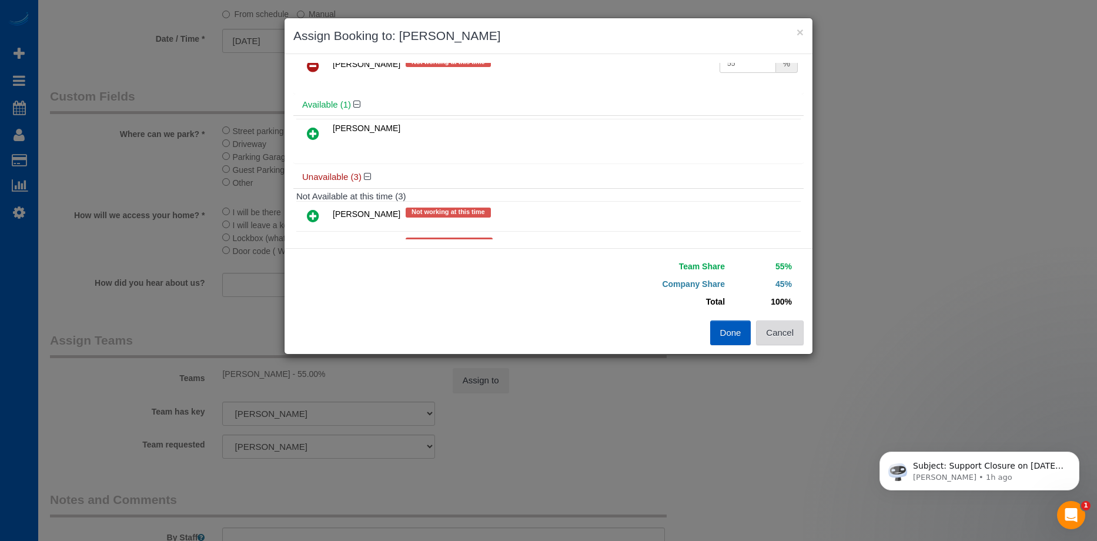
click at [778, 344] on button "Cancel" at bounding box center [780, 332] width 48 height 25
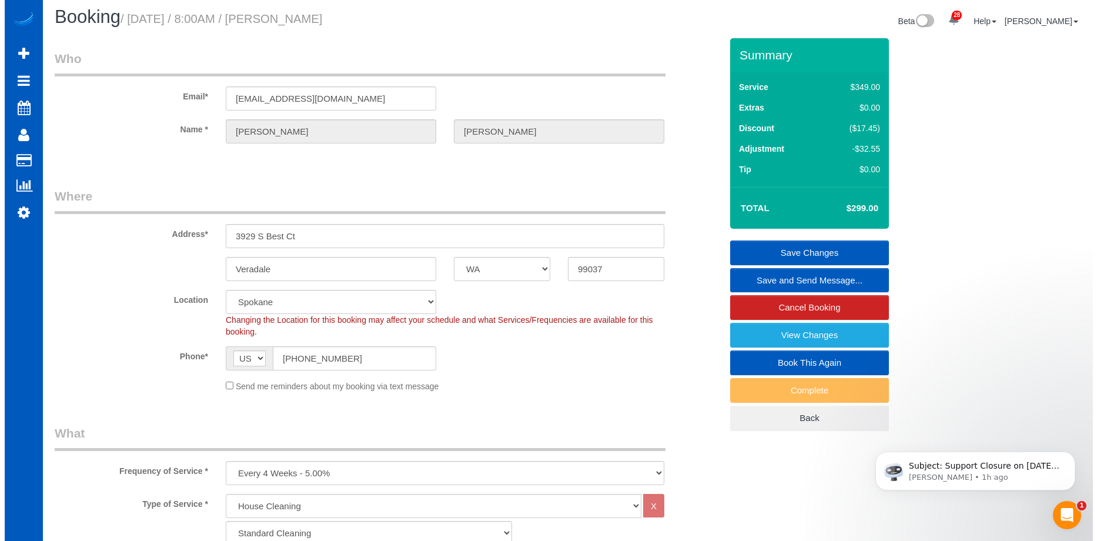
scroll to position [0, 0]
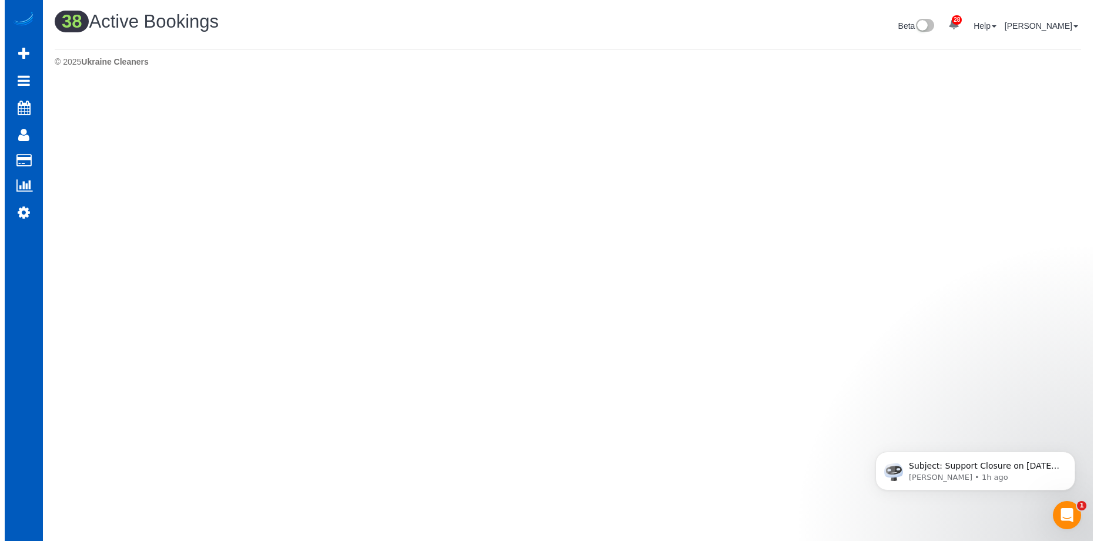
scroll to position [1249, 1088]
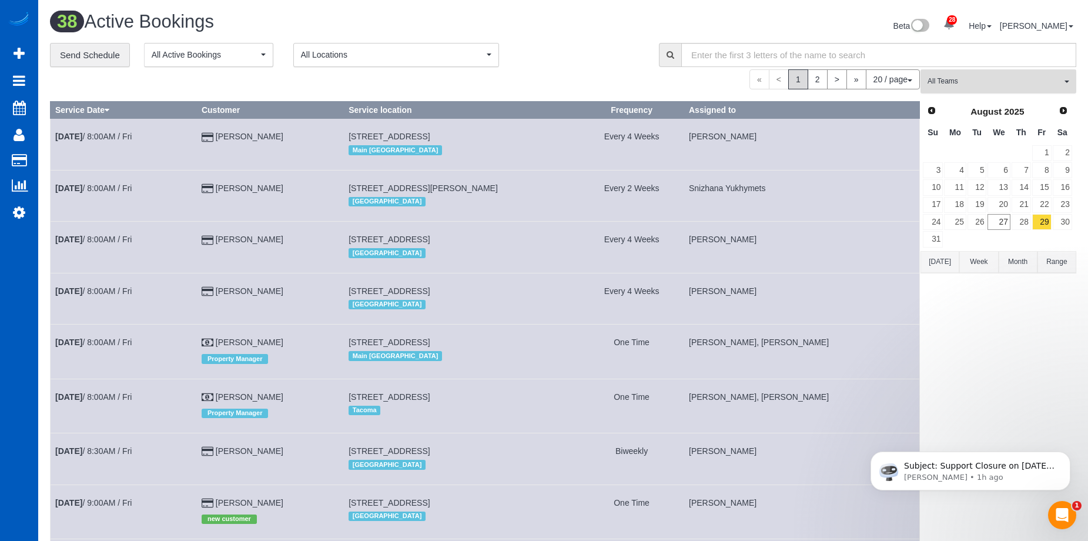
click at [1022, 86] on span "All Teams" at bounding box center [994, 81] width 134 height 10
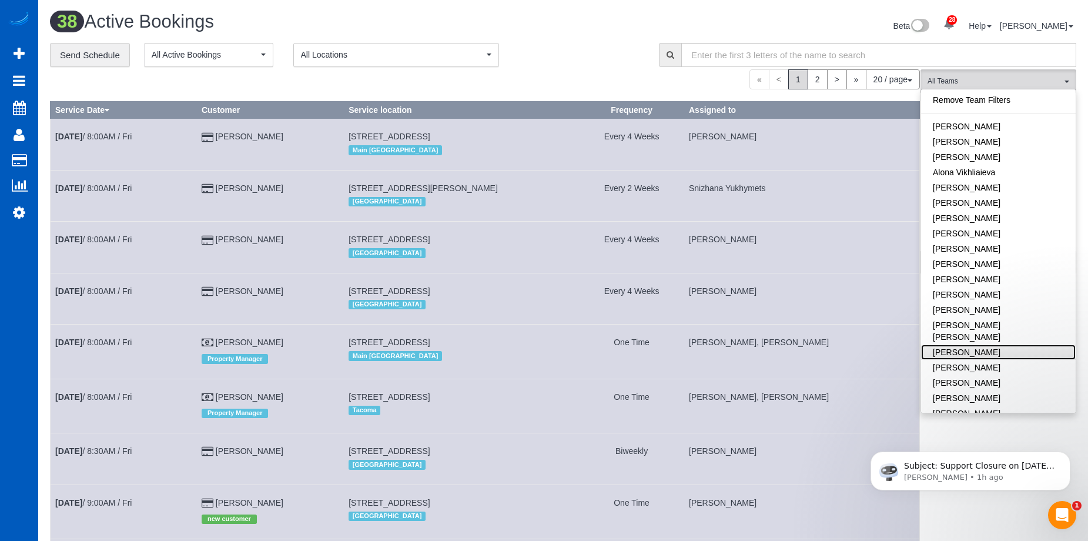
click at [979, 344] on link "[PERSON_NAME]" at bounding box center [998, 351] width 155 height 15
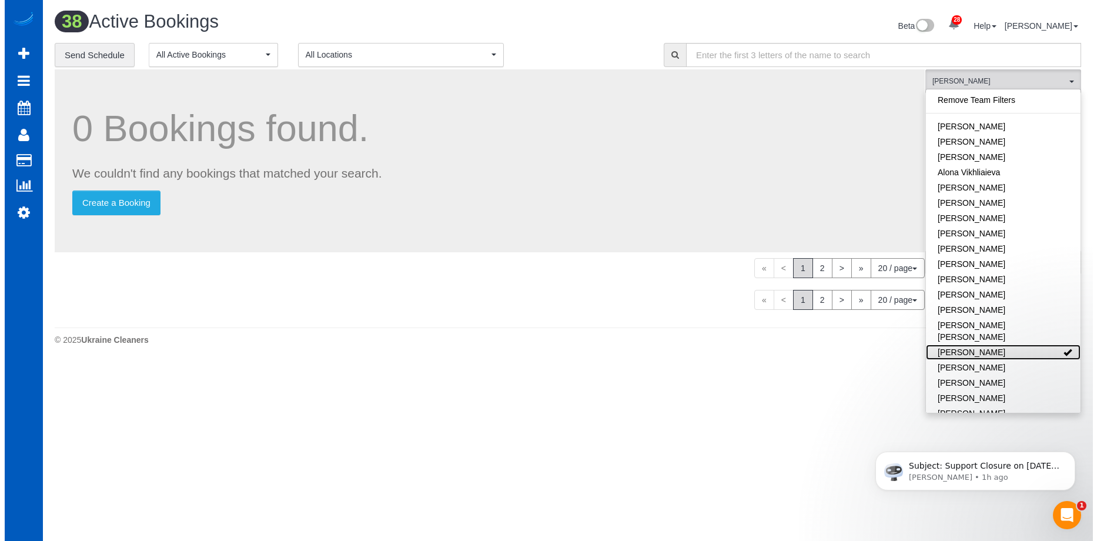
scroll to position [58449, 57675]
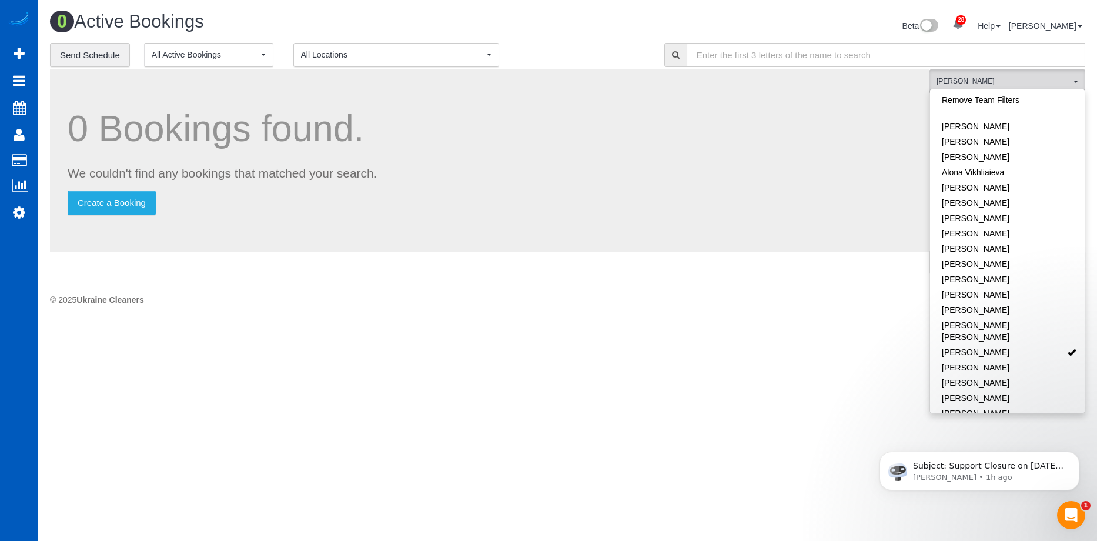
click at [600, 40] on div "Beta 28 Your Notifications You have 0 alerts × You have 3 to charge for 08/23/2…" at bounding box center [831, 27] width 527 height 31
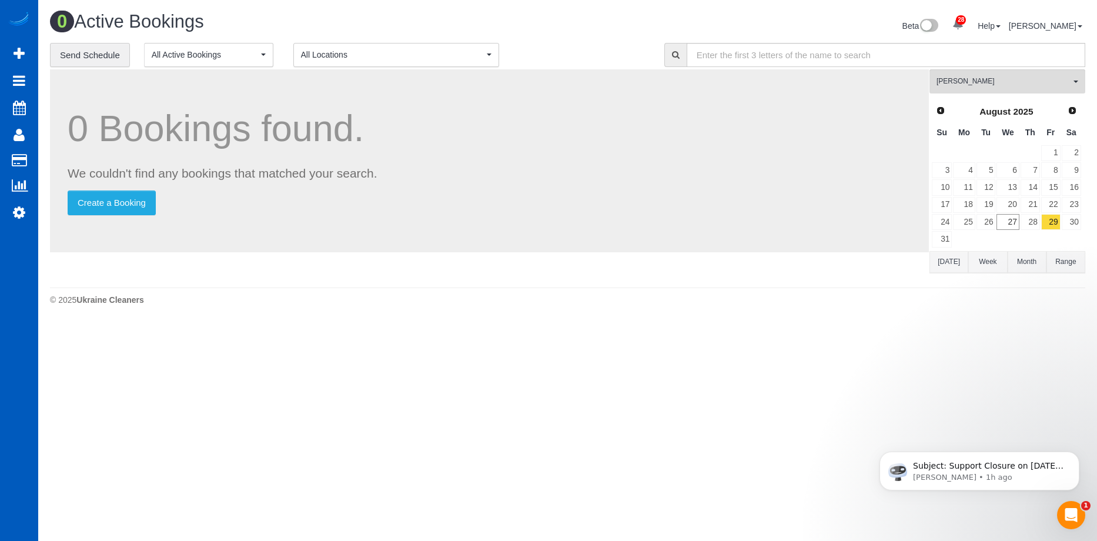
click at [600, 40] on div "Beta 28 Your Notifications You have 0 alerts × You have 3 to charge for 08/23/2…" at bounding box center [831, 27] width 527 height 31
click at [1052, 218] on link "29" at bounding box center [1050, 222] width 19 height 16
drag, startPoint x: 22, startPoint y: 204, endPoint x: 322, endPoint y: 259, distance: 305.4
click at [322, 259] on div "0 Bookings found. We couldn't find any bookings that matched your search. Creat…" at bounding box center [489, 175] width 879 height 212
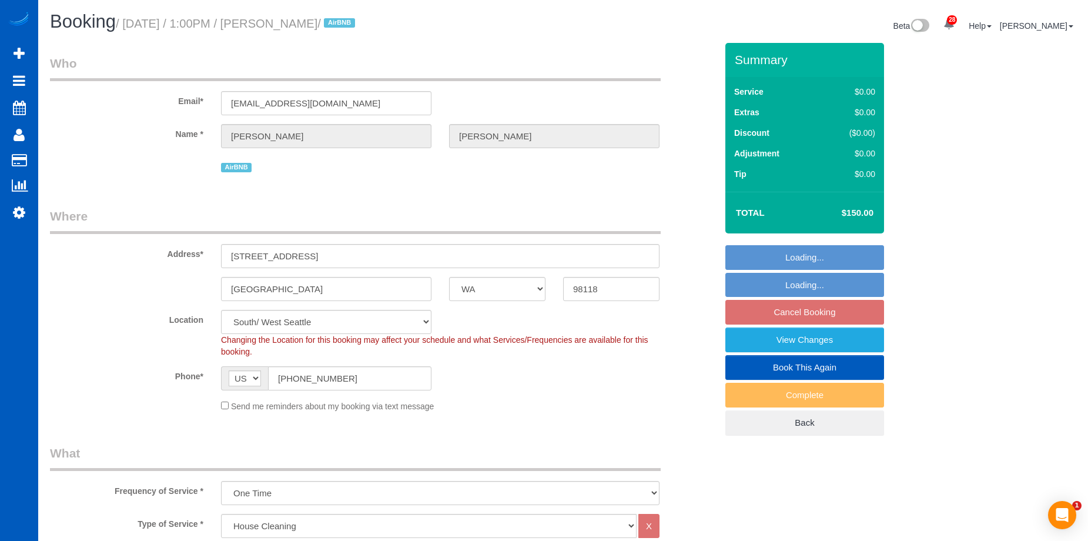
select select "WA"
select select "199"
select select "2"
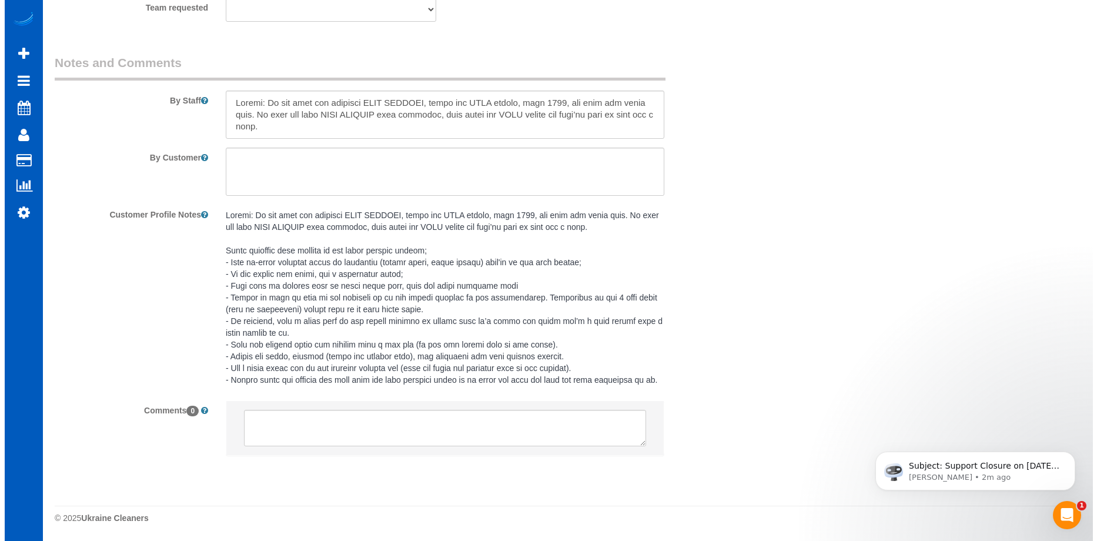
scroll to position [1508, 0]
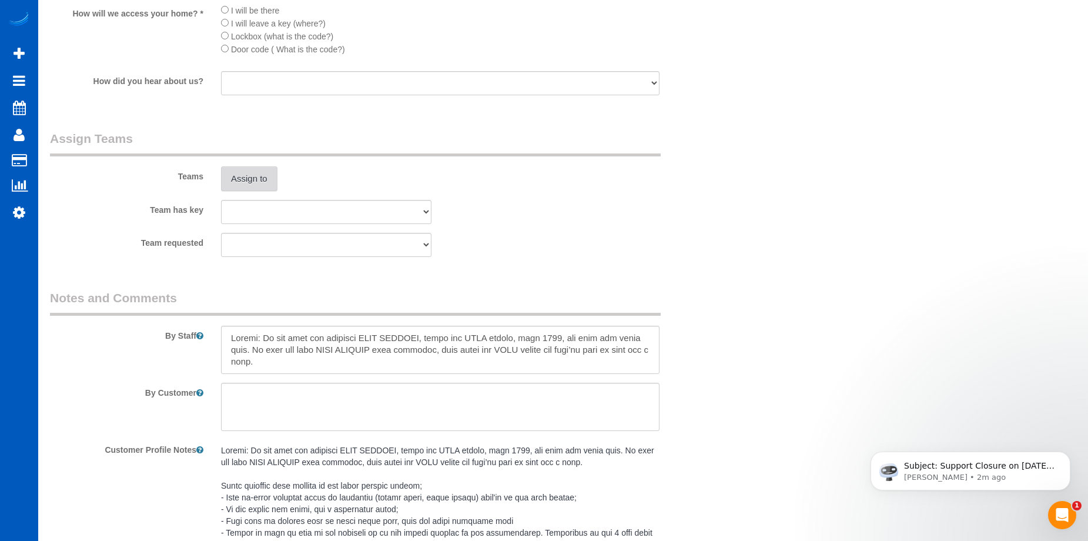
click at [271, 173] on button "Assign to" at bounding box center [249, 178] width 56 height 25
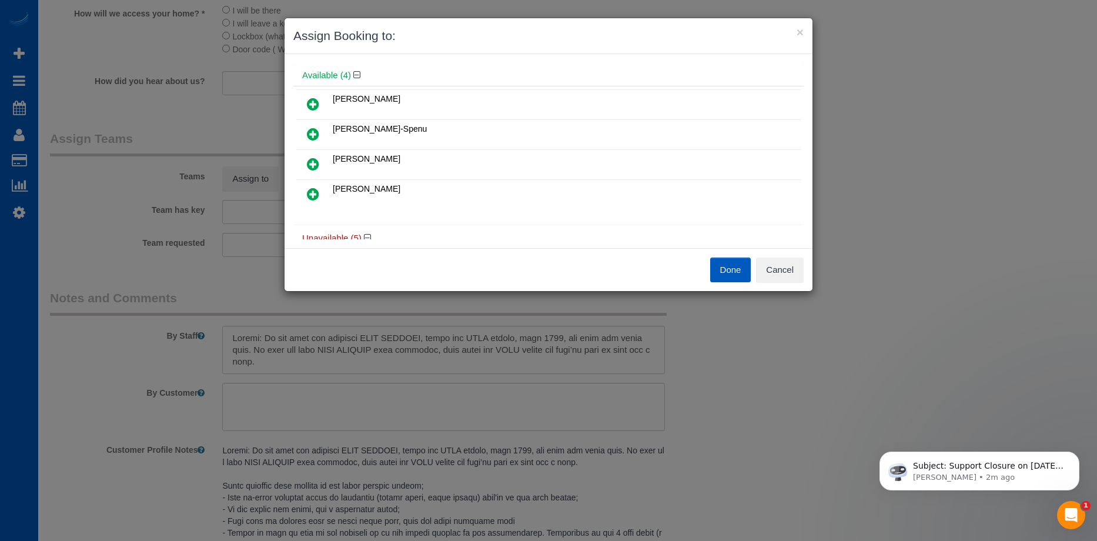
scroll to position [59, 0]
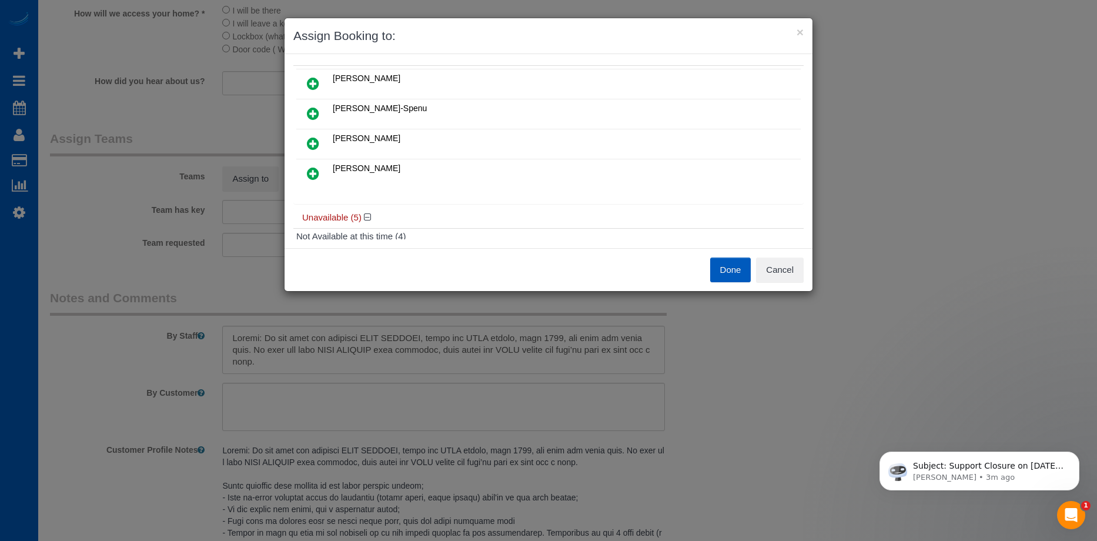
click at [312, 109] on icon at bounding box center [313, 113] width 12 height 14
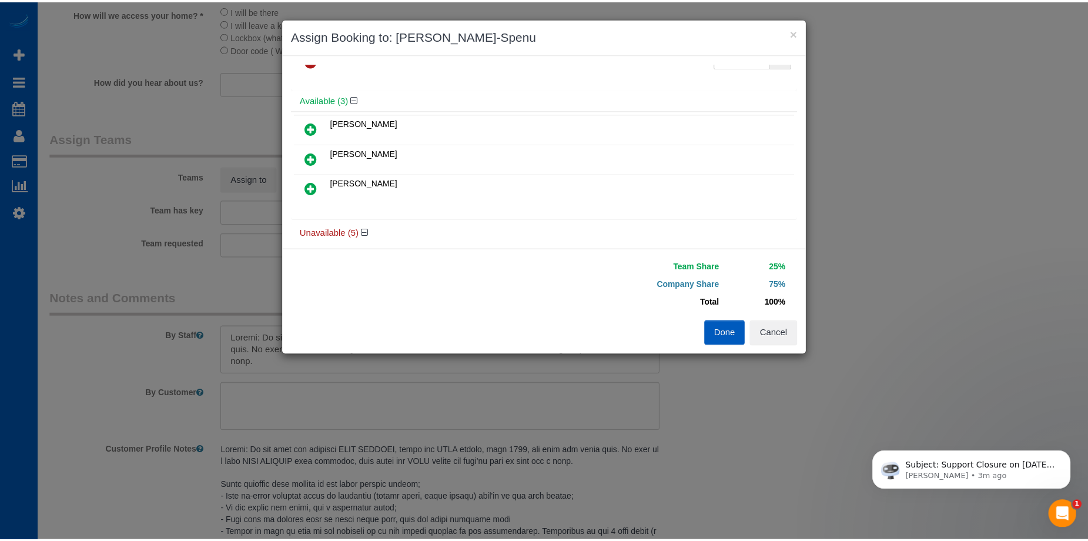
scroll to position [0, 0]
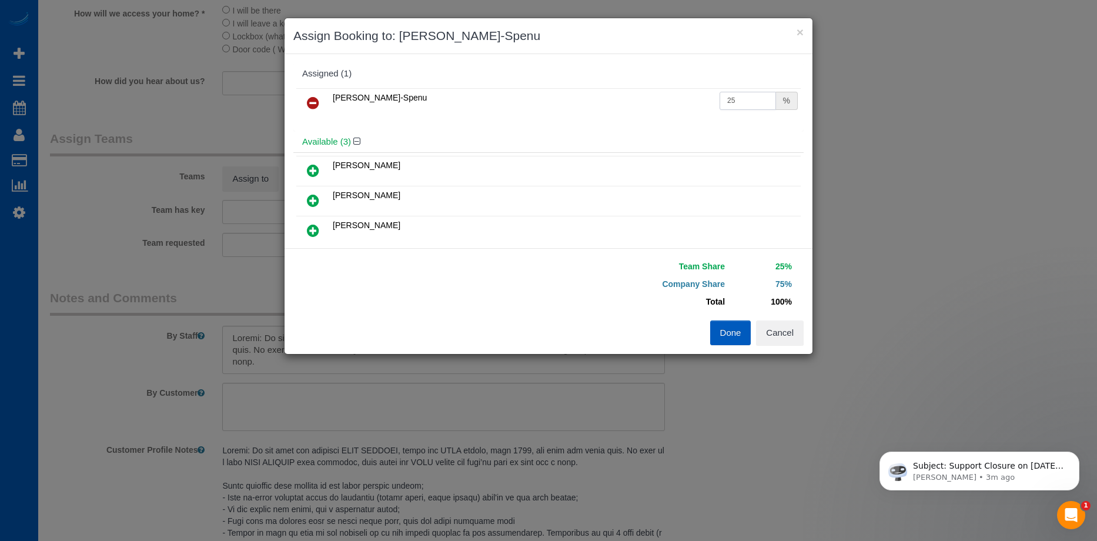
click at [747, 100] on input "25" at bounding box center [747, 101] width 56 height 18
drag, startPoint x: 732, startPoint y: 99, endPoint x: 649, endPoint y: 106, distance: 83.2
click at [649, 106] on tr "Iryna Kuzmenko-Spenu 25 %" at bounding box center [548, 103] width 504 height 30
type input "50"
click at [730, 331] on button "Done" at bounding box center [730, 332] width 41 height 25
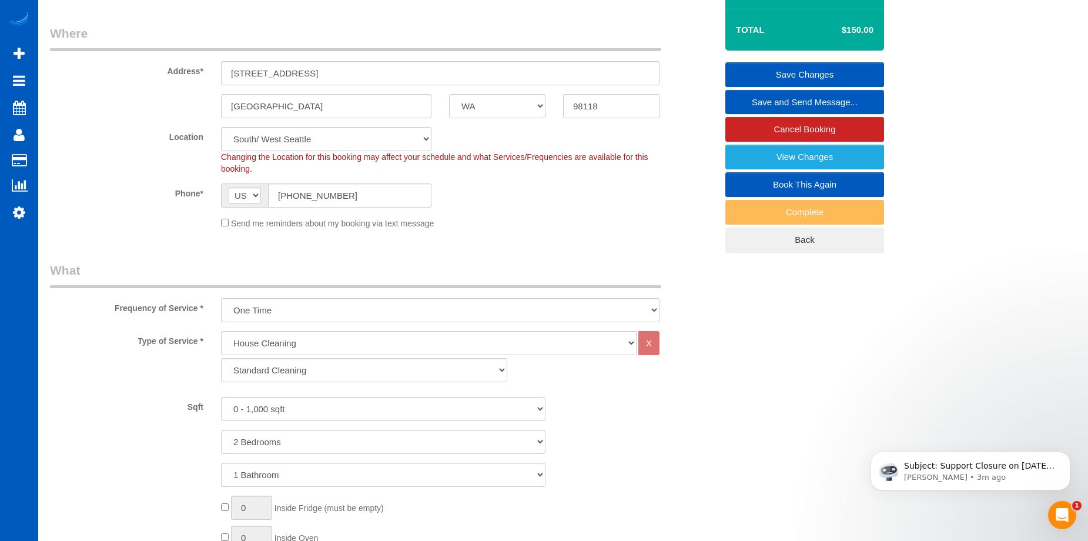
scroll to position [98, 0]
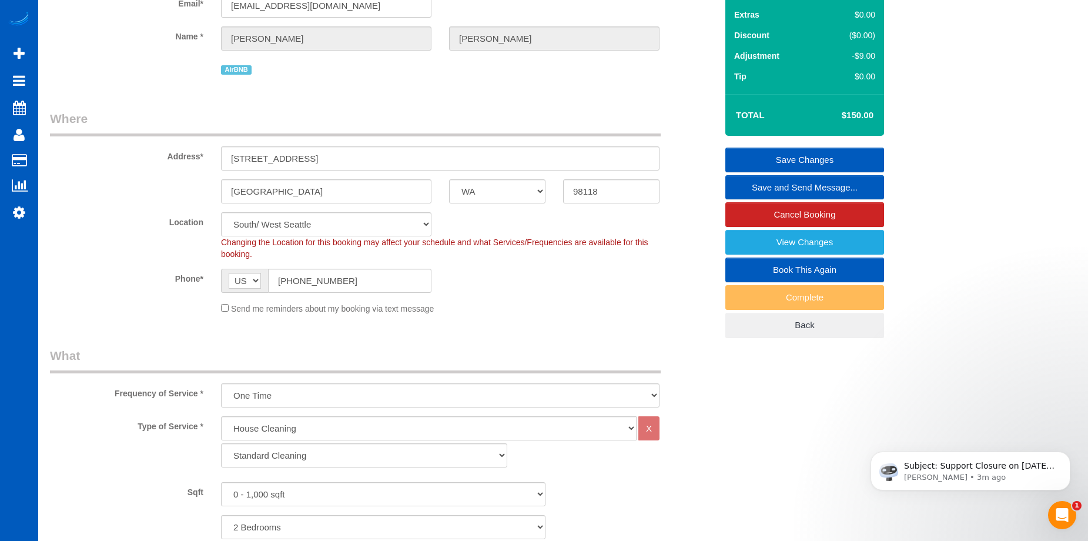
click at [765, 153] on link "Save Changes" at bounding box center [804, 160] width 159 height 25
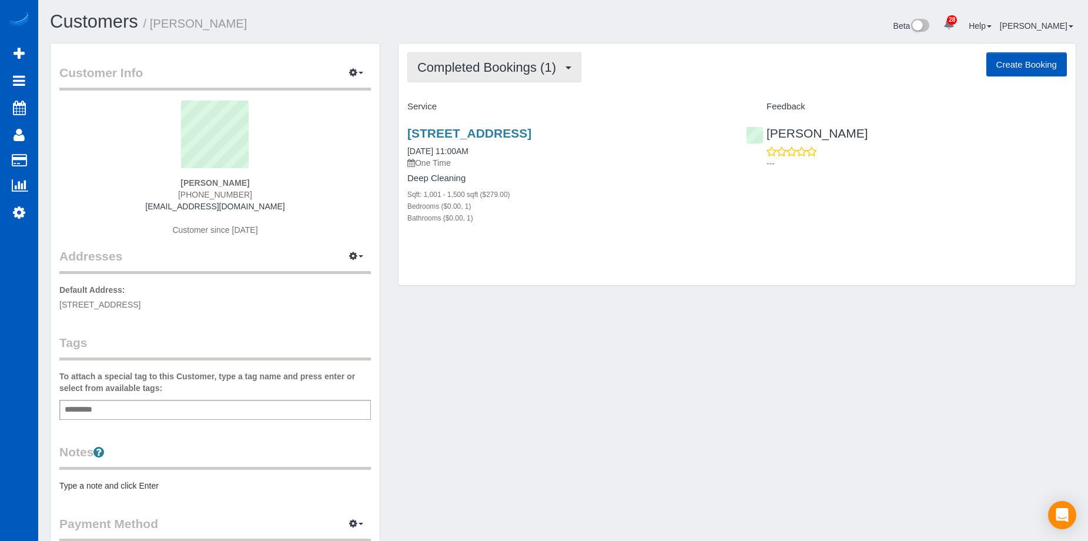
click at [514, 64] on span "Completed Bookings (1)" at bounding box center [489, 67] width 145 height 15
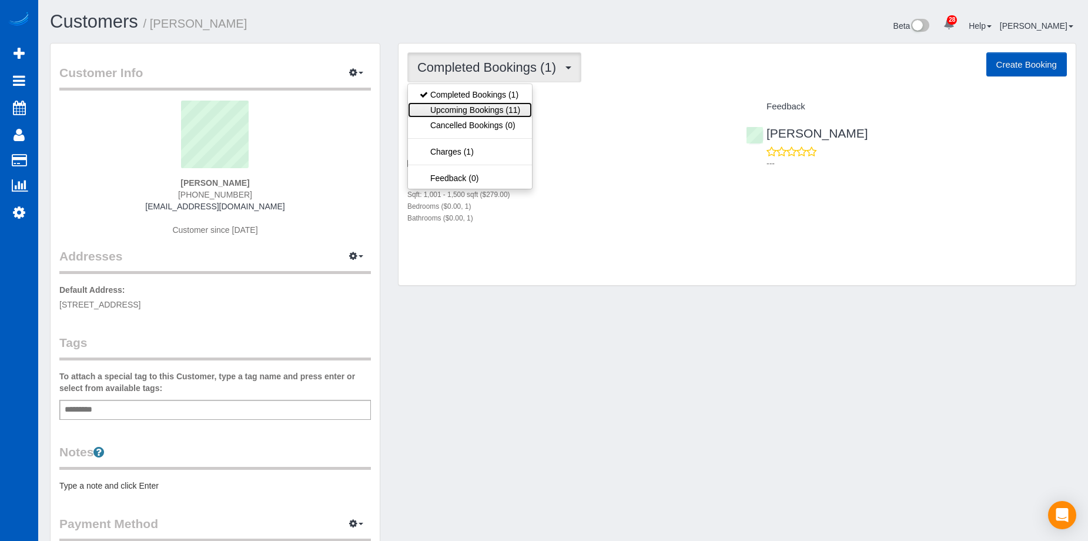
click at [499, 107] on link "Upcoming Bookings (11)" at bounding box center [470, 109] width 124 height 15
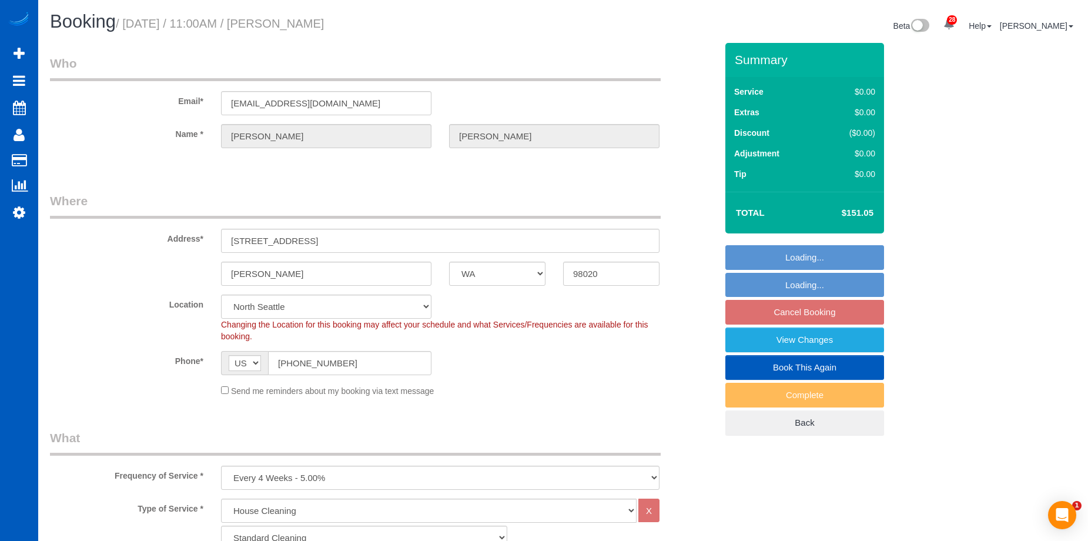
select select "WA"
select select "199"
select select "string:fspay-c7132118-305f-4889-abaa-a0f50dfe6a80"
select select "spot2"
select select "number:10"
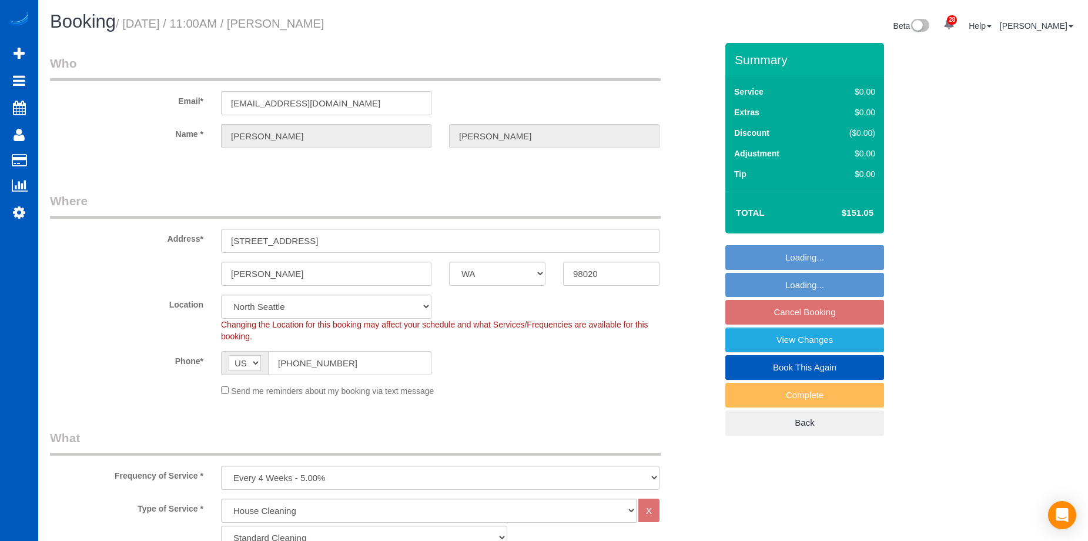
select select "WA"
select select "199"
select select "string:fspay-c7132118-305f-4889-abaa-a0f50dfe6a80"
select select "spot2"
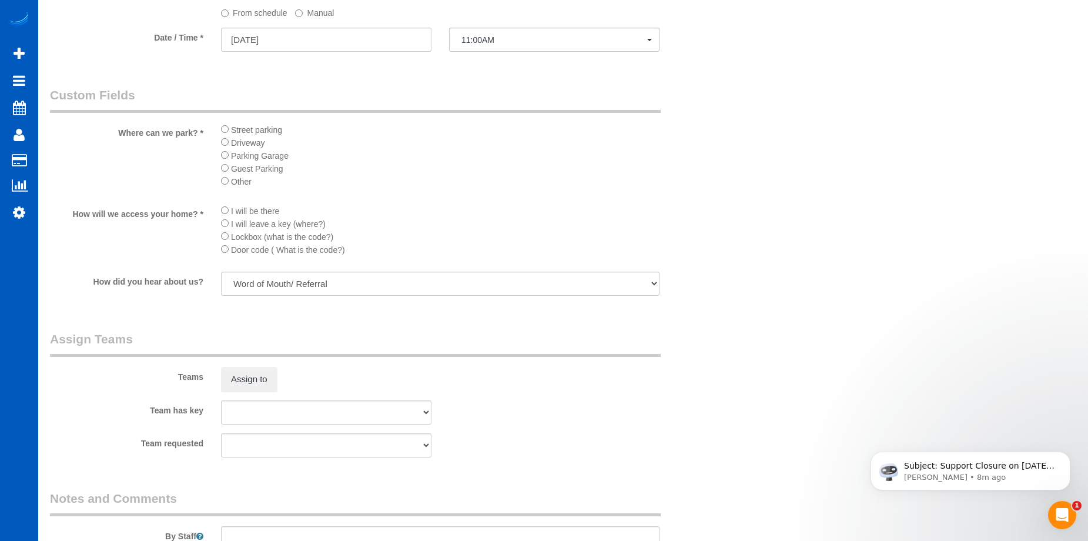
scroll to position [1352, 0]
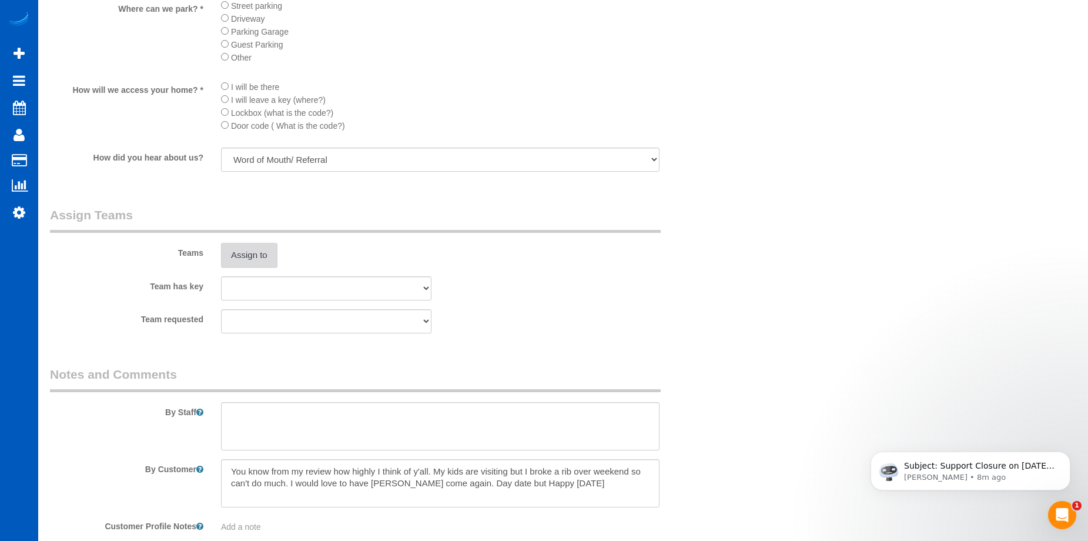
click at [260, 252] on button "Assign to" at bounding box center [249, 255] width 56 height 25
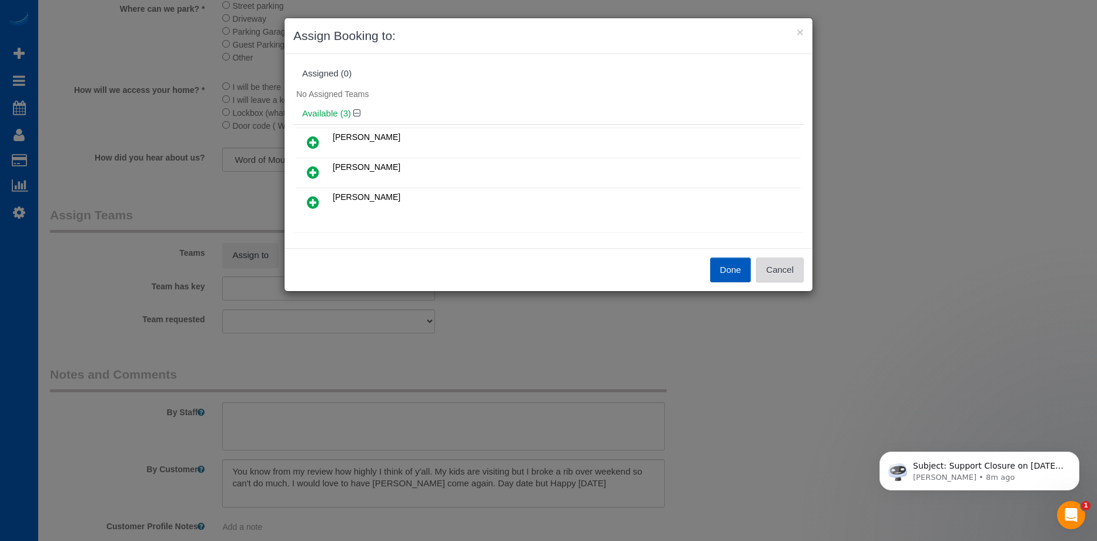
click at [796, 272] on button "Cancel" at bounding box center [780, 269] width 48 height 25
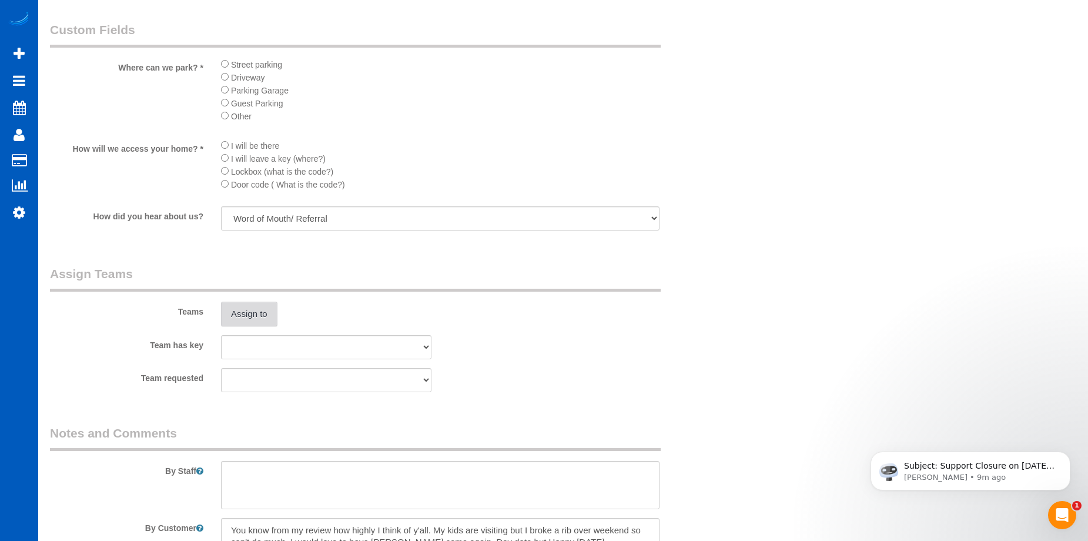
scroll to position [1469, 0]
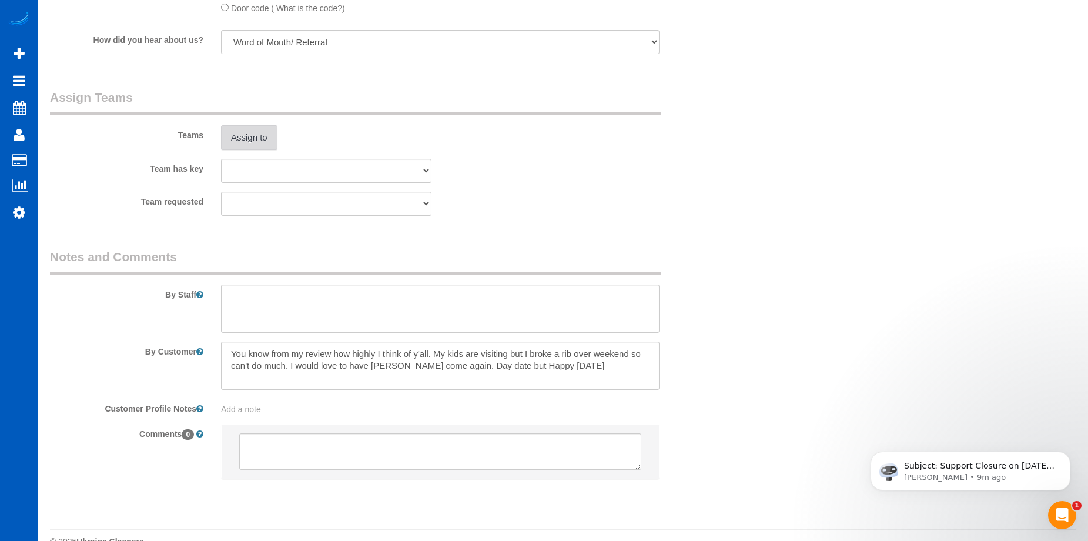
click at [271, 141] on button "Assign to" at bounding box center [249, 137] width 56 height 25
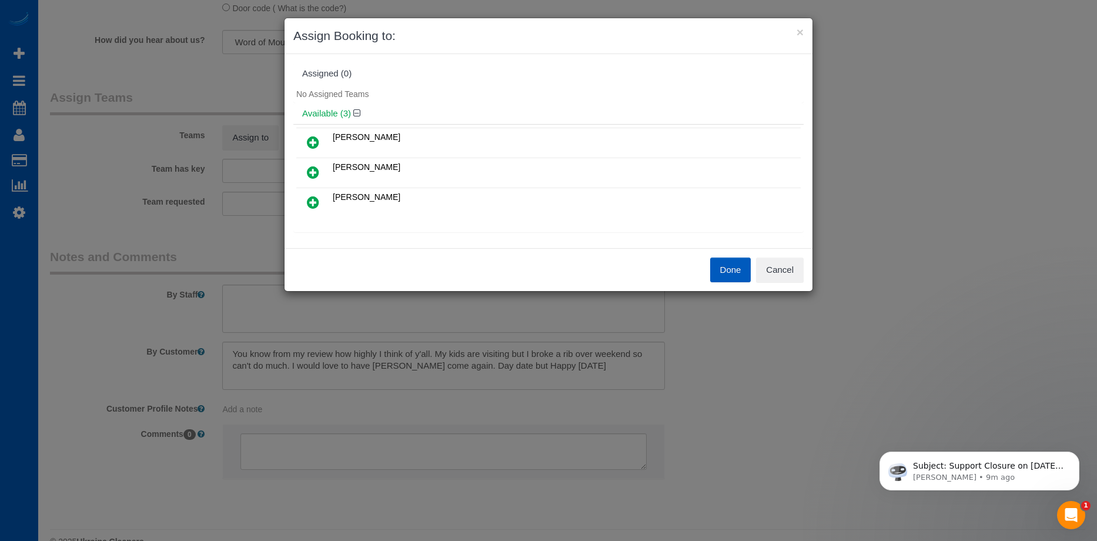
click at [313, 137] on icon at bounding box center [313, 142] width 12 height 14
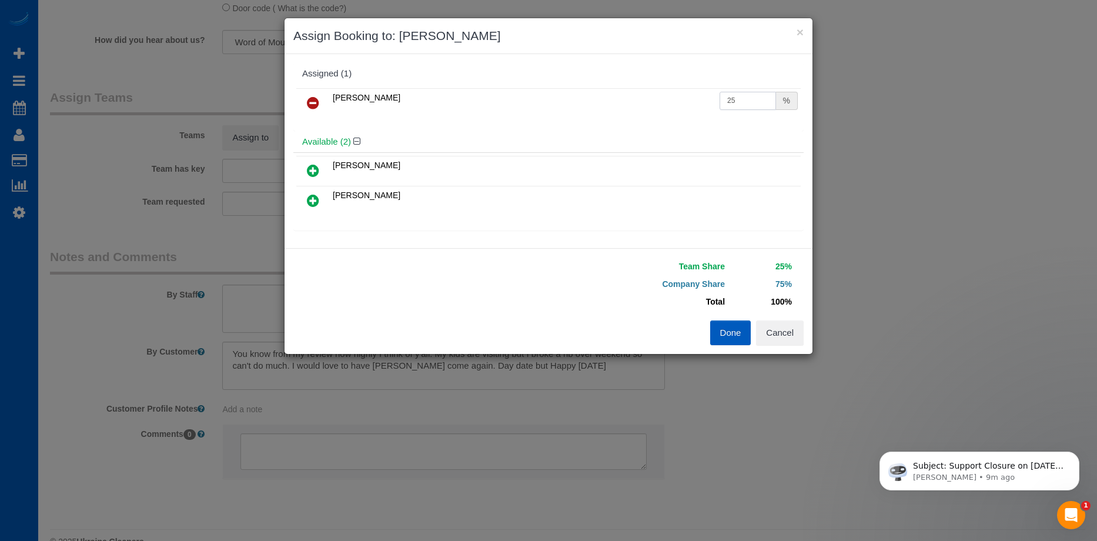
click at [736, 99] on input "25" at bounding box center [747, 101] width 56 height 18
drag, startPoint x: 739, startPoint y: 98, endPoint x: 706, endPoint y: 96, distance: 32.4
click at [706, 96] on tr "Nataliia Moskalenko 25 %" at bounding box center [548, 103] width 504 height 30
type input "50"
click at [739, 331] on button "Done" at bounding box center [730, 332] width 41 height 25
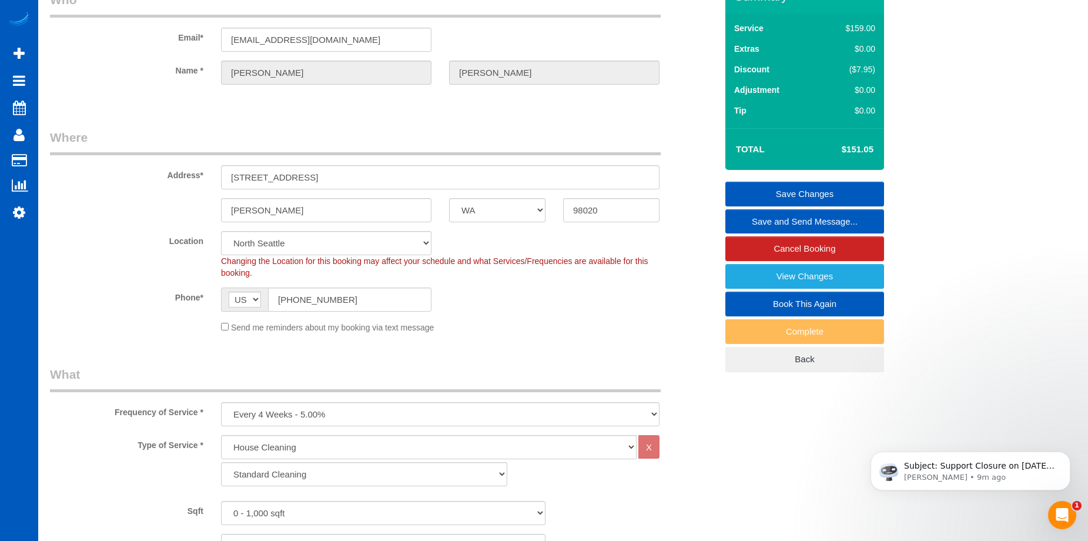
scroll to position [59, 0]
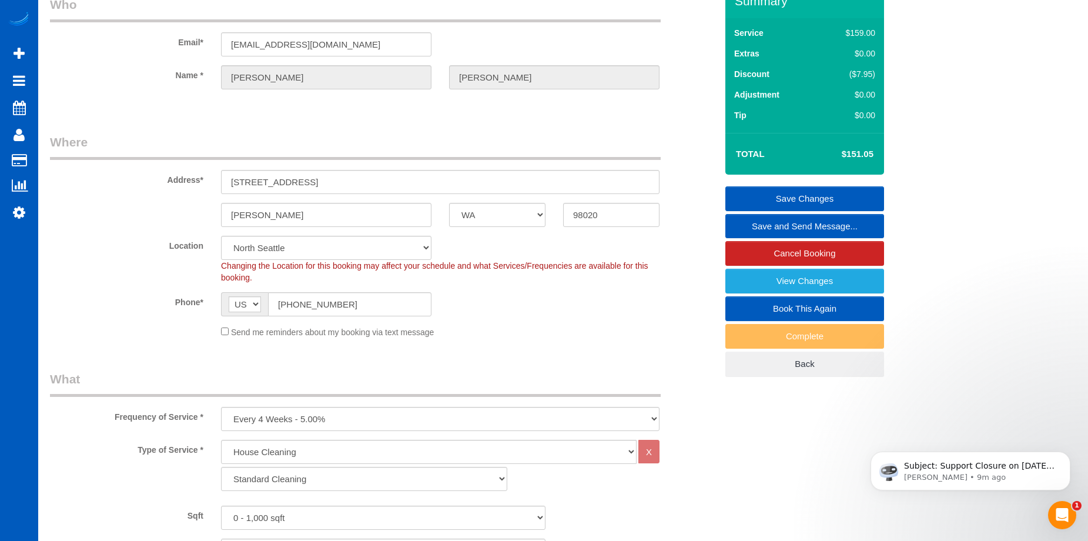
click at [755, 190] on link "Save Changes" at bounding box center [804, 198] width 159 height 25
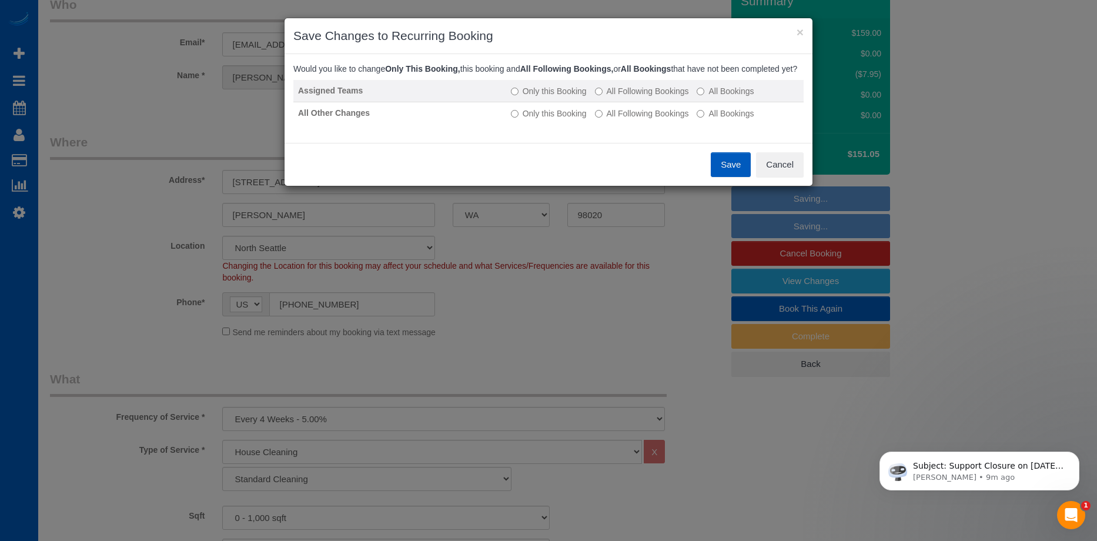
click at [639, 97] on label "All Following Bookings" at bounding box center [642, 91] width 94 height 12
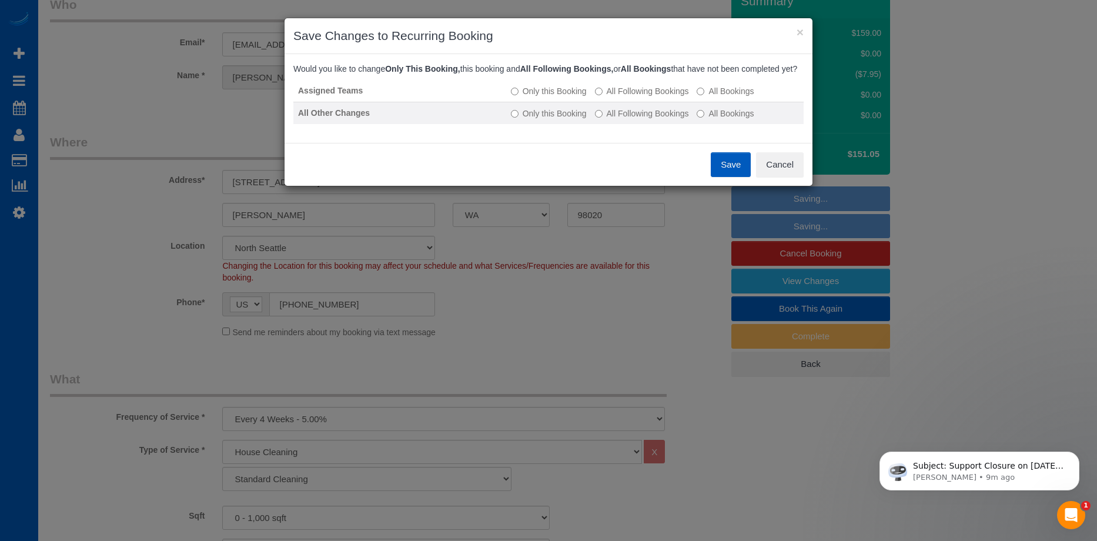
click at [641, 119] on label "All Following Bookings" at bounding box center [642, 114] width 94 height 12
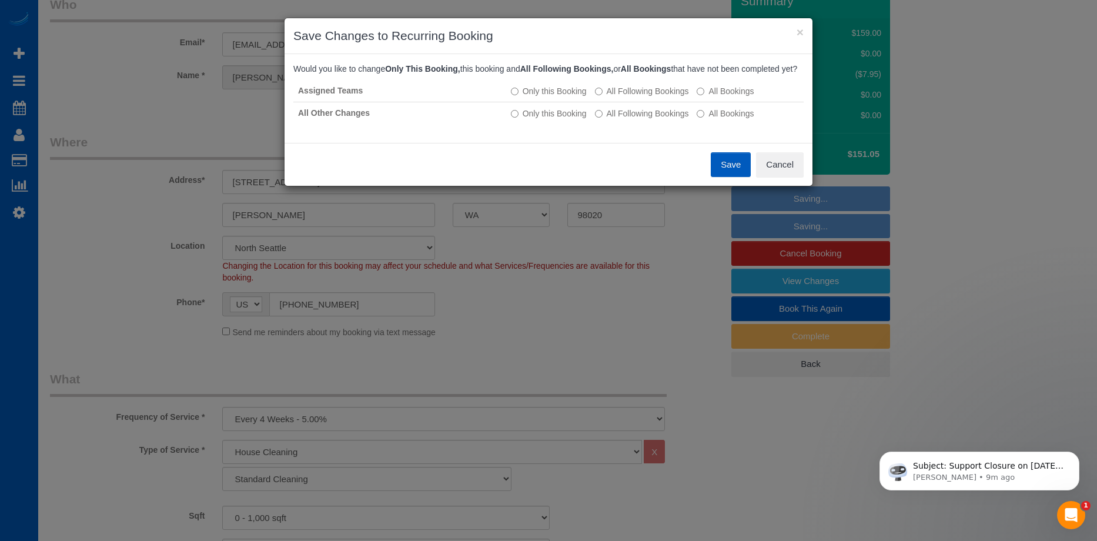
click at [730, 173] on button "Save" at bounding box center [731, 164] width 40 height 25
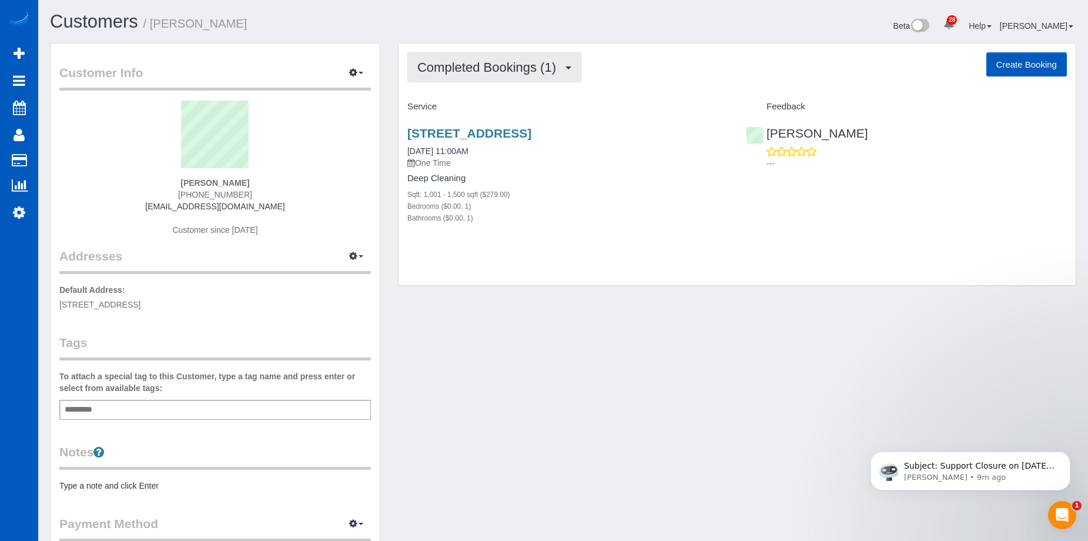
click at [490, 72] on span "Completed Bookings (1)" at bounding box center [489, 67] width 145 height 15
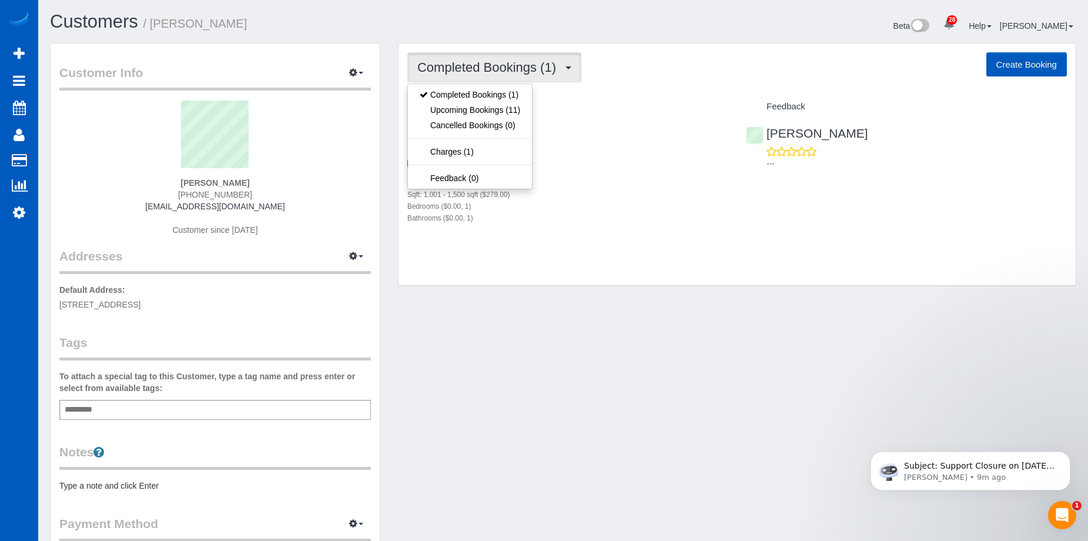
click at [508, 69] on span "Completed Bookings (1)" at bounding box center [489, 67] width 145 height 15
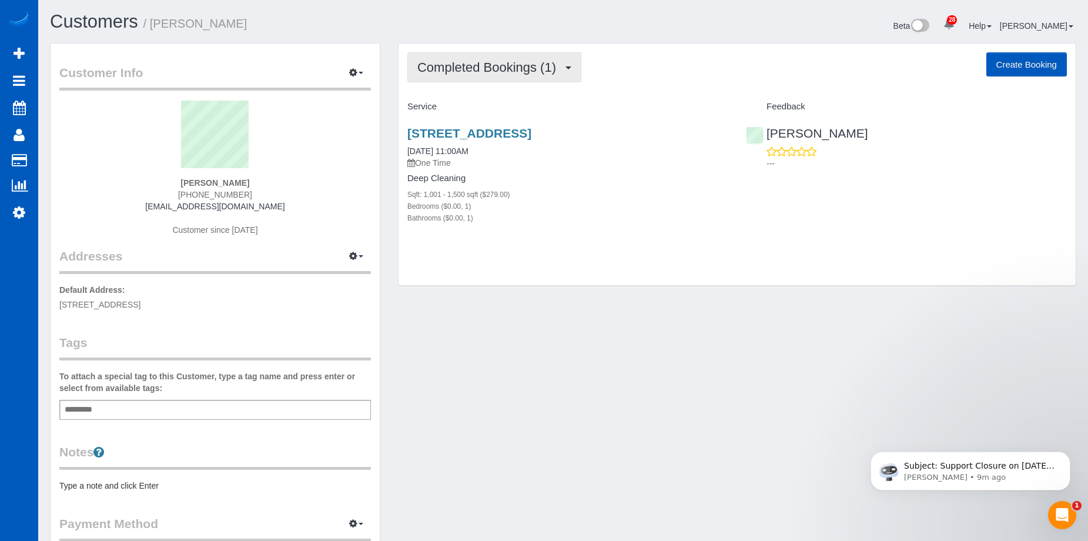
click at [522, 61] on span "Completed Bookings (1)" at bounding box center [489, 67] width 145 height 15
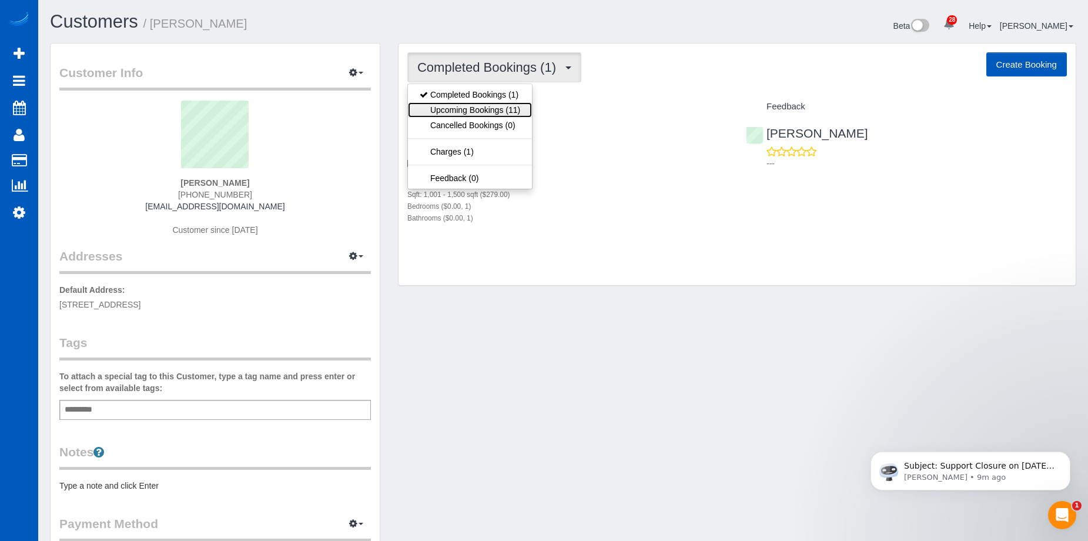
click at [484, 105] on link "Upcoming Bookings (11)" at bounding box center [470, 109] width 124 height 15
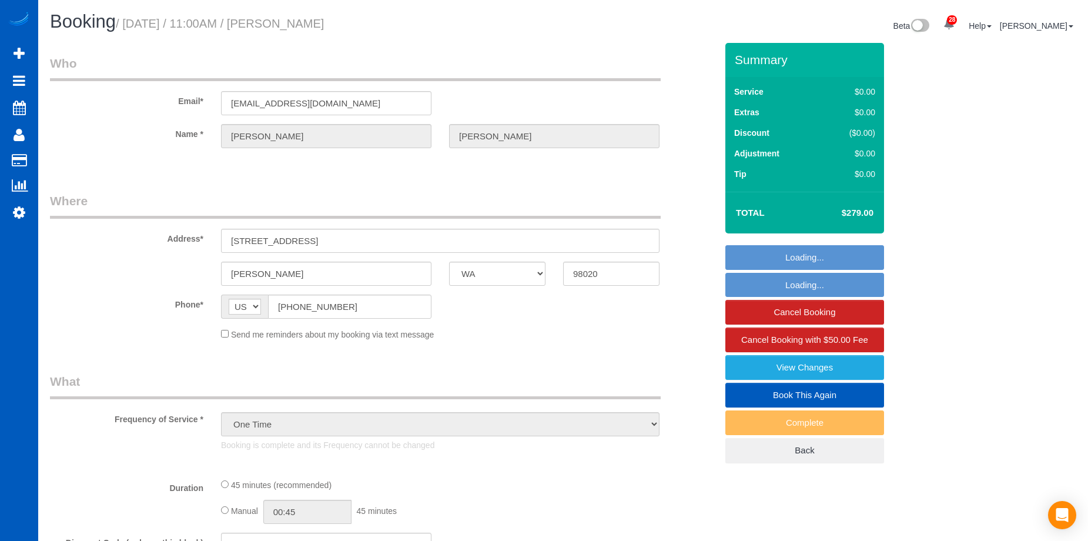
select select "WA"
select select "spot1"
select select "number:8"
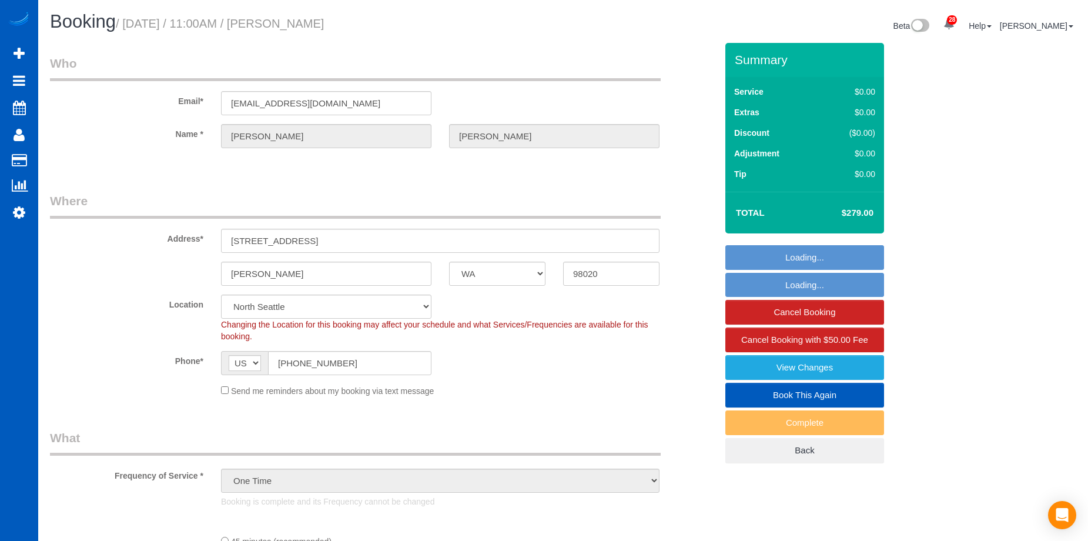
select select "object:1048"
select select "199"
select select "1001"
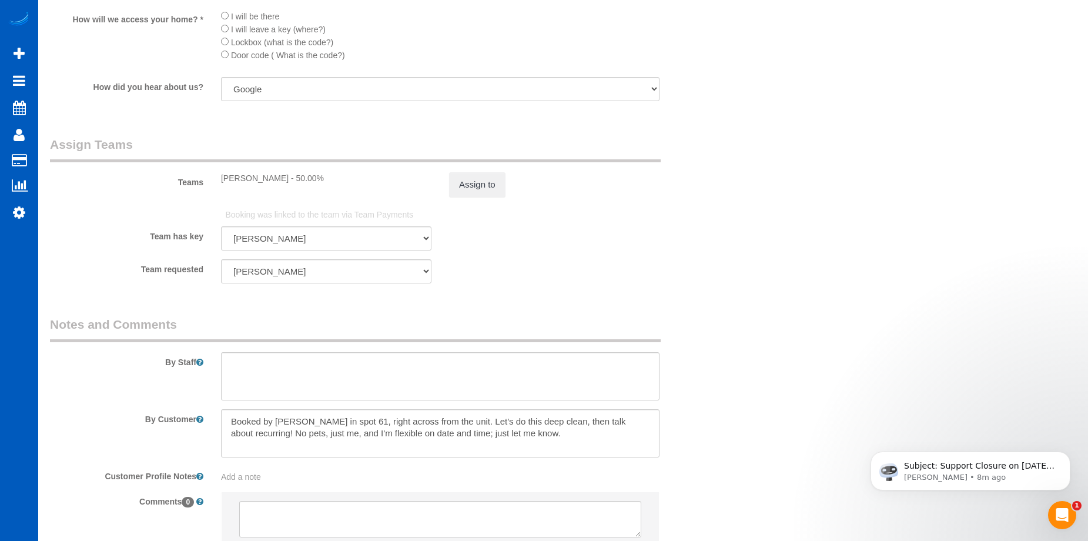
scroll to position [1528, 0]
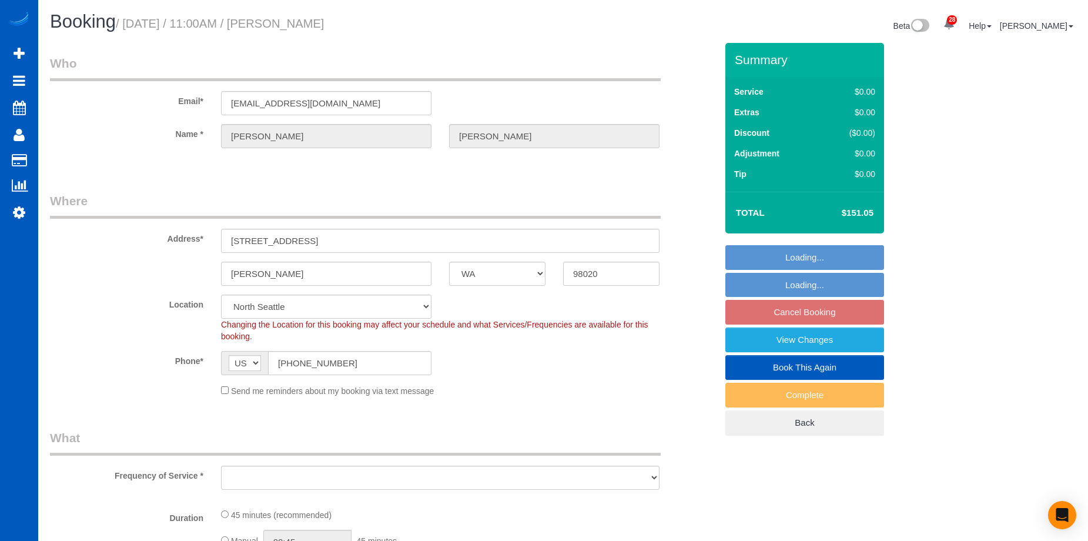
select select "WA"
select select "string:fspay-c7132118-305f-4889-abaa-a0f50dfe6a80"
select select "number:10"
select select "object:1030"
select select "spot2"
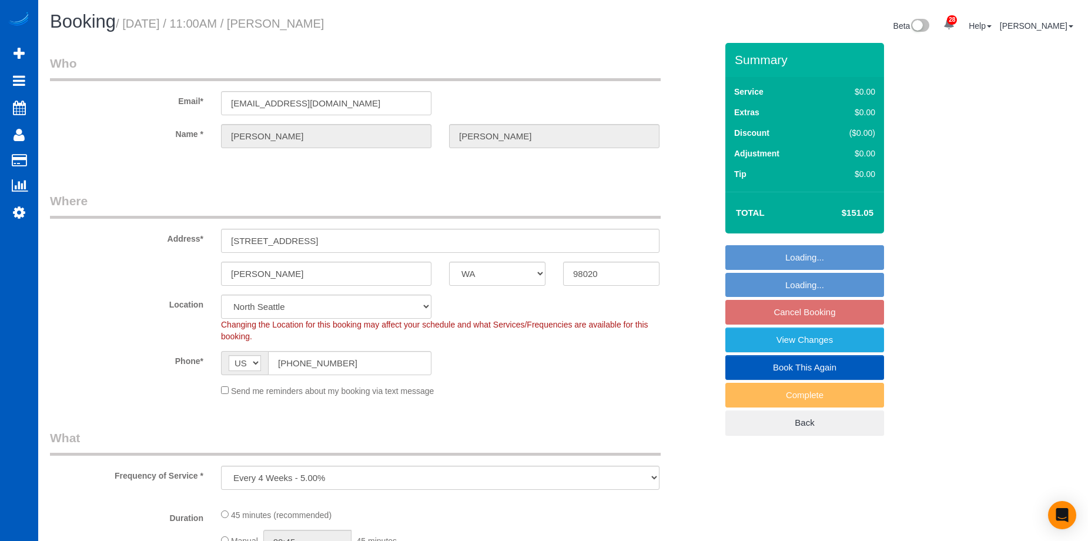
select select "object:1258"
select select "199"
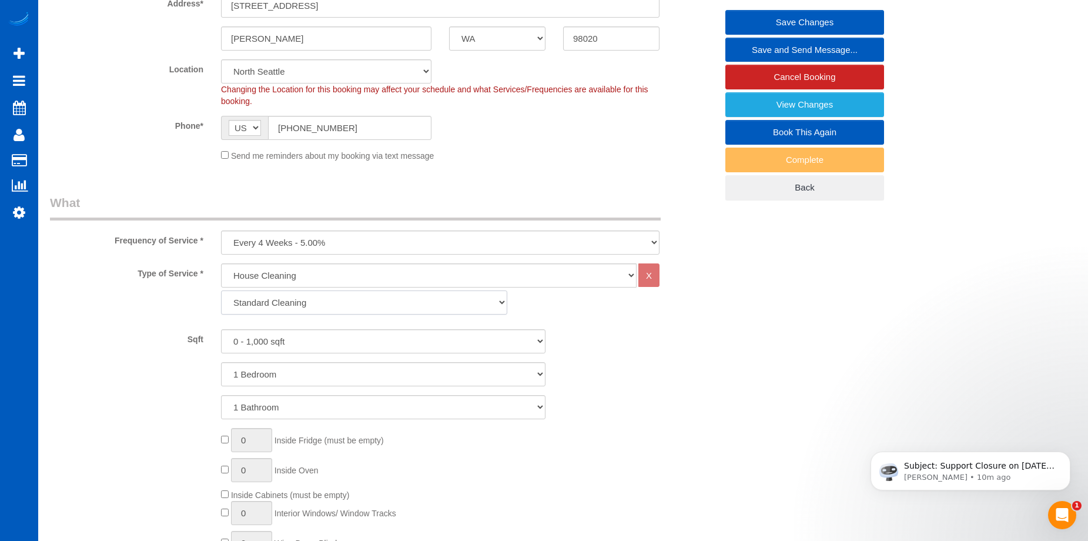
click at [455, 307] on select "Standard Cleaning Deep Cleaning Move In/ Out Cleaning" at bounding box center [364, 302] width 286 height 24
click at [683, 339] on div "Sqft 0 - 1,000 sqft 1,001 - 1,500 sqft 1,501 - 2,000 sqft 2,001 - 2,500 sqft 2,…" at bounding box center [383, 341] width 684 height 24
click at [514, 342] on select "0 - 1,000 sqft 1,001 - 1,500 sqft 1,501 - 2,000 sqft 2,001 - 2,500 sqft 2,501 -…" at bounding box center [383, 341] width 324 height 24
select select "1001"
click at [221, 329] on select "0 - 1,000 sqft 1,001 - 1,500 sqft 1,501 - 2,000 sqft 2,001 - 2,500 sqft 2,501 -…" at bounding box center [383, 341] width 324 height 24
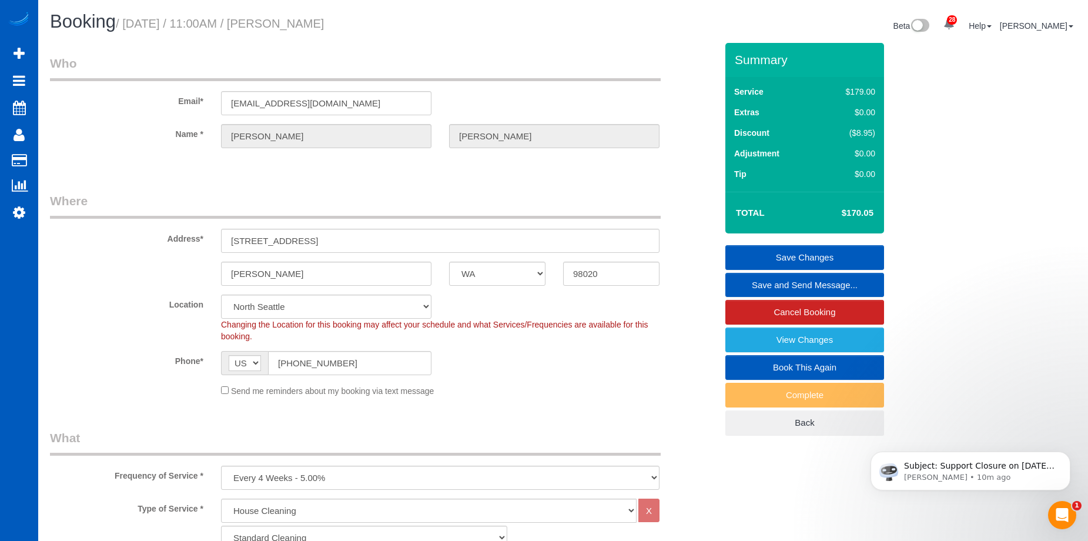
click at [761, 260] on link "Save Changes" at bounding box center [804, 257] width 159 height 25
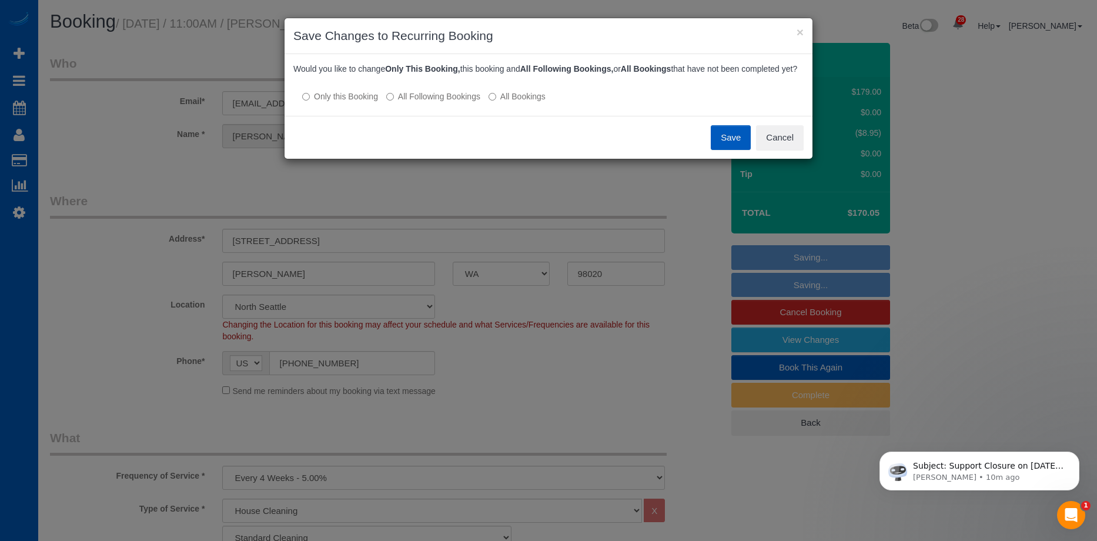
click at [440, 102] on label "All Following Bookings" at bounding box center [433, 97] width 94 height 12
click at [736, 150] on button "Save" at bounding box center [731, 137] width 40 height 25
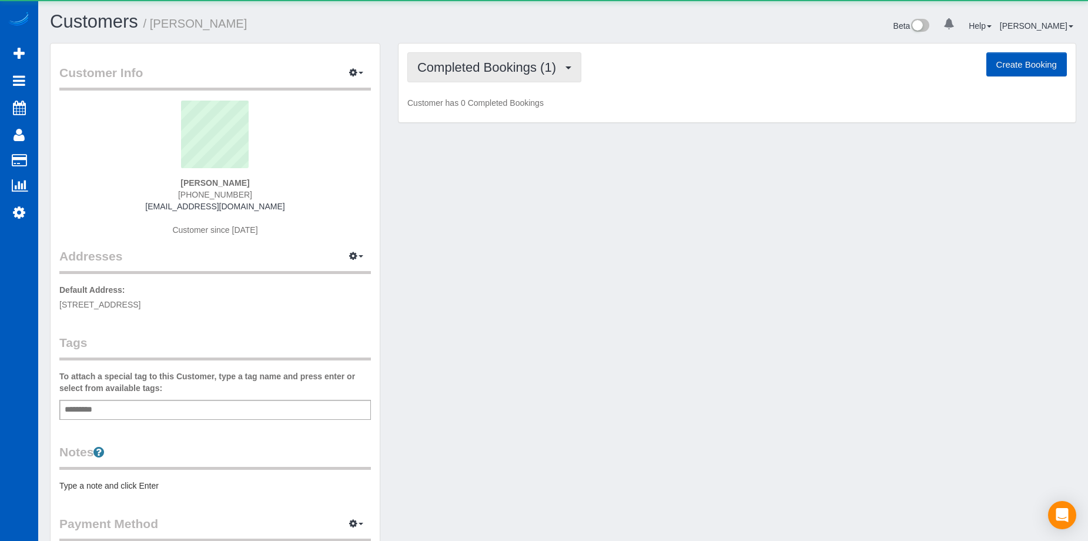
drag, startPoint x: 547, startPoint y: 69, endPoint x: 541, endPoint y: 79, distance: 11.3
click at [547, 69] on span "Completed Bookings (1)" at bounding box center [489, 67] width 145 height 15
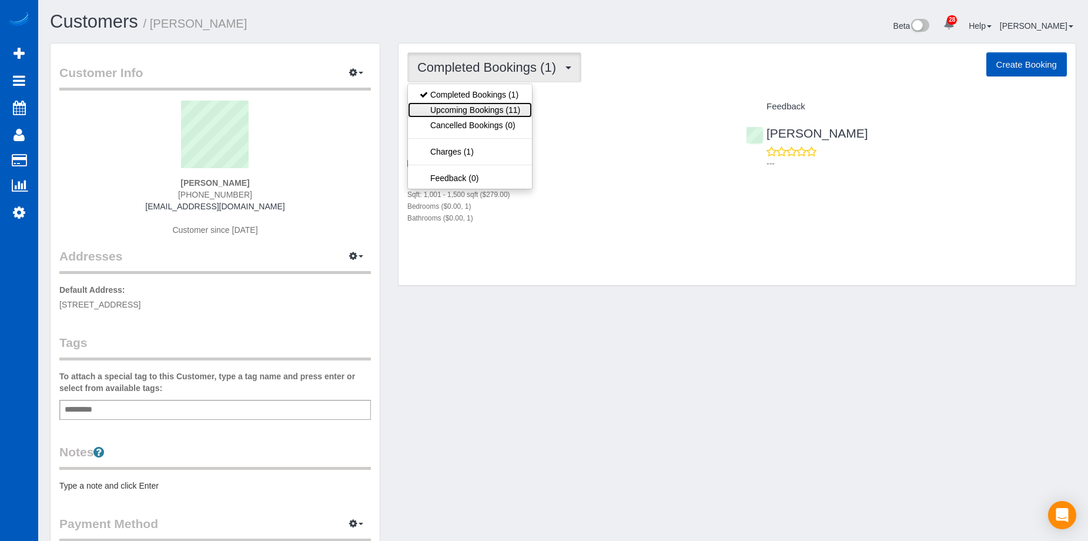
click at [515, 105] on link "Upcoming Bookings (11)" at bounding box center [470, 109] width 124 height 15
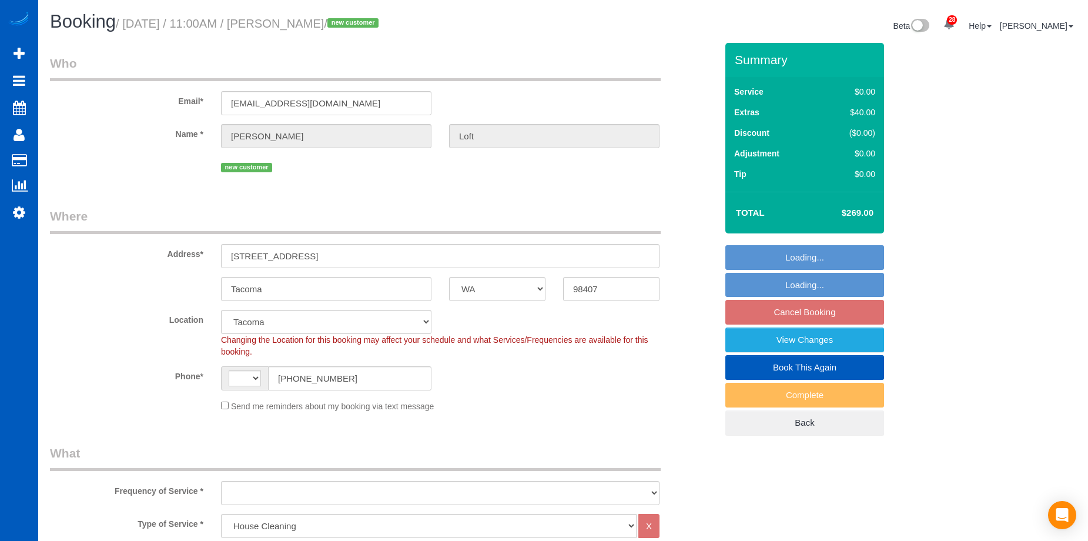
select select "WA"
select select "199"
select select "3"
select select "2"
select select "number:8"
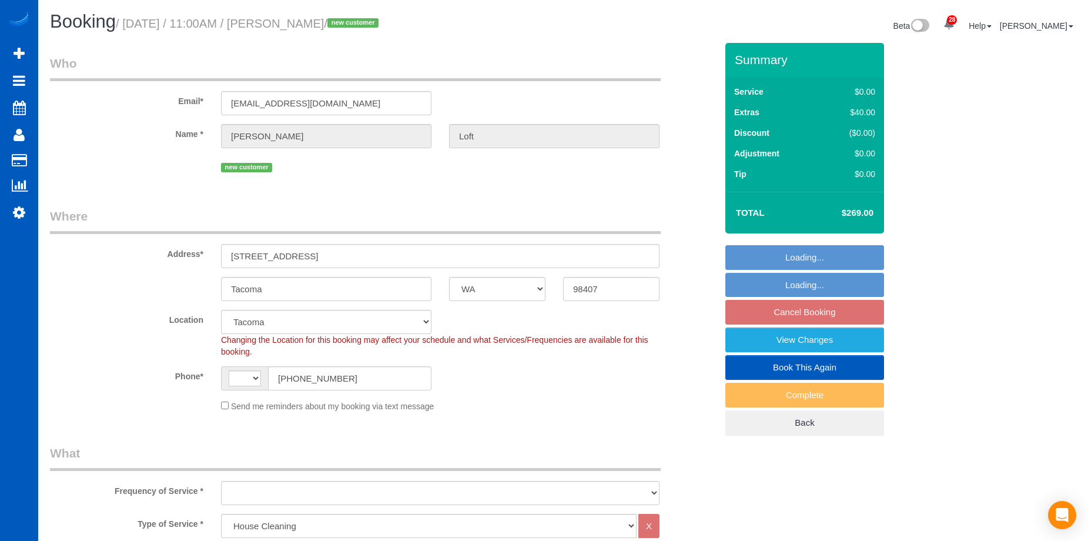
select select "string:US"
select select "object:1061"
select select "spot2"
select select "object:1137"
select select "3"
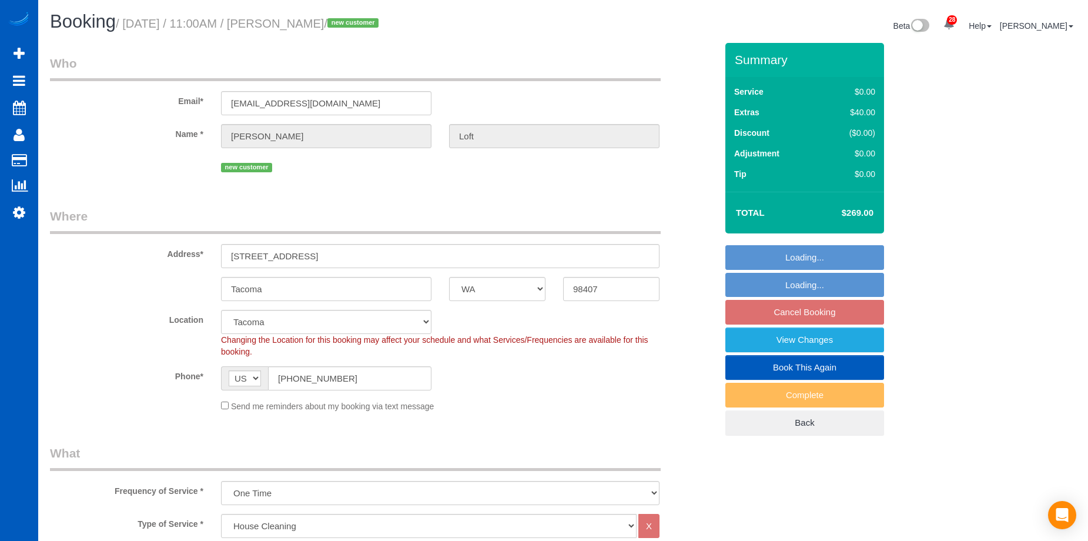
select select "2"
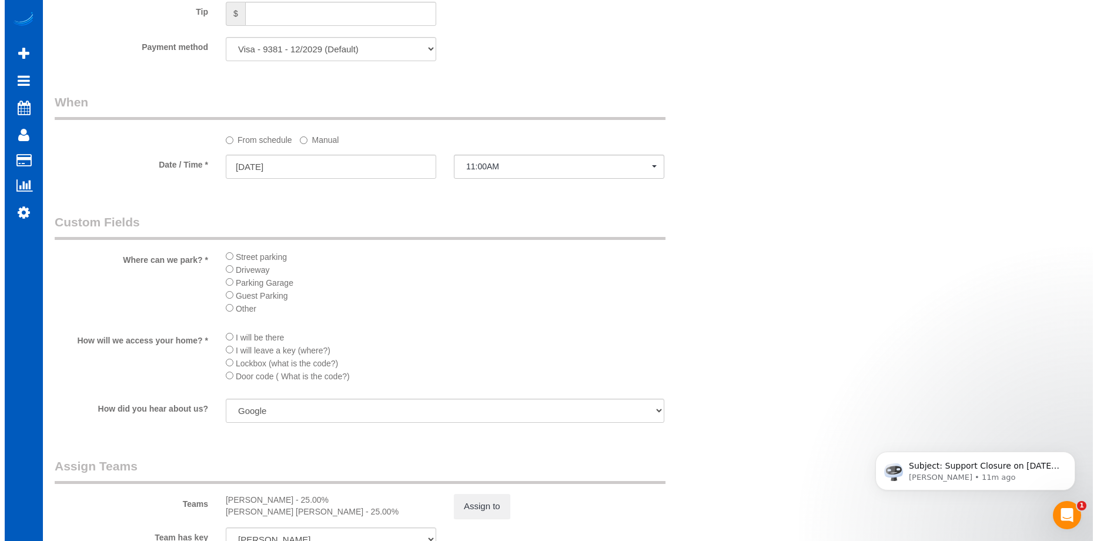
scroll to position [1352, 0]
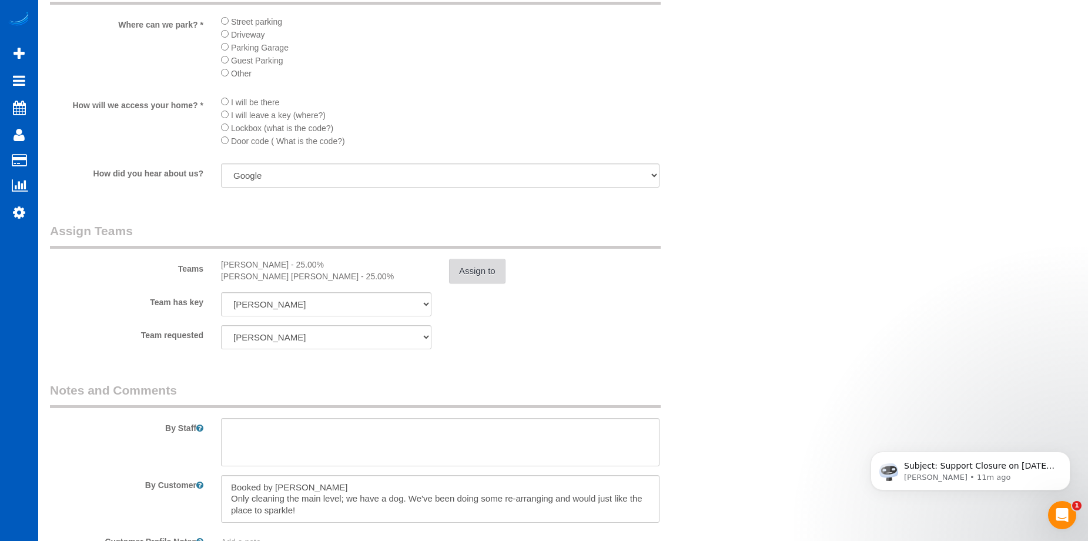
click at [480, 269] on button "Assign to" at bounding box center [477, 271] width 56 height 25
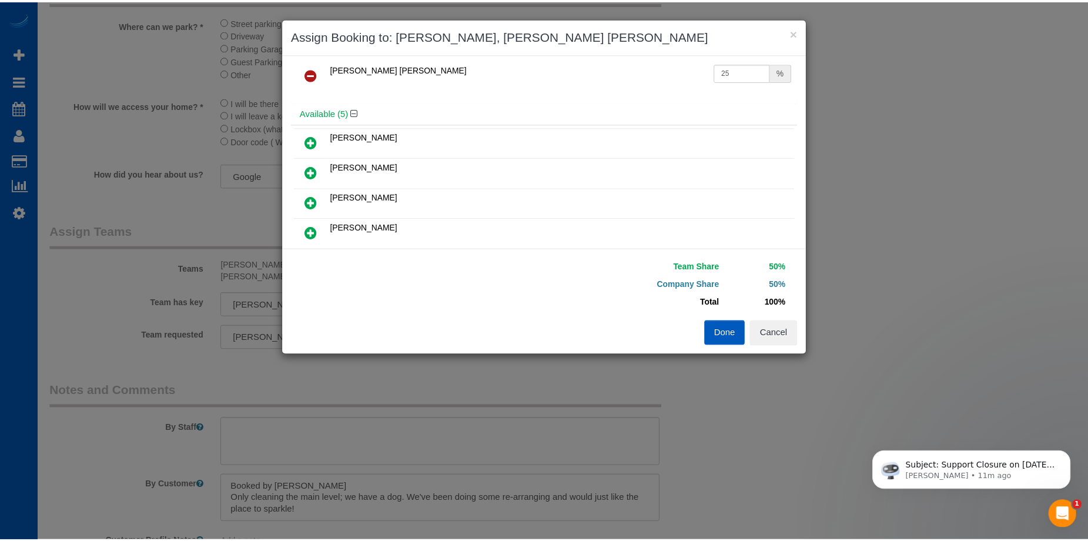
scroll to position [0, 0]
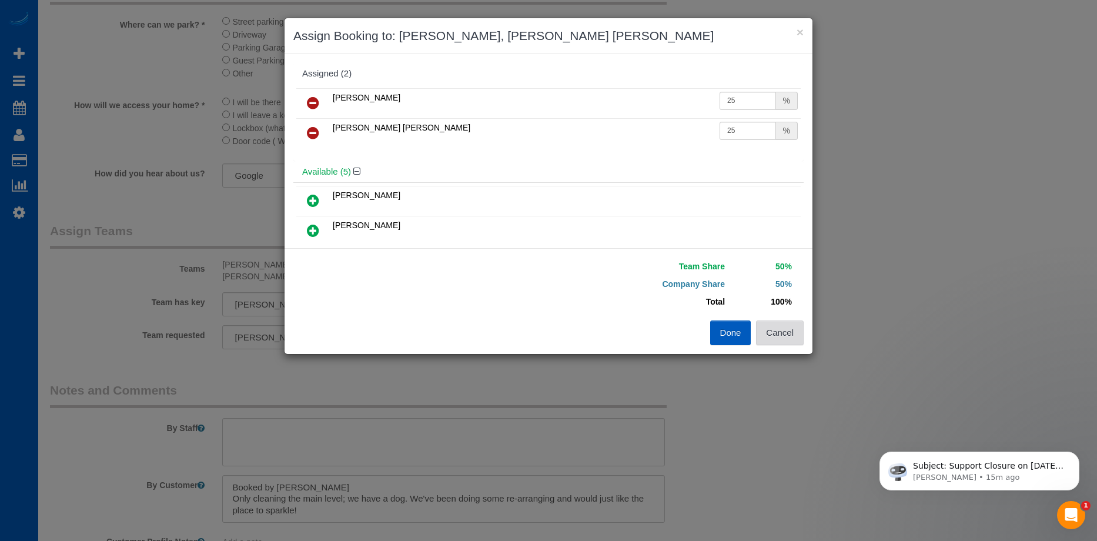
click at [789, 329] on button "Cancel" at bounding box center [780, 332] width 48 height 25
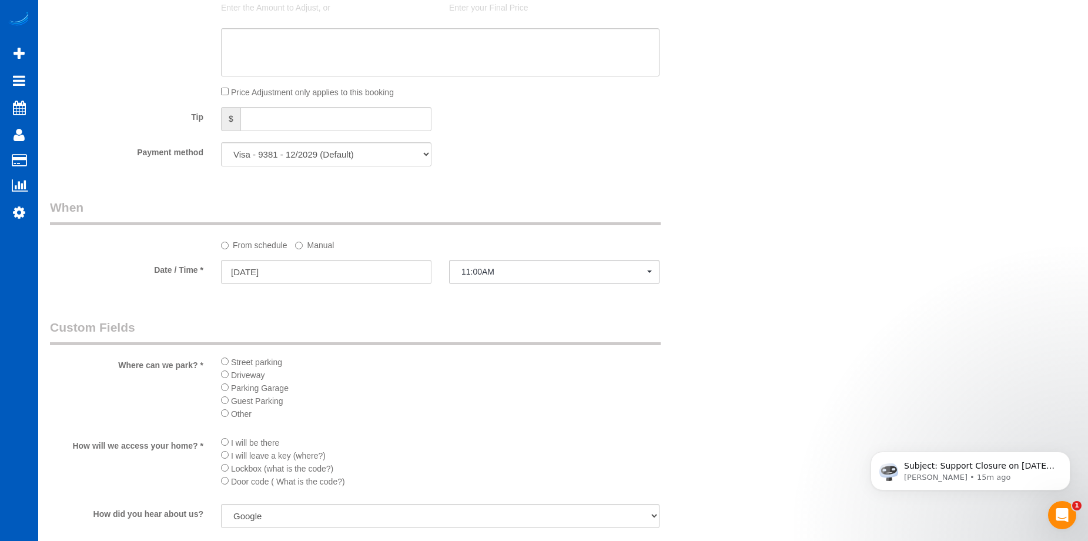
scroll to position [999, 0]
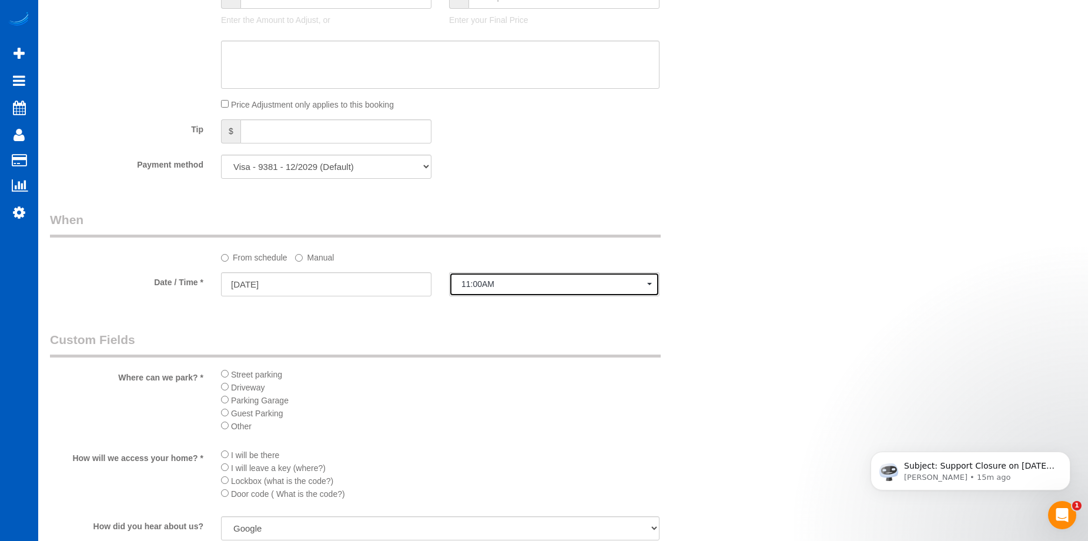
click at [469, 280] on span "11:00AM" at bounding box center [554, 283] width 186 height 9
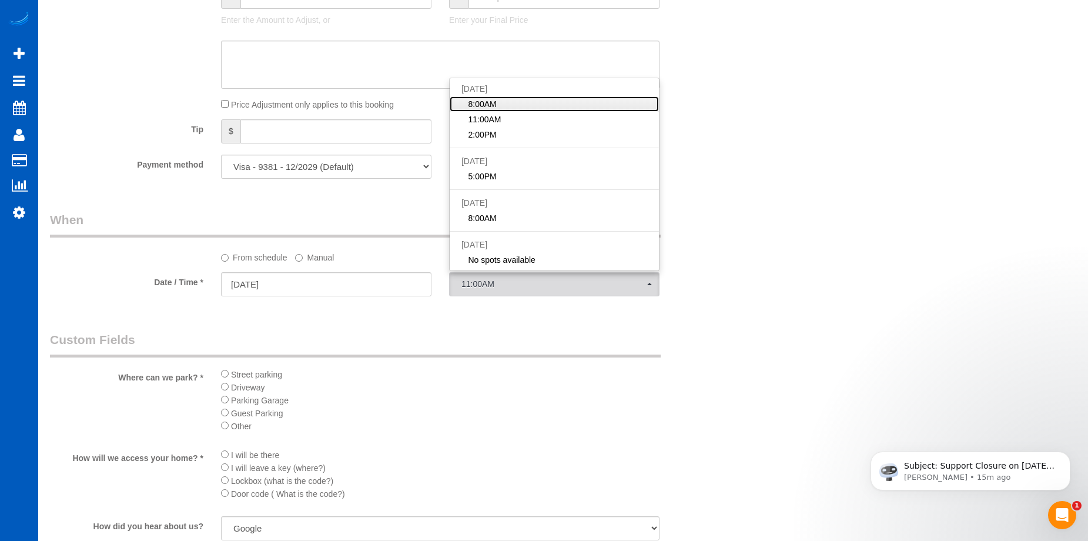
click at [522, 108] on link "8:00AM" at bounding box center [554, 103] width 209 height 15
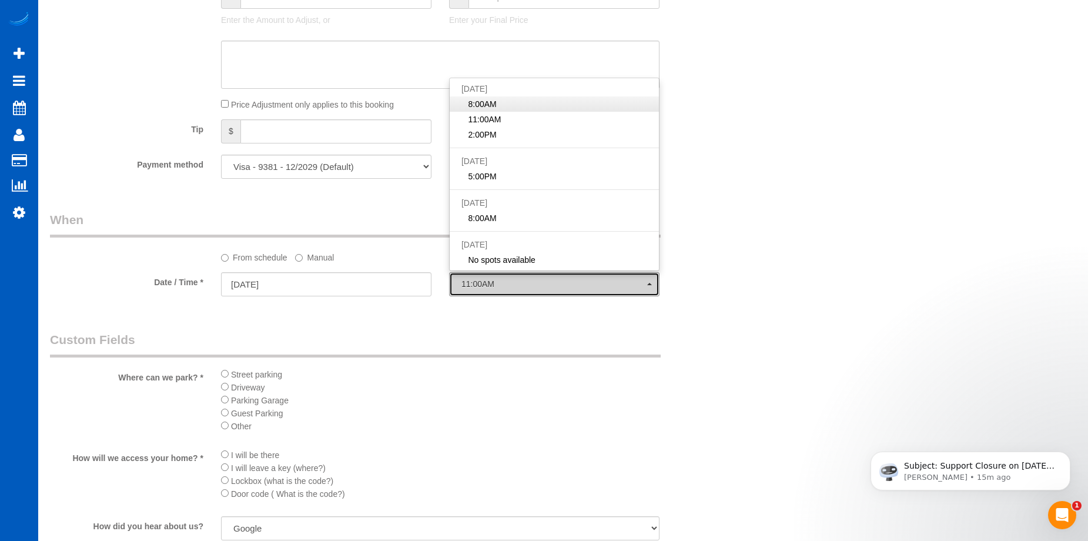
select select "spot1"
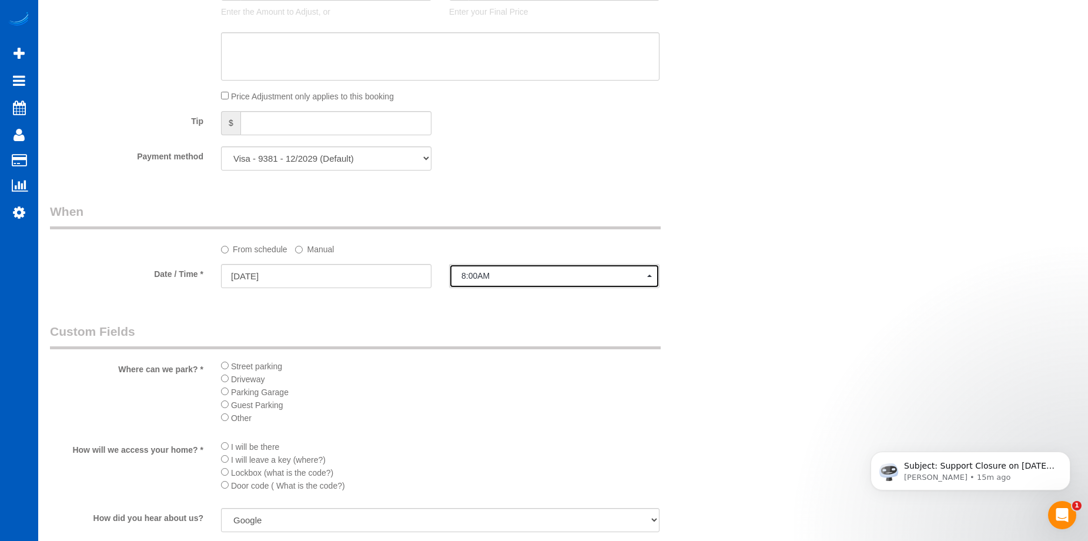
scroll to position [1234, 0]
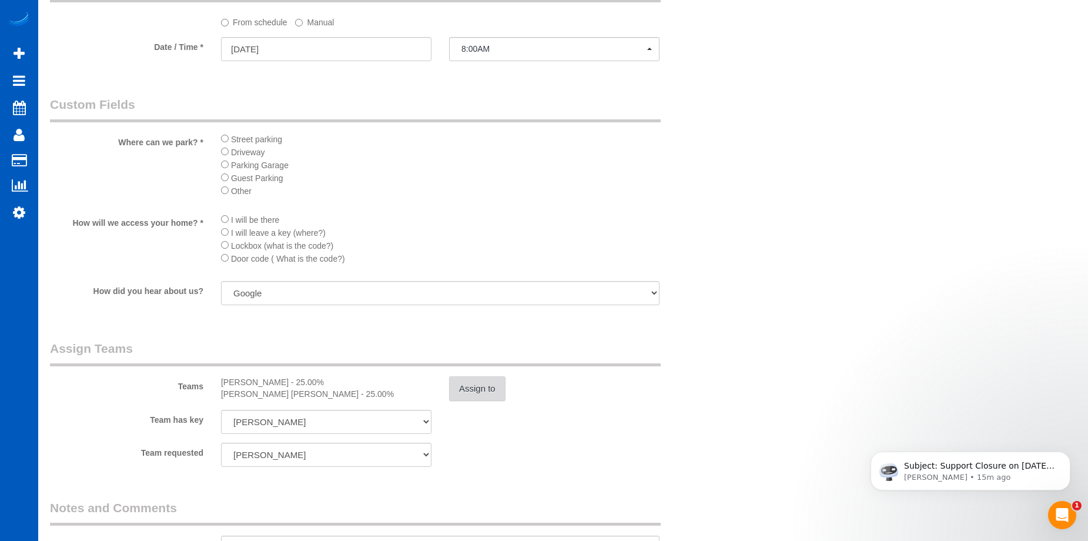
click at [488, 381] on button "Assign to" at bounding box center [477, 388] width 56 height 25
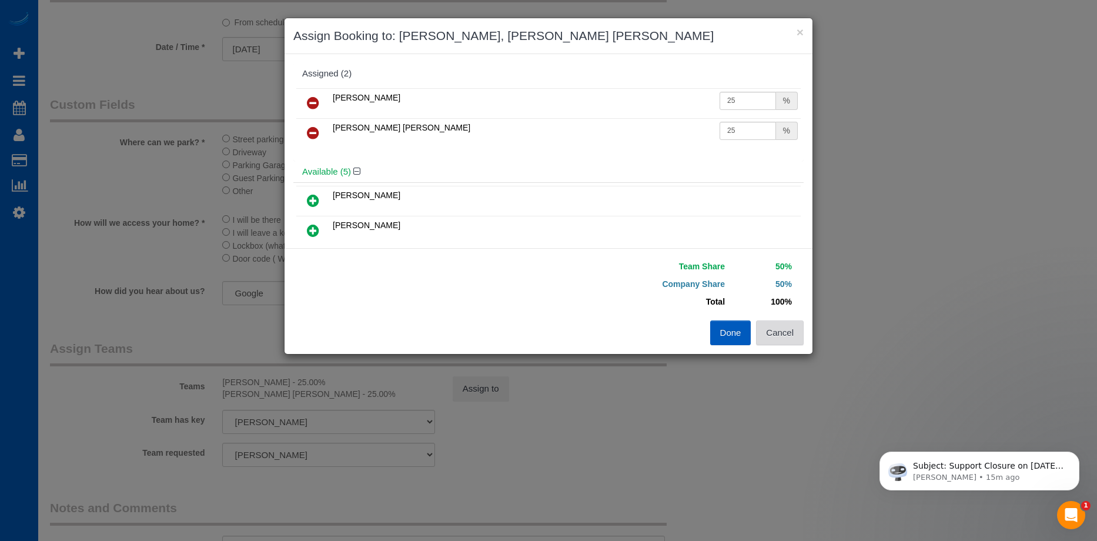
click at [782, 333] on button "Cancel" at bounding box center [780, 332] width 48 height 25
